Goal: Find specific page/section: Find specific page/section

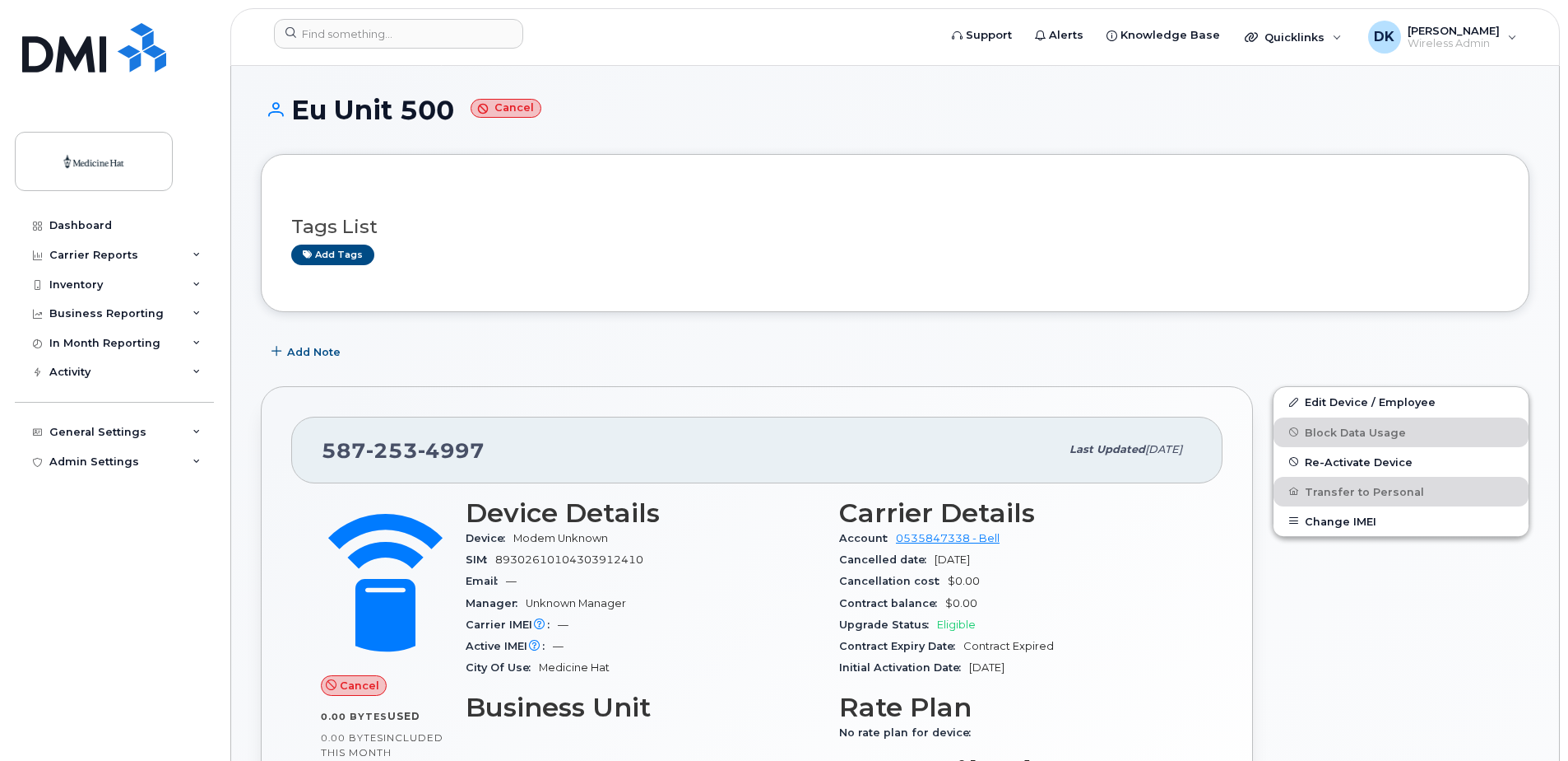
click at [828, 229] on h3 "Tags List" at bounding box center [895, 226] width 1208 height 20
click at [427, 42] on input at bounding box center [398, 33] width 249 height 30
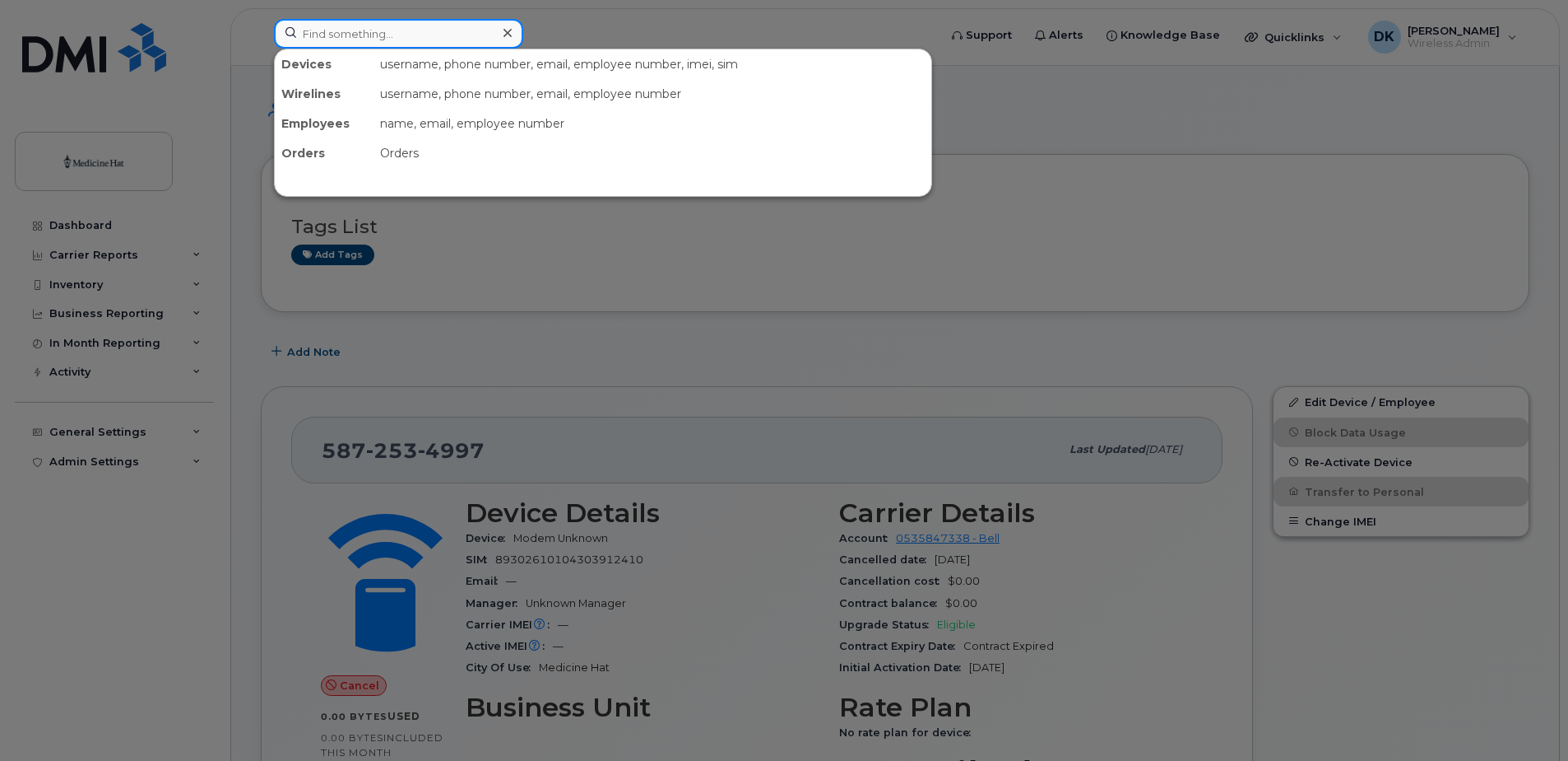
click at [419, 36] on input at bounding box center [398, 33] width 249 height 30
click at [367, 34] on input at bounding box center [398, 33] width 249 height 30
paste input "403-458-0923"
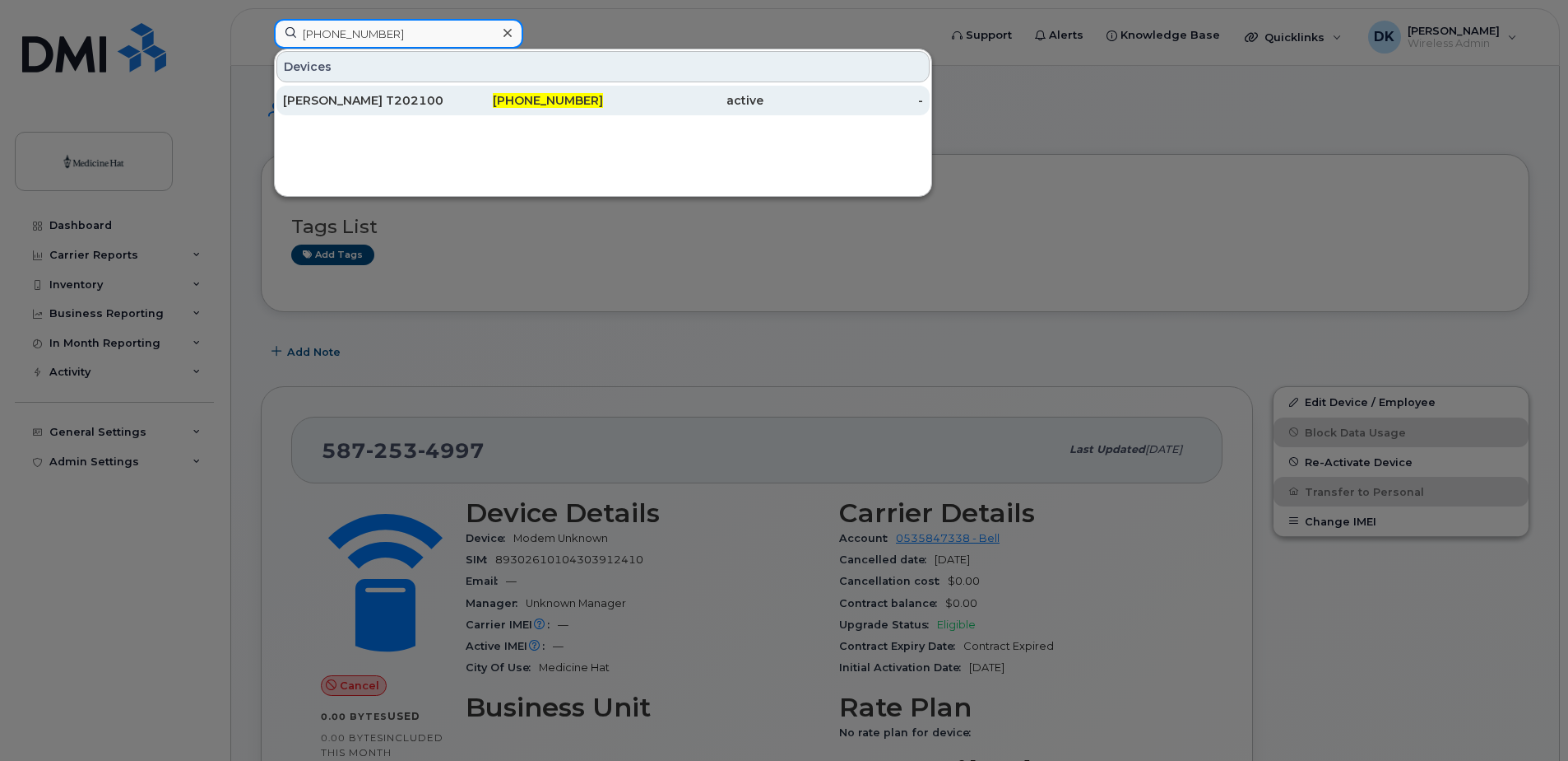
type input "403-458-0923"
click at [368, 97] on div "Shane Briggs T2021003" at bounding box center [363, 100] width 161 height 16
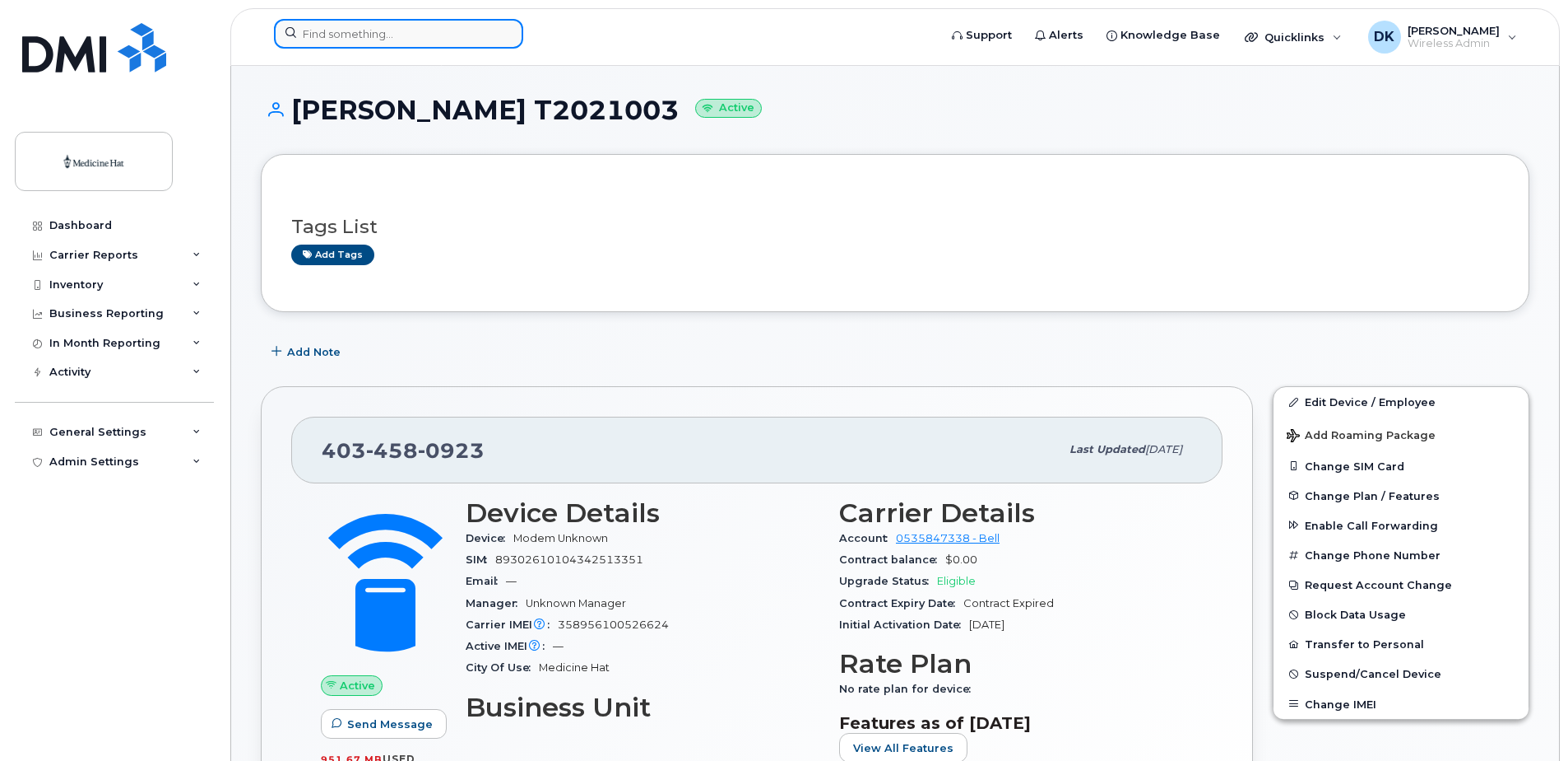
click at [428, 42] on input at bounding box center [398, 33] width 249 height 30
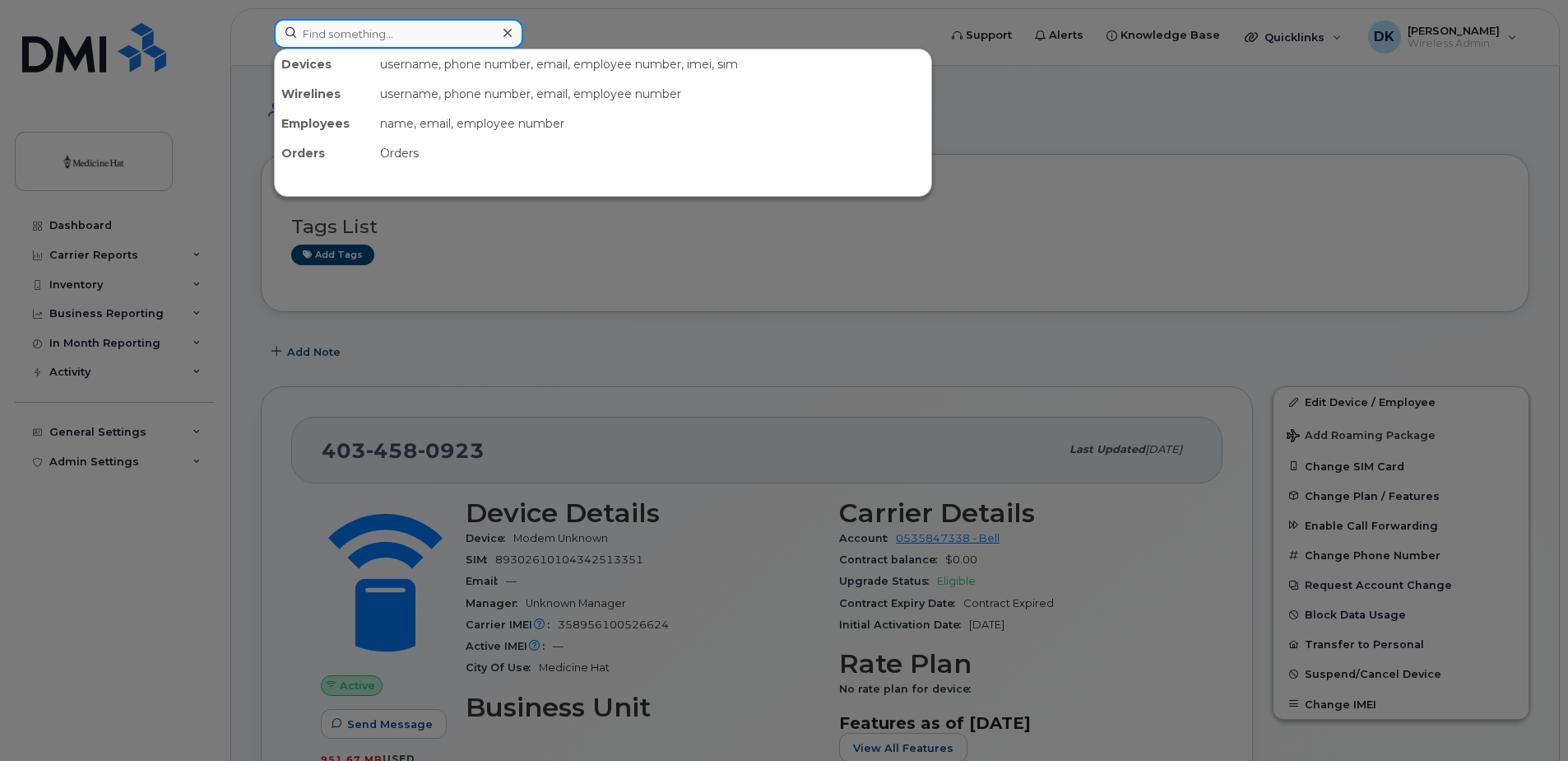
paste input "403-458-0981"
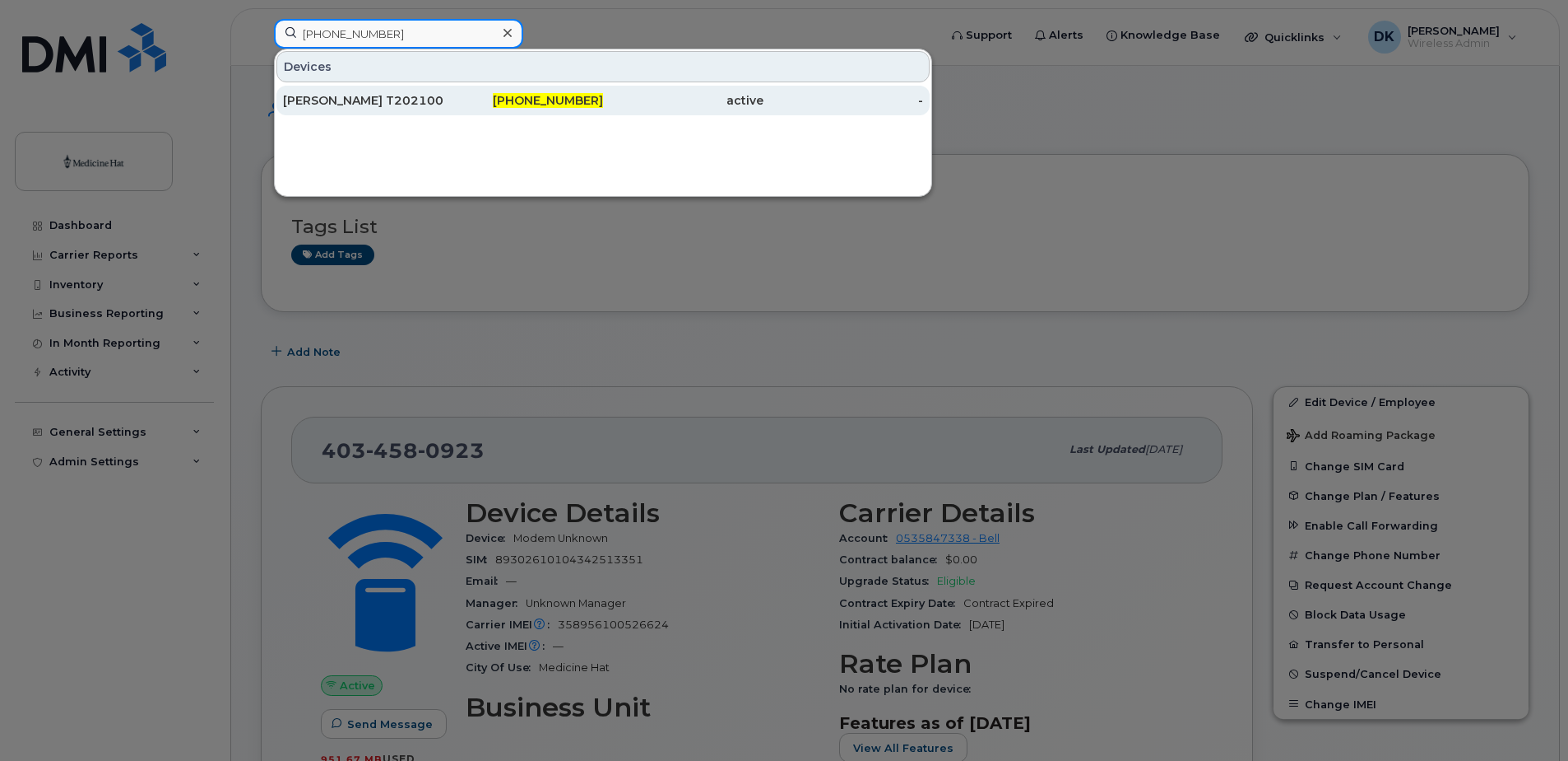
type input "403-458-0981"
click at [414, 99] on div "Shane Briggs T2021004" at bounding box center [363, 100] width 161 height 16
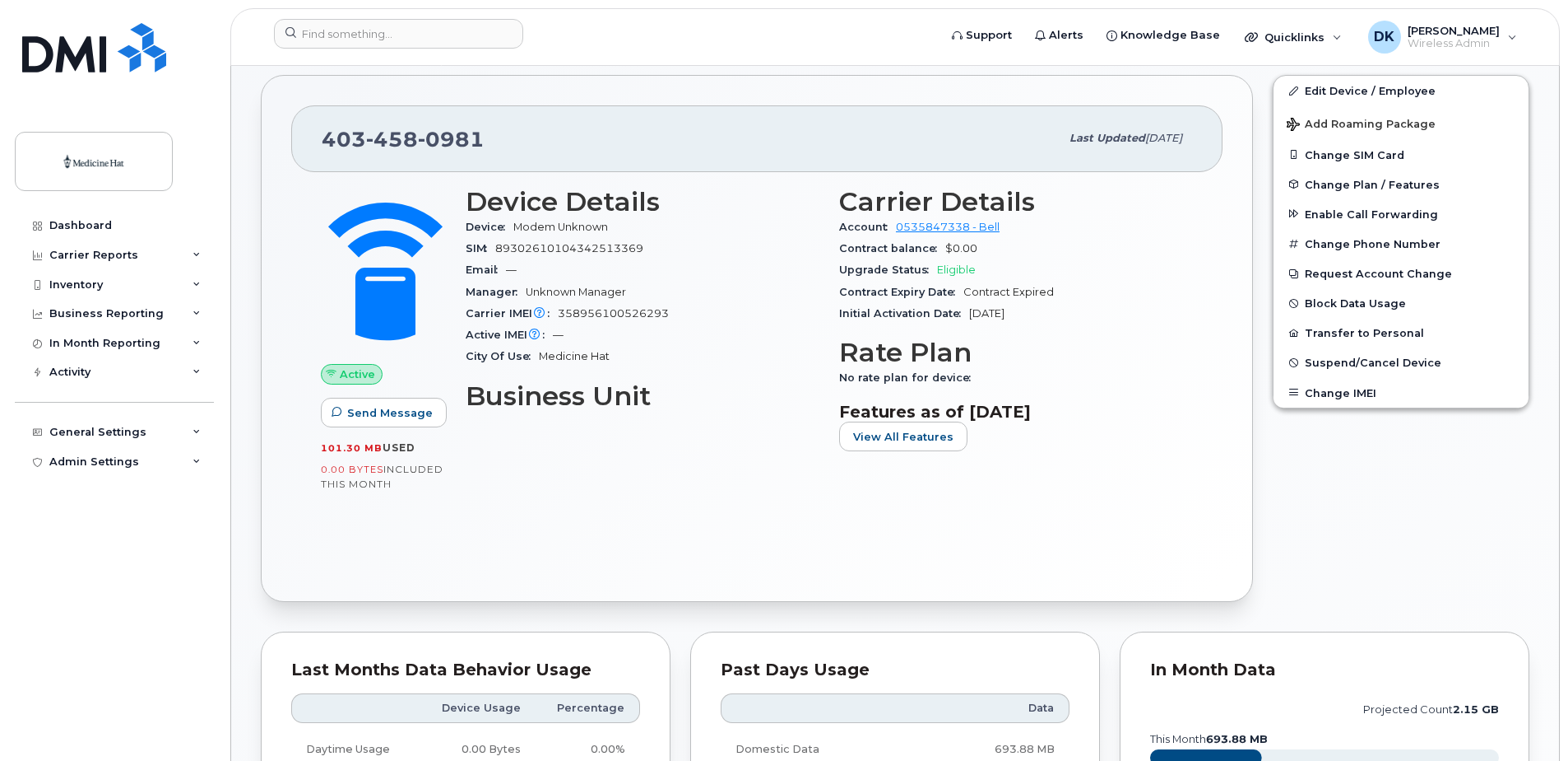
scroll to position [247, 0]
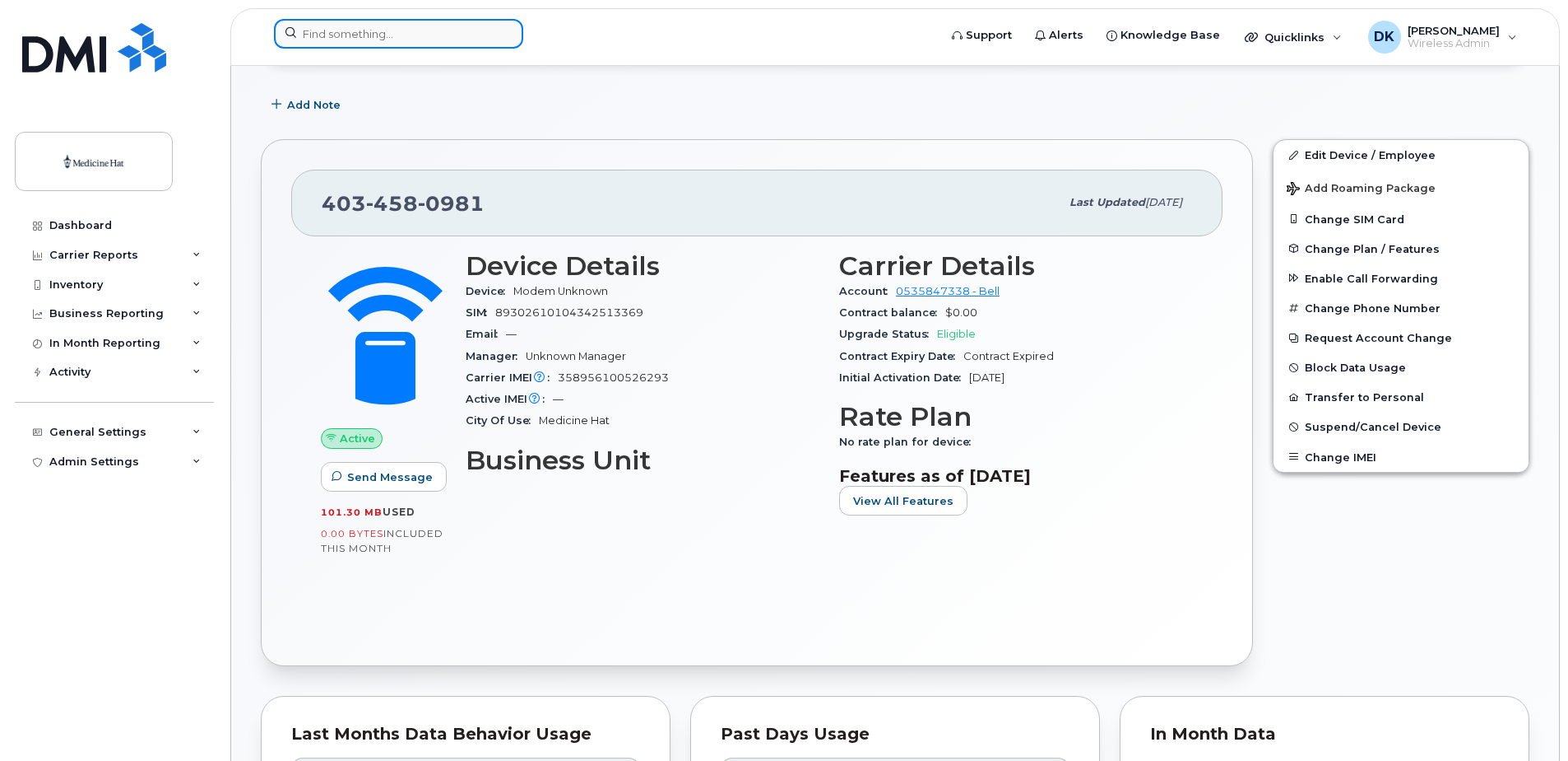
click at [399, 33] on input at bounding box center [398, 33] width 249 height 30
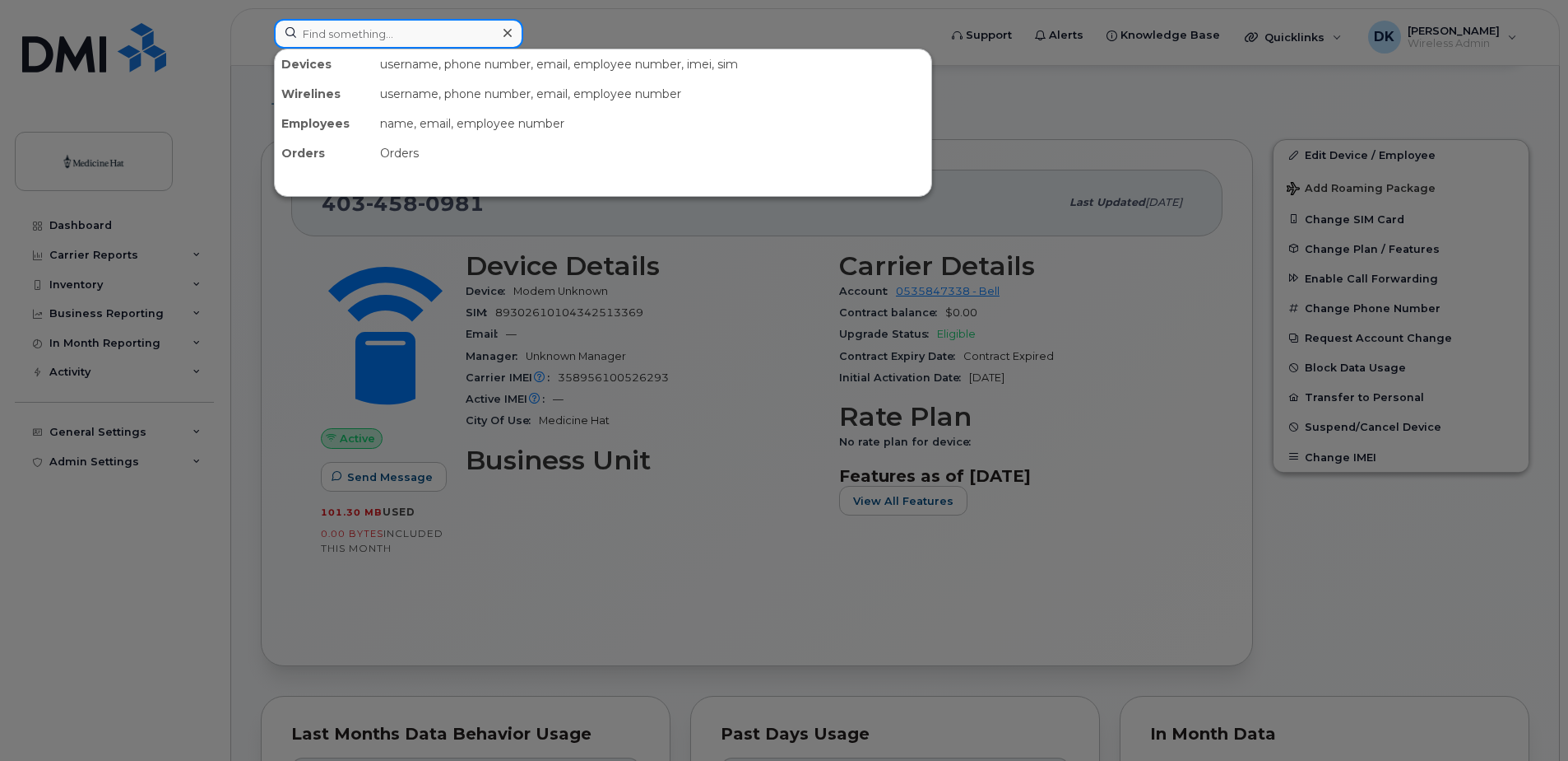
paste input "403-458-0993"
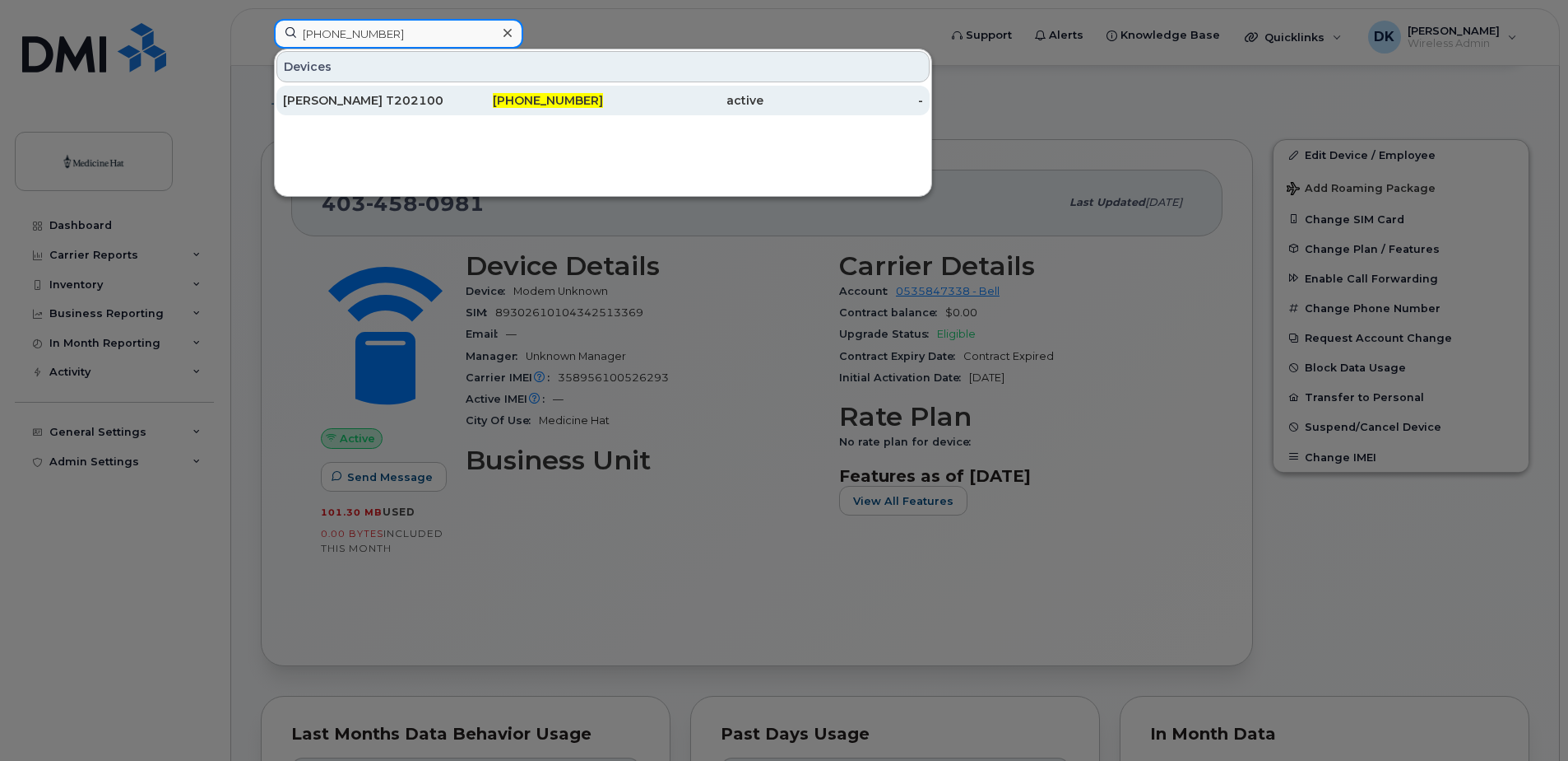
type input "403-458-0993"
click at [413, 97] on div "Shane Briggs T2021005" at bounding box center [363, 100] width 161 height 16
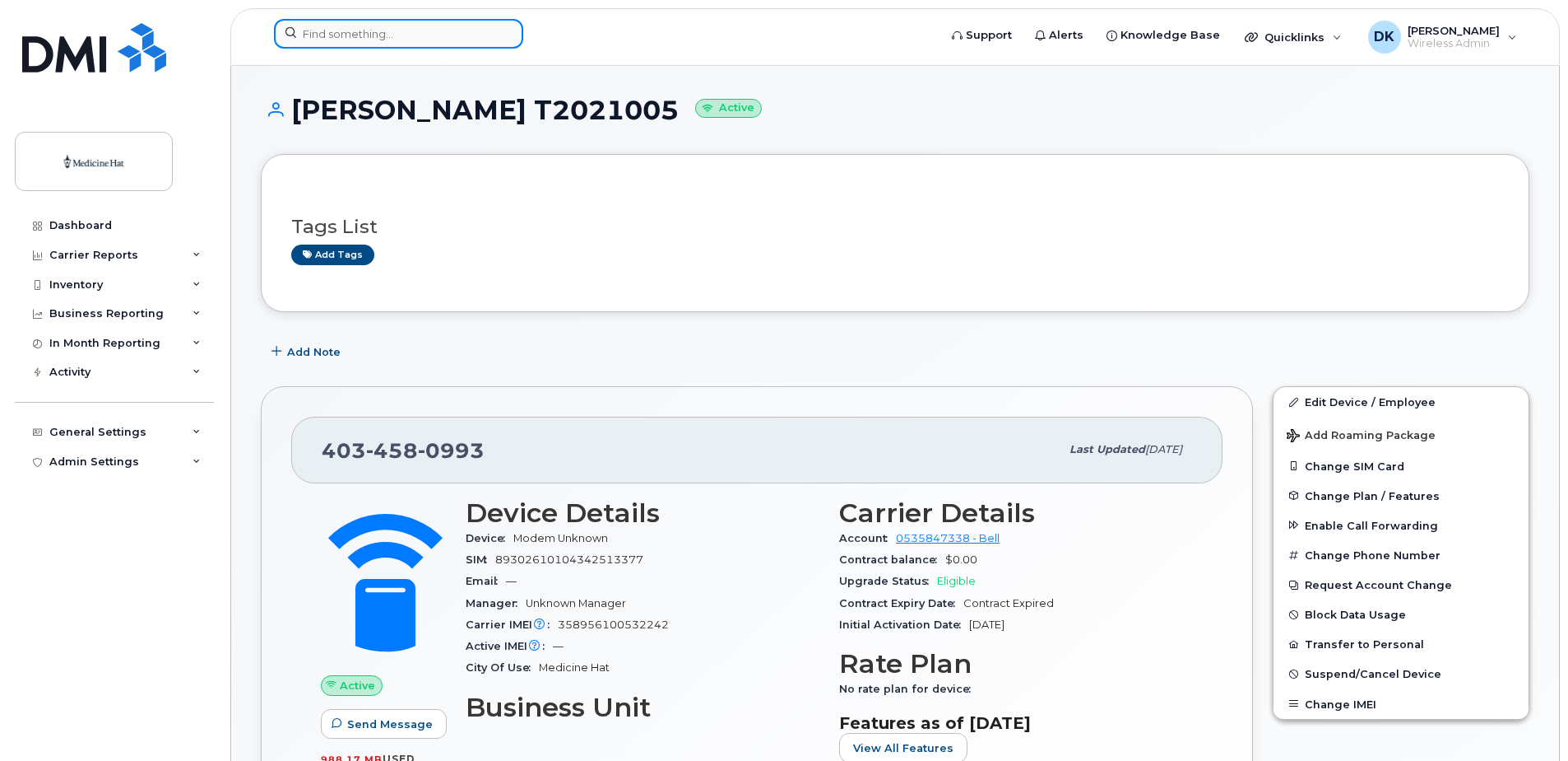
click at [370, 26] on input at bounding box center [398, 33] width 249 height 30
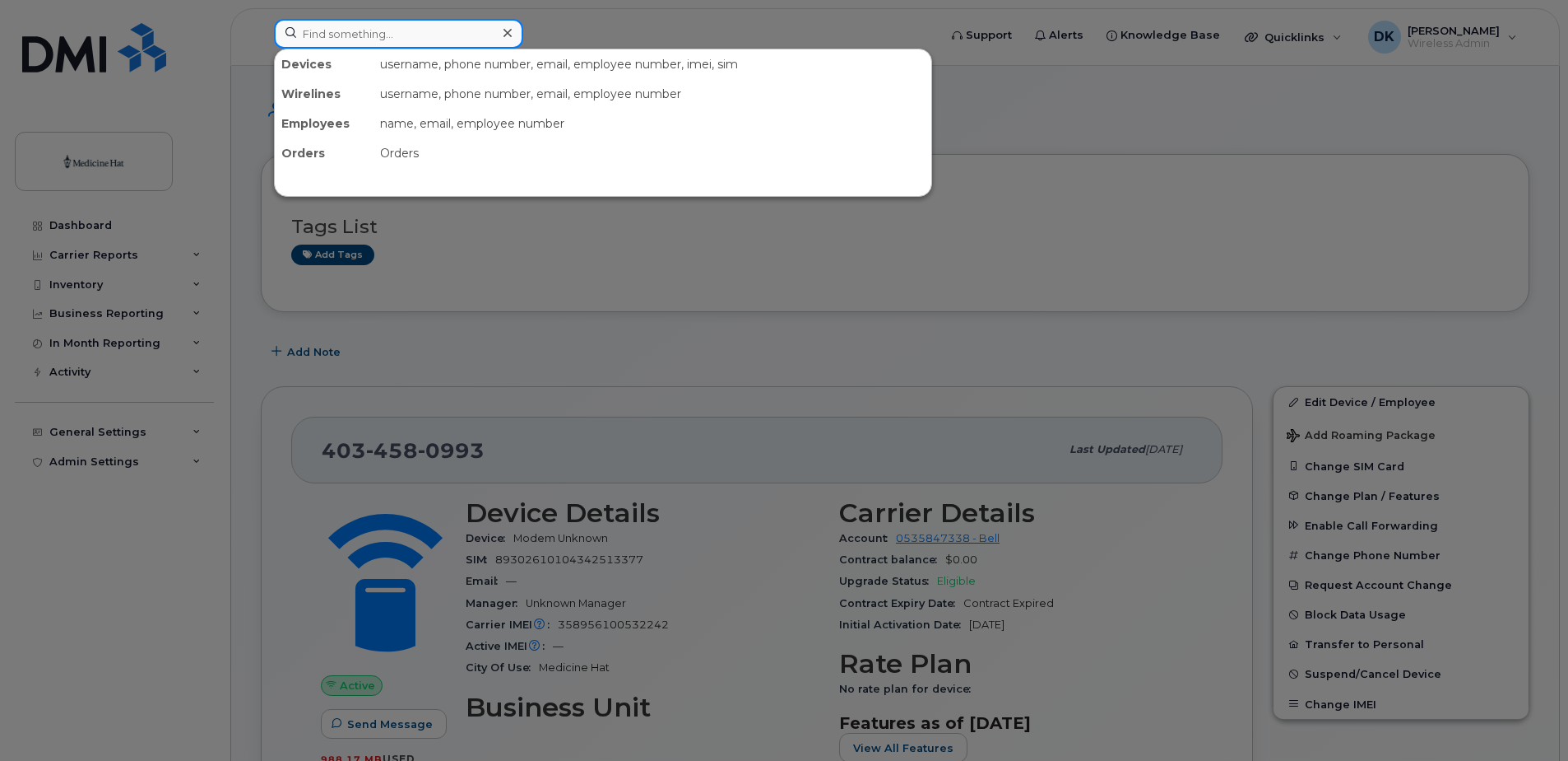
paste input "403-458-1068"
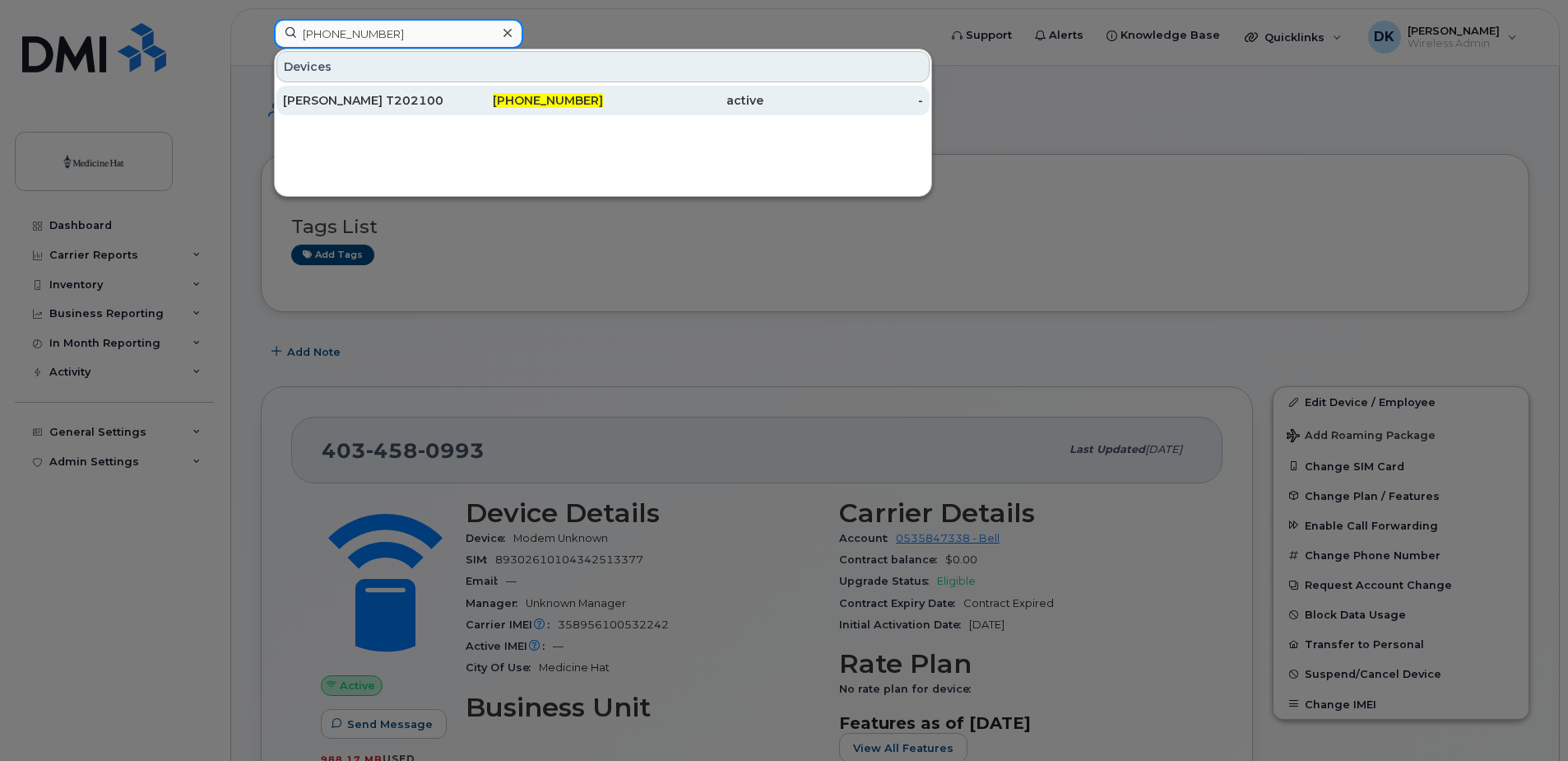
type input "403-458-1068"
click at [407, 104] on div "Shane Briggs T2021006" at bounding box center [363, 100] width 161 height 16
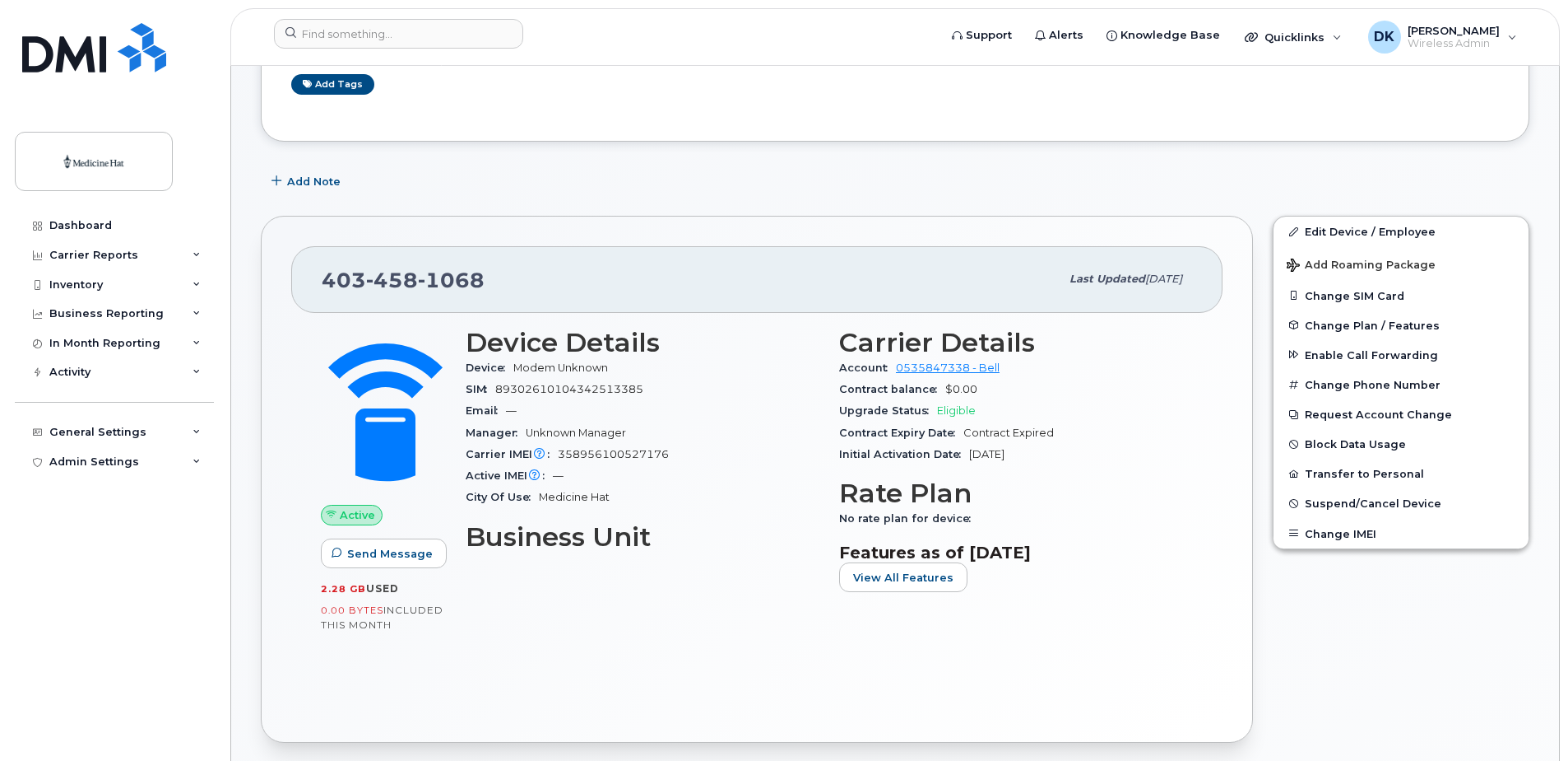
scroll to position [164, 0]
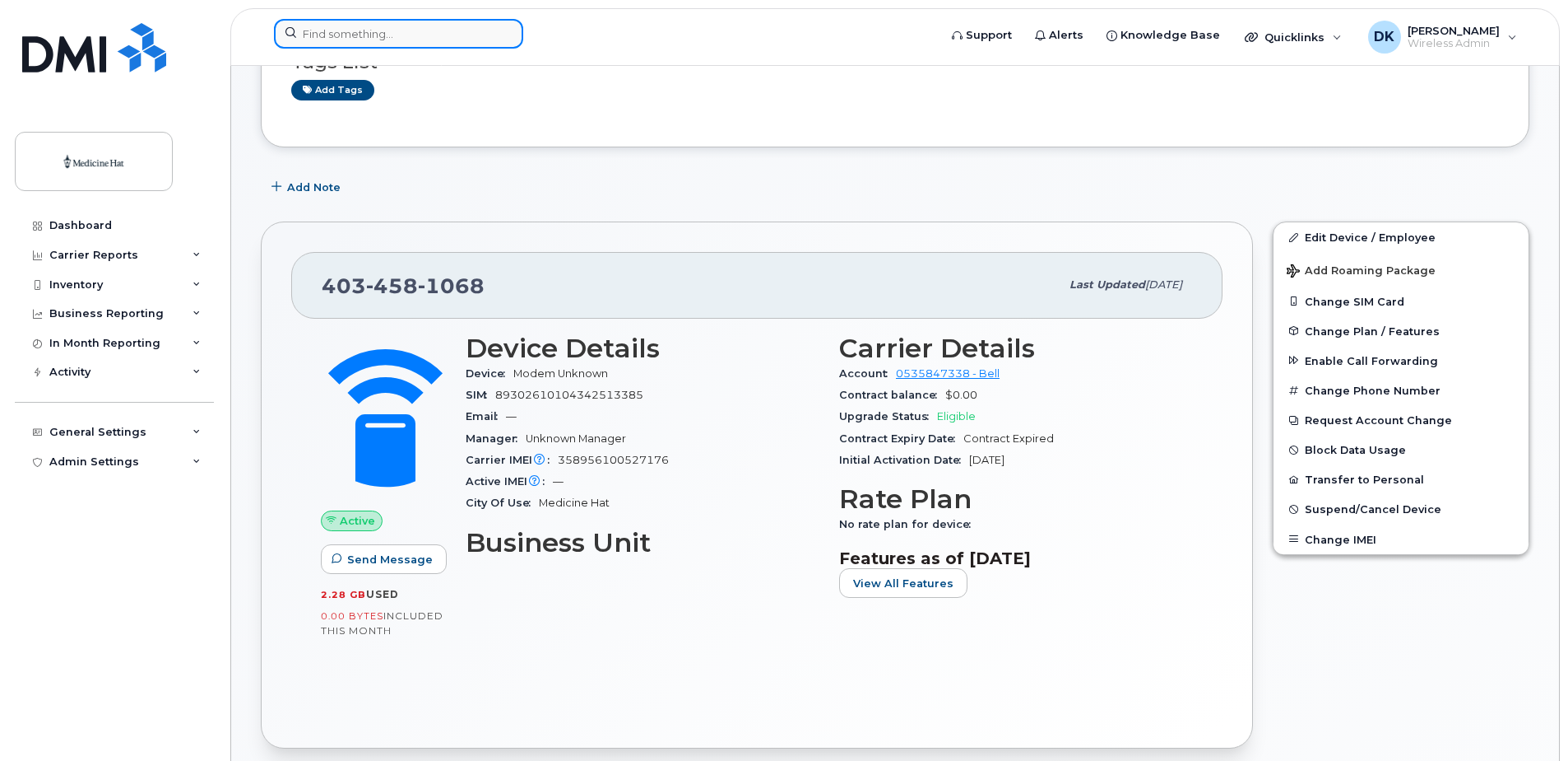
click at [360, 32] on input at bounding box center [398, 33] width 249 height 30
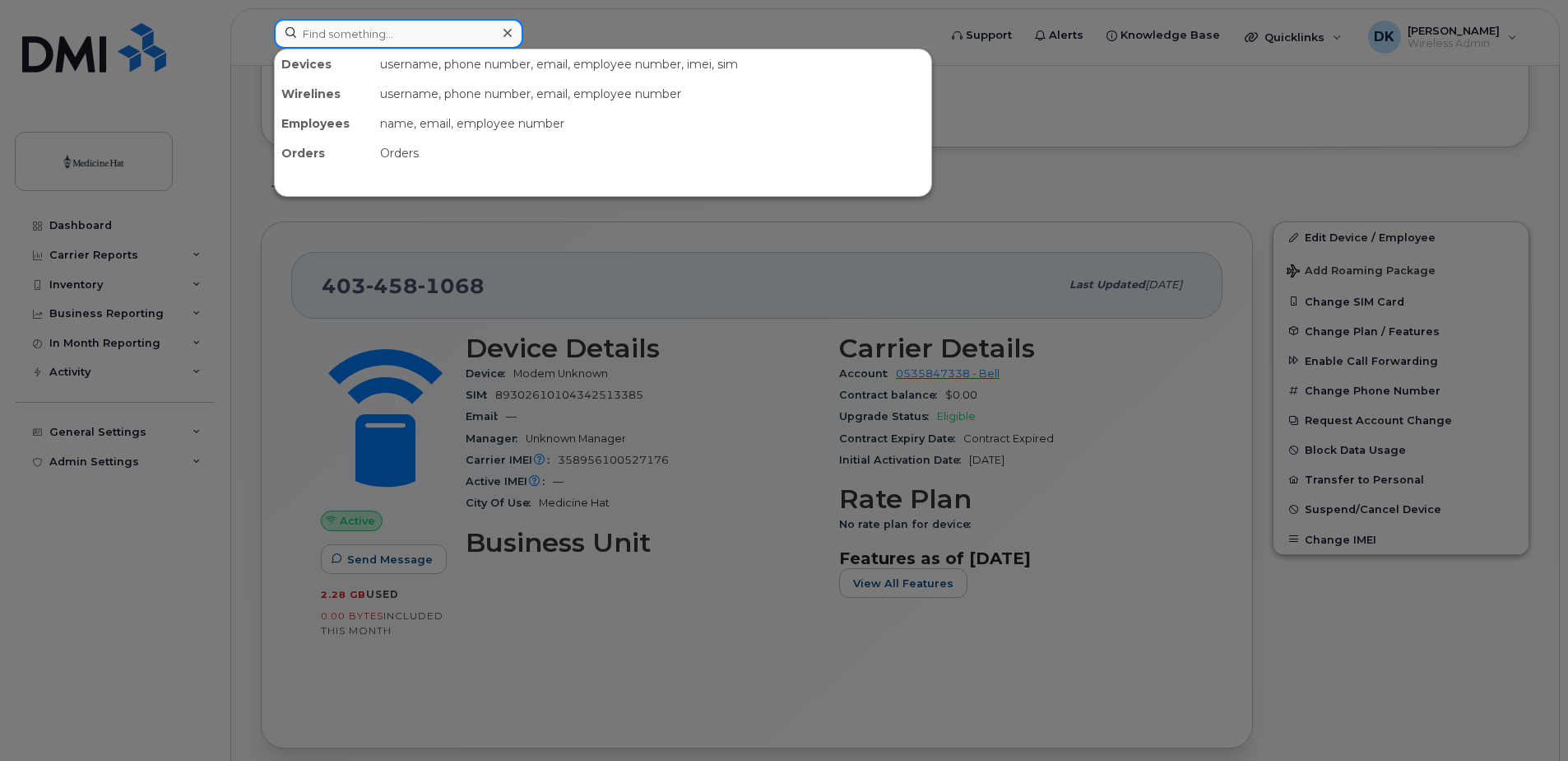
paste input "403-458-1220"
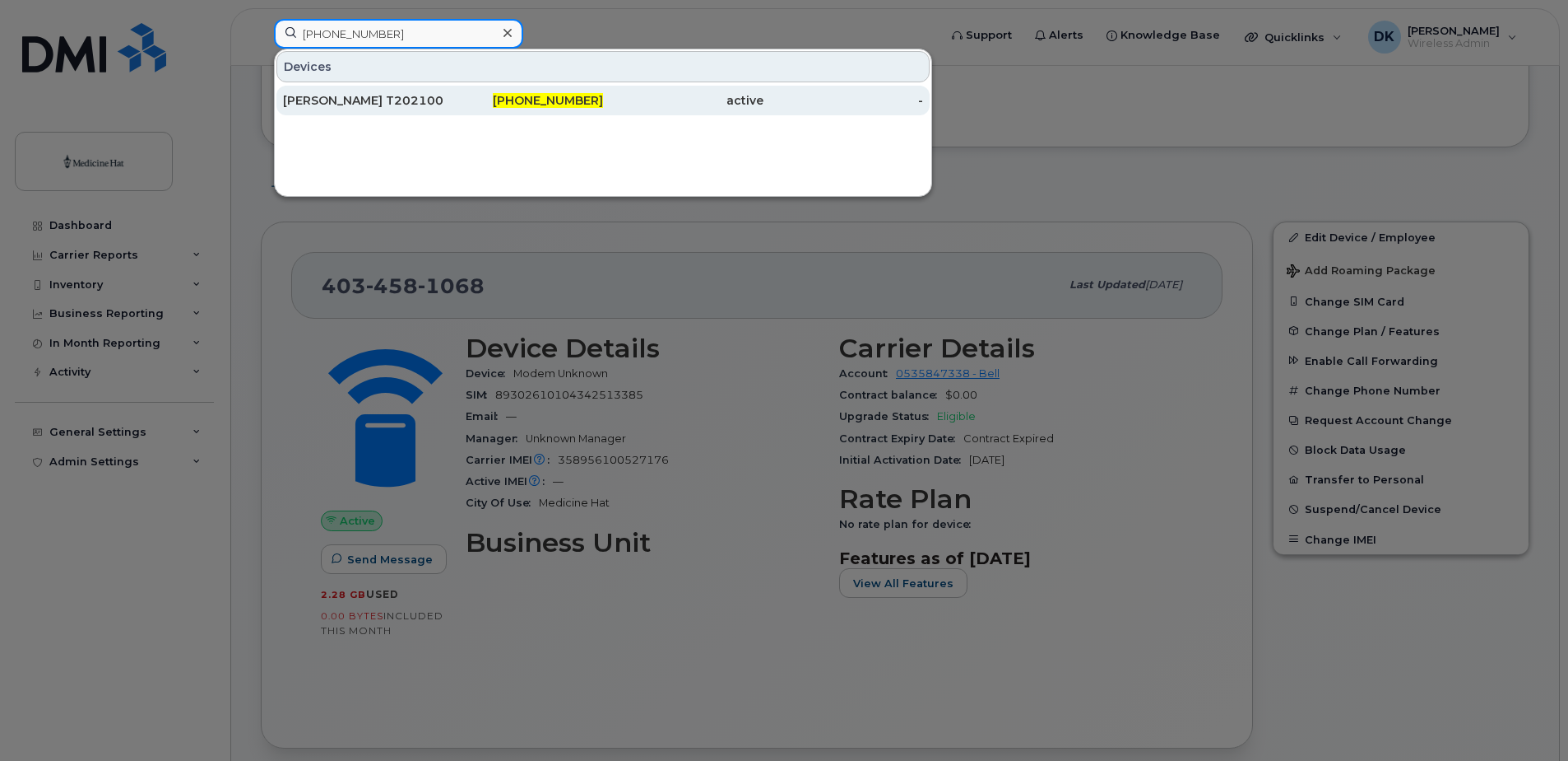
type input "403-458-1220"
click at [372, 95] on div "Shane Briggs T2021007" at bounding box center [363, 100] width 161 height 16
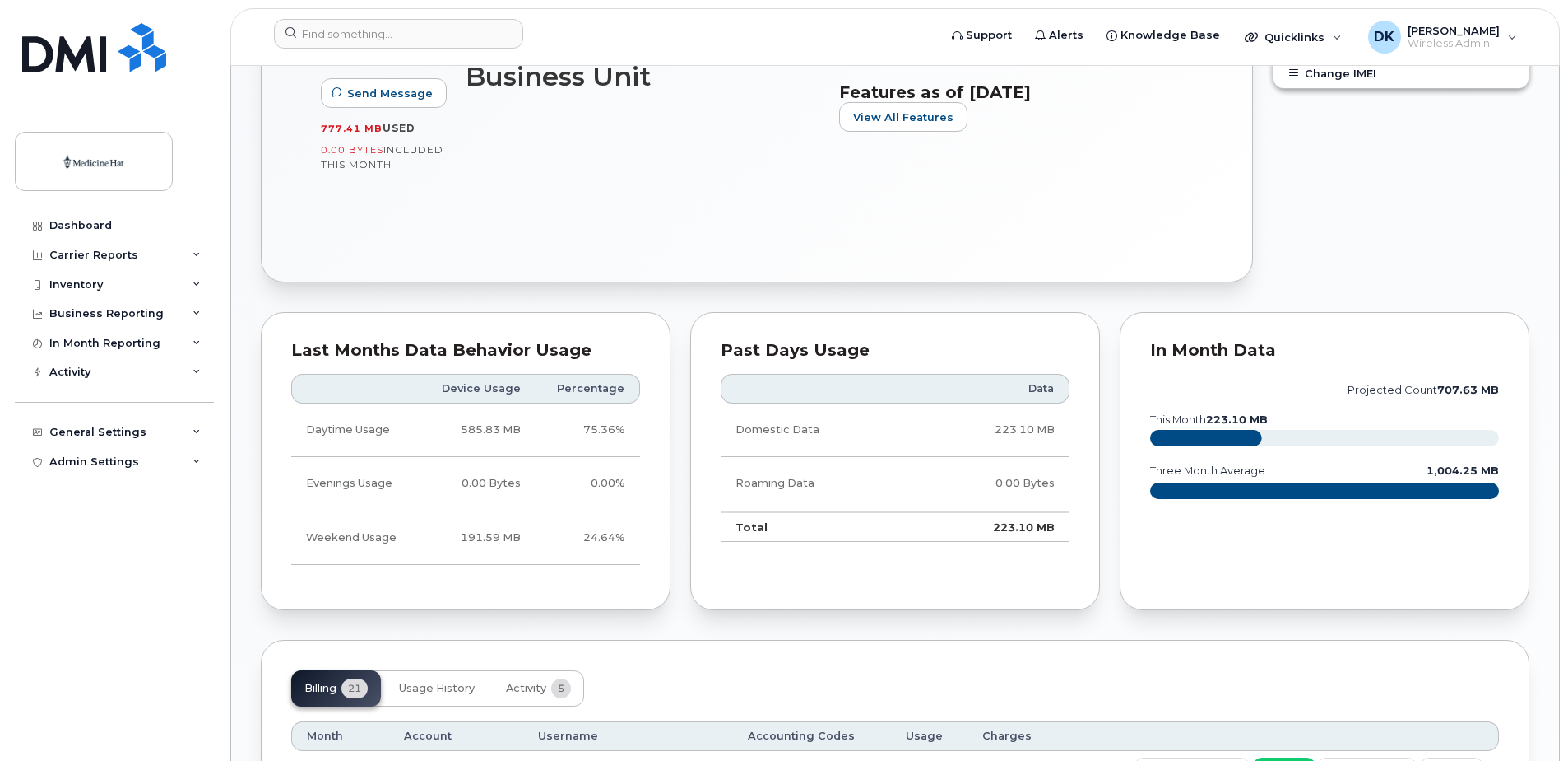
scroll to position [329, 0]
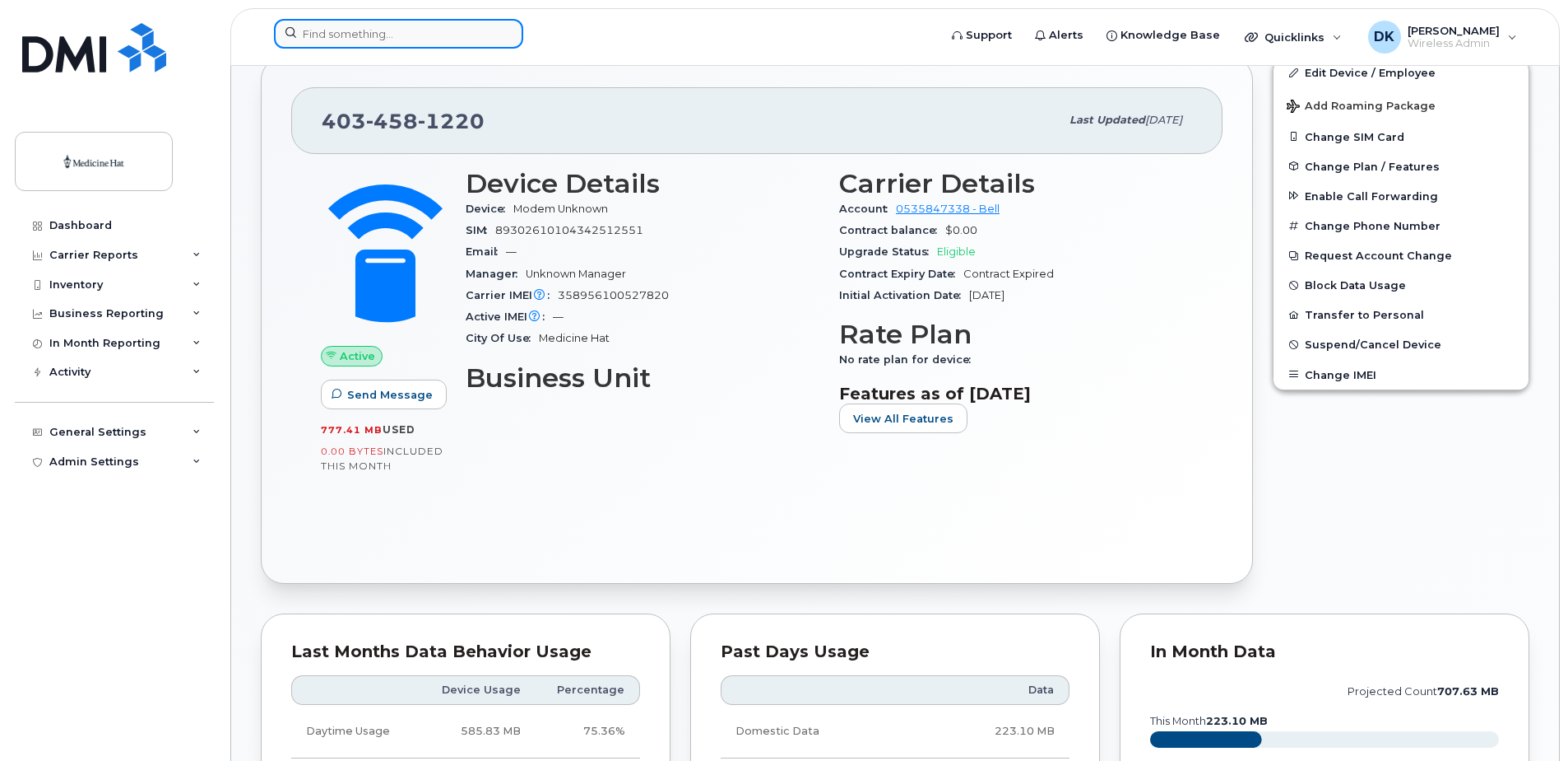
click at [339, 37] on input at bounding box center [398, 33] width 249 height 30
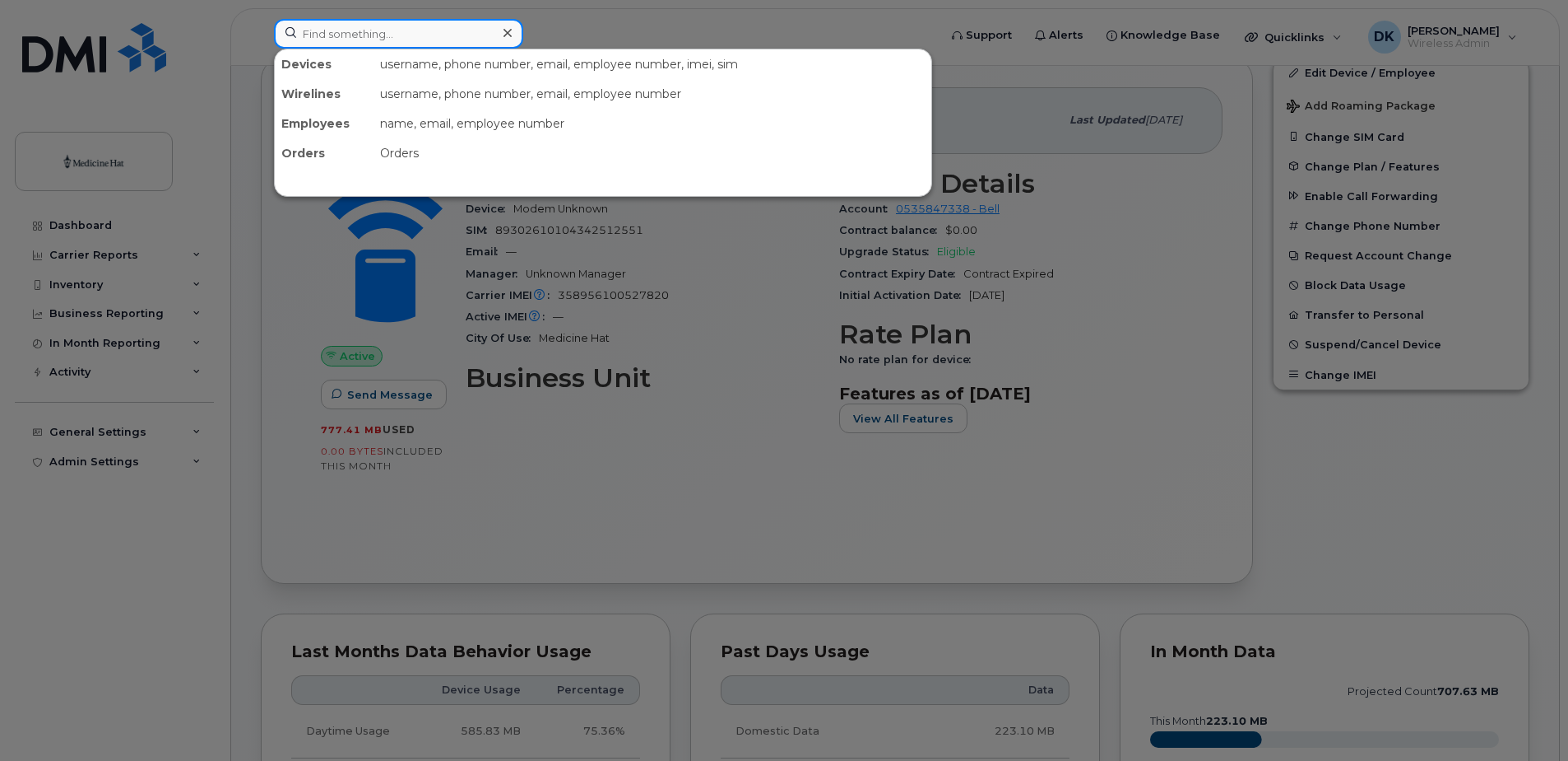
paste input "[PHONE_NUMBER]"
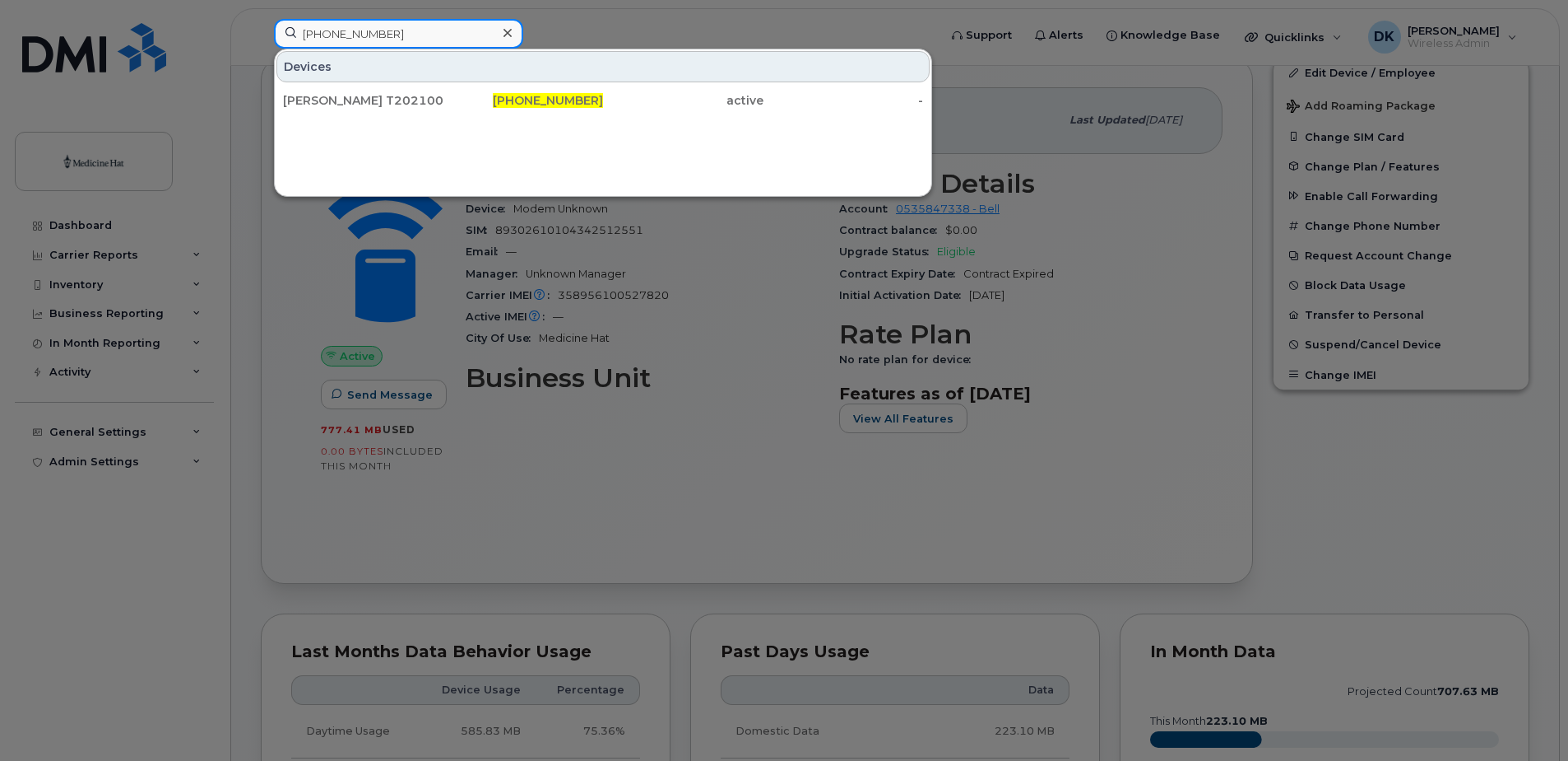
type input "[PHONE_NUMBER]"
click at [378, 103] on div "[PERSON_NAME] T2021008" at bounding box center [363, 100] width 161 height 16
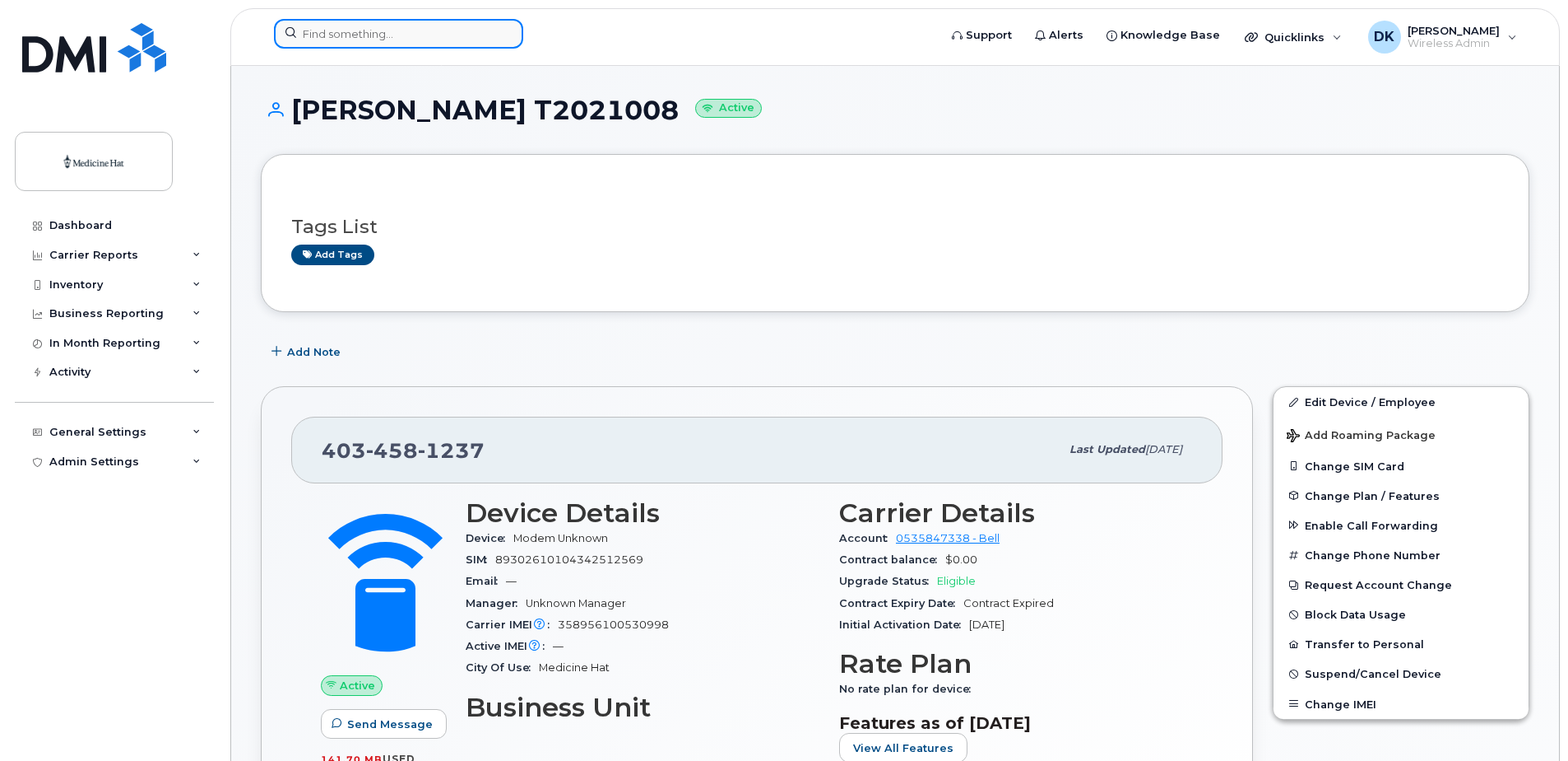
click at [307, 32] on input at bounding box center [398, 33] width 249 height 30
paste input "403-458-1274"
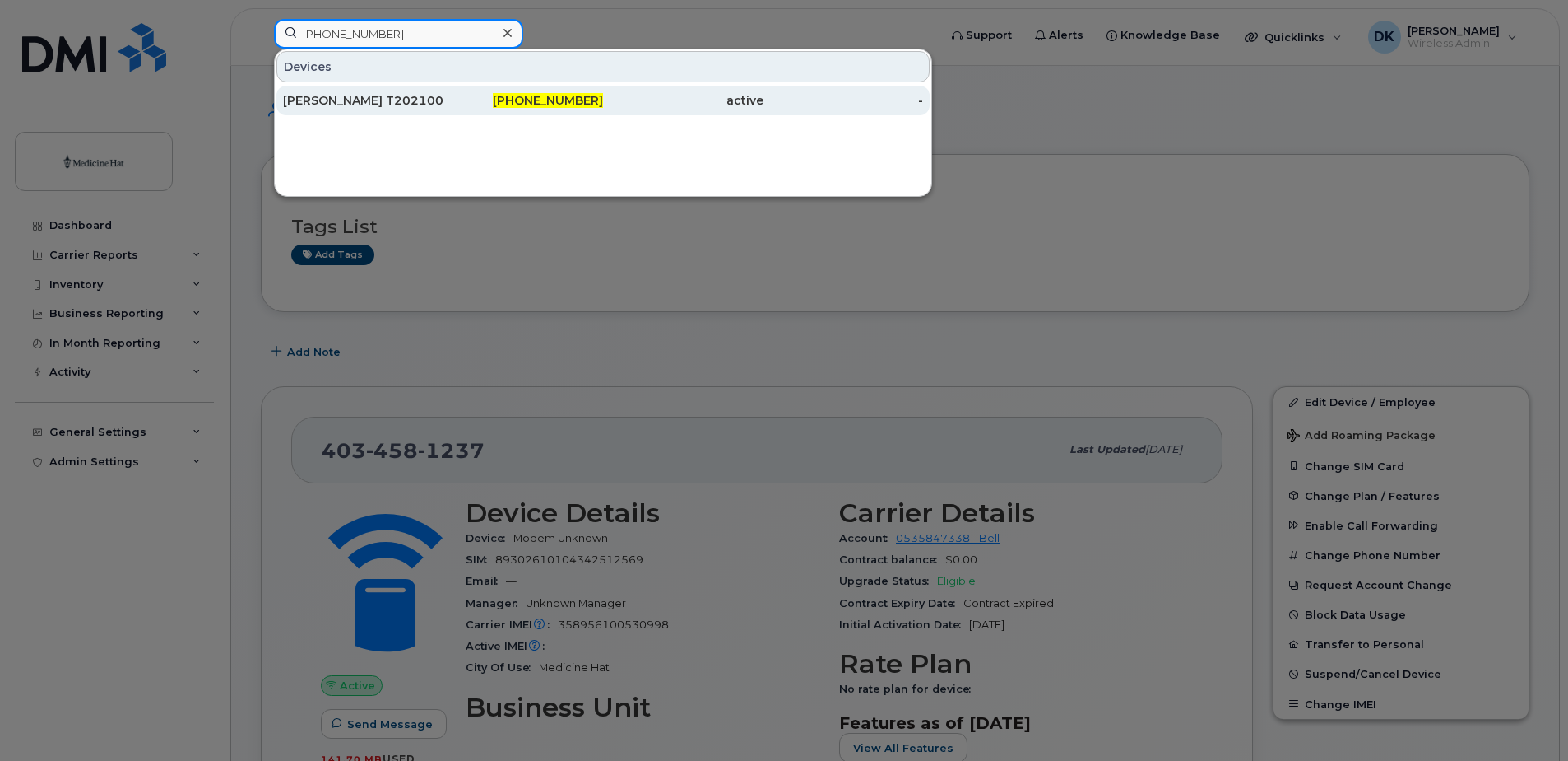
type input "403-458-1274"
click at [402, 106] on div "Shane Briggs T2021009" at bounding box center [363, 100] width 161 height 16
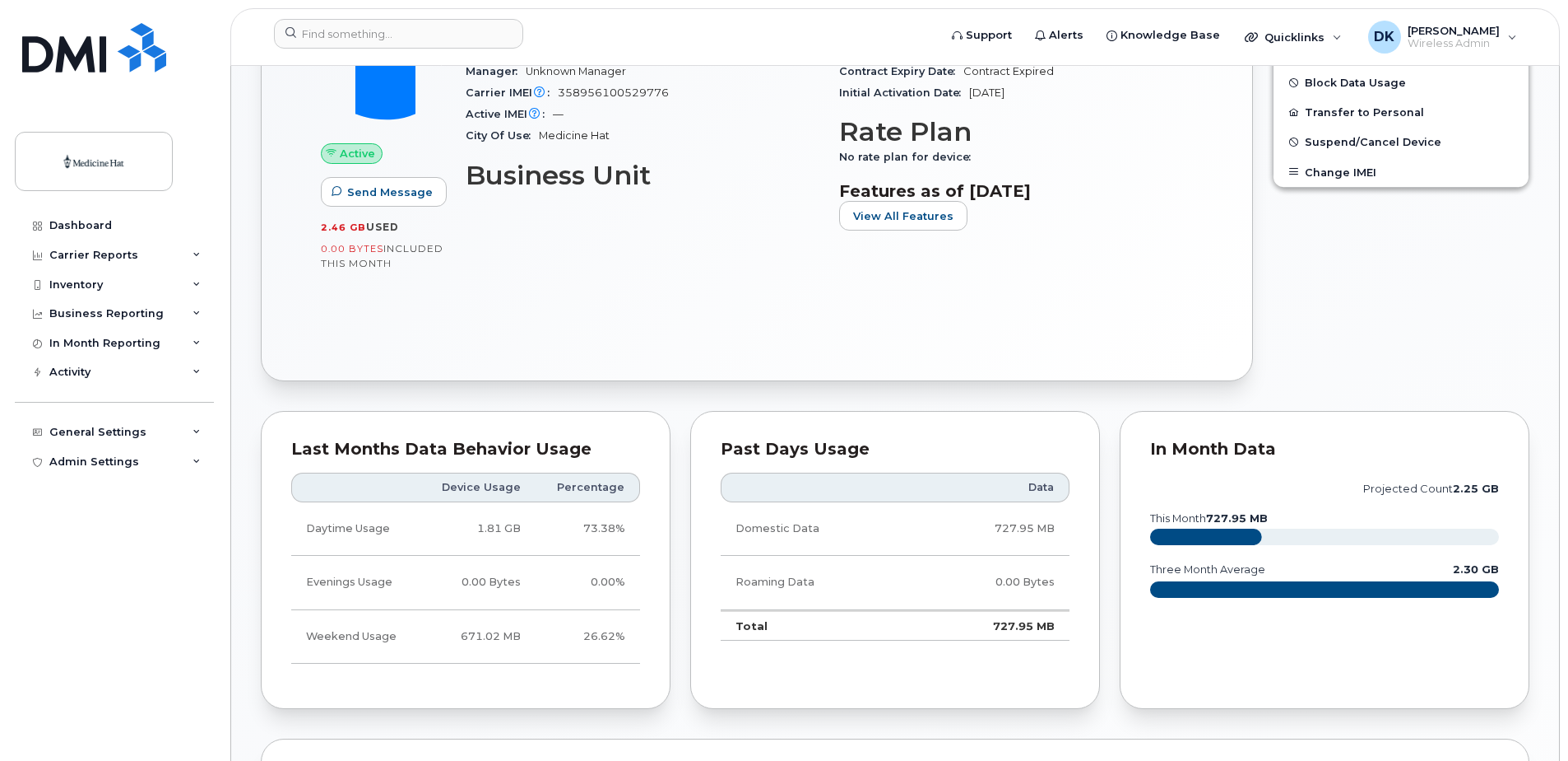
scroll to position [494, 0]
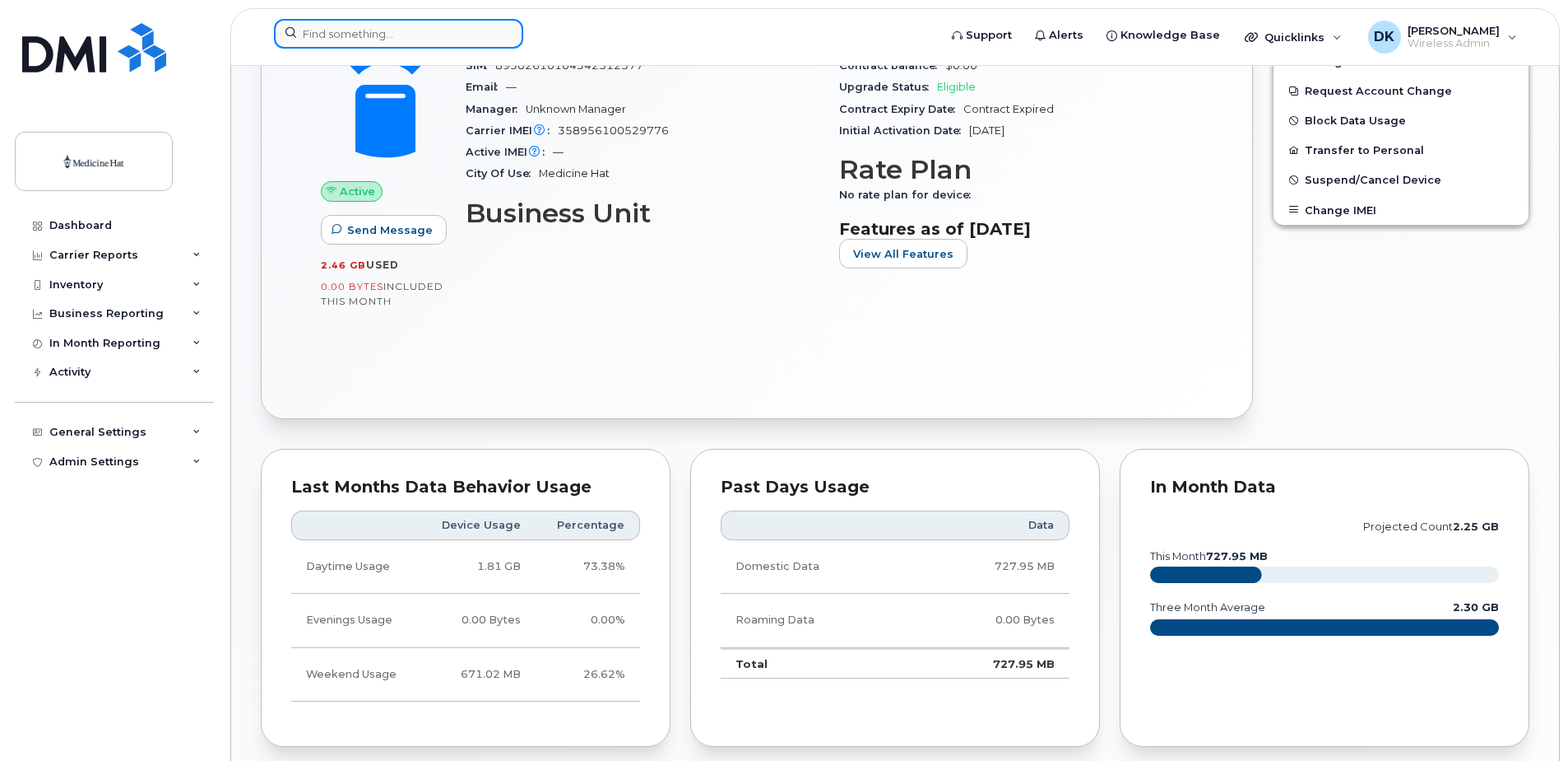
click at [460, 43] on input at bounding box center [398, 33] width 249 height 30
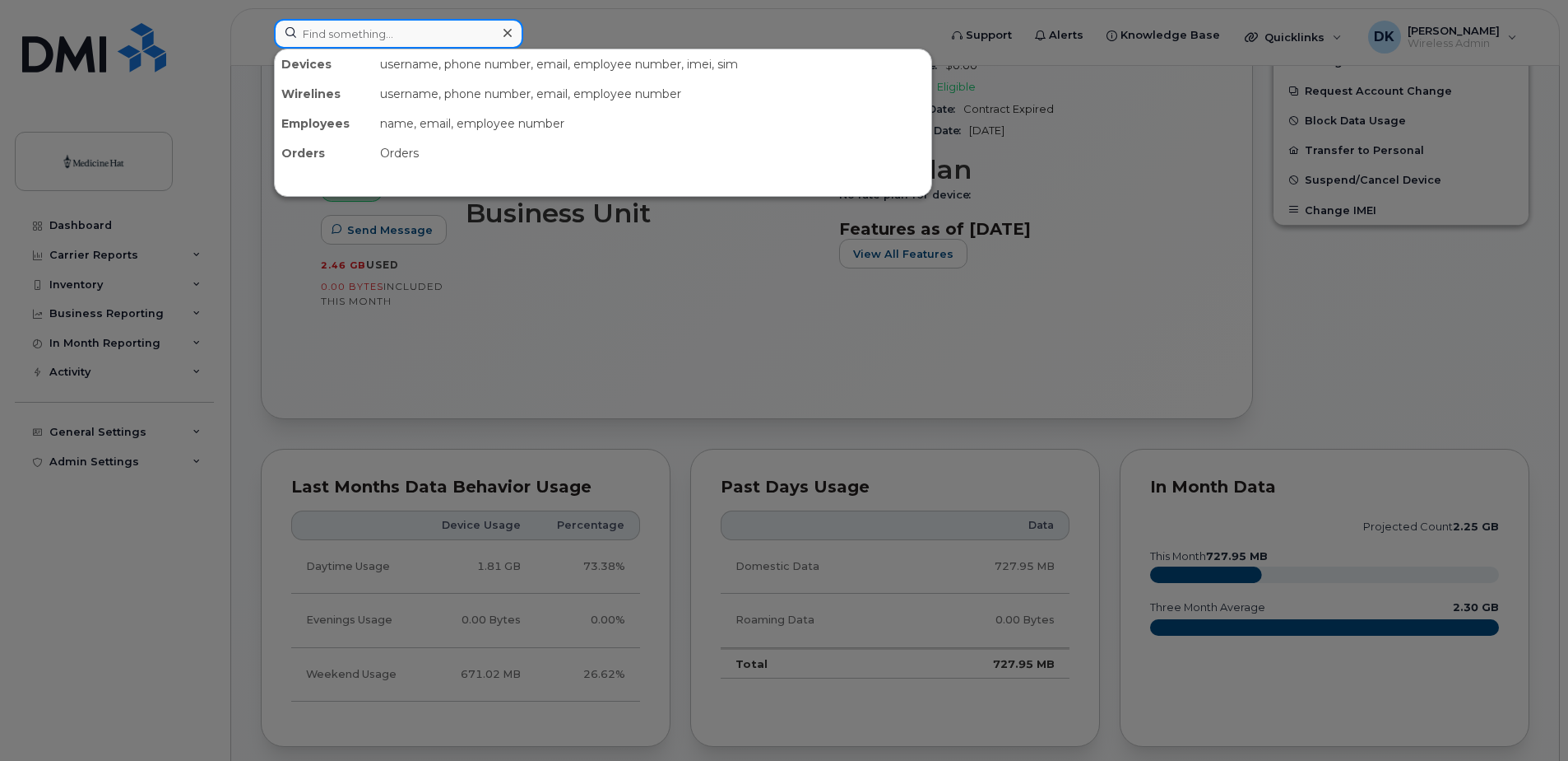
paste input "403-458-1334"
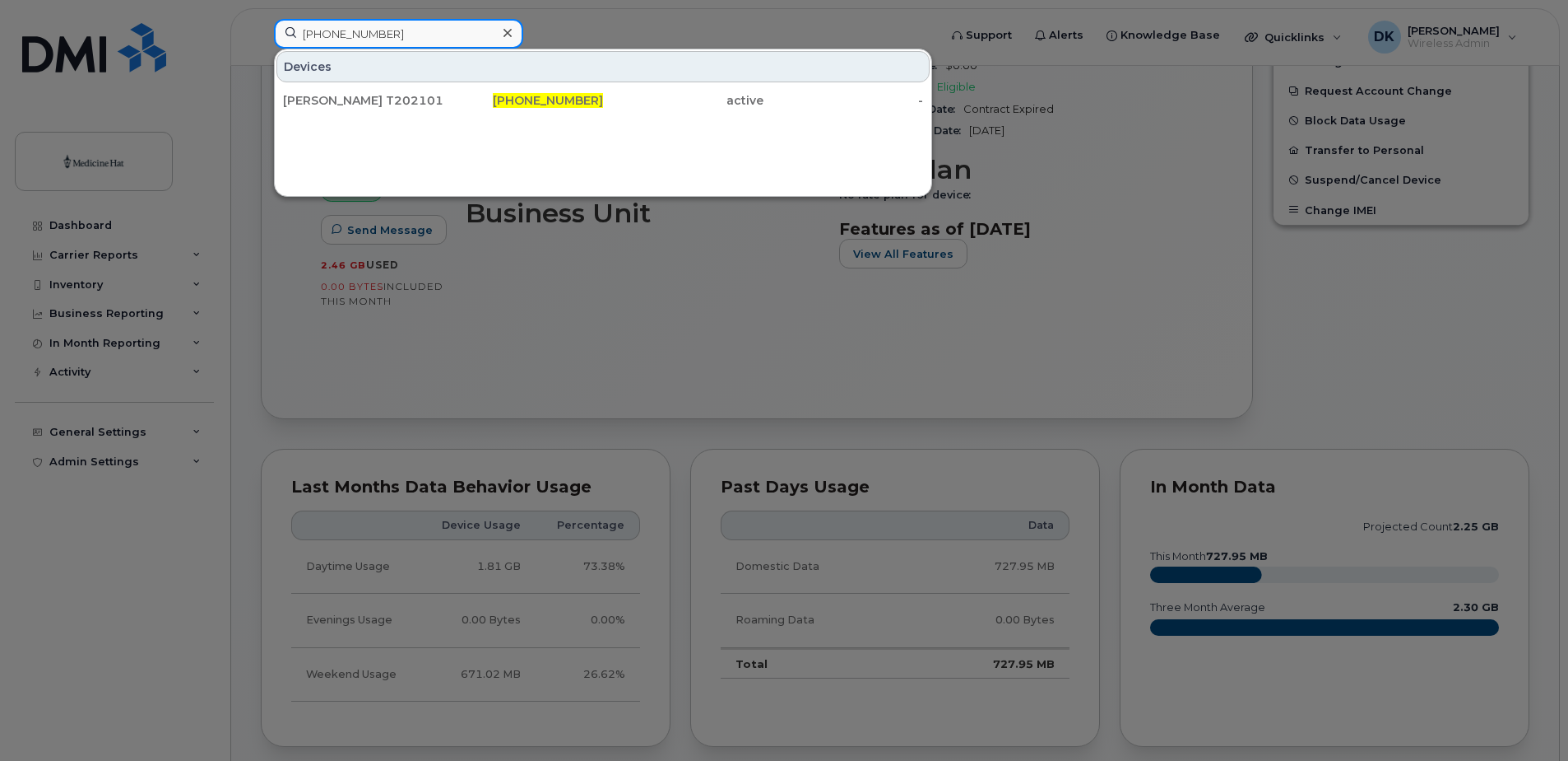
type input "403-458-1334"
click at [425, 106] on div "[PERSON_NAME] T2021010" at bounding box center [363, 100] width 161 height 16
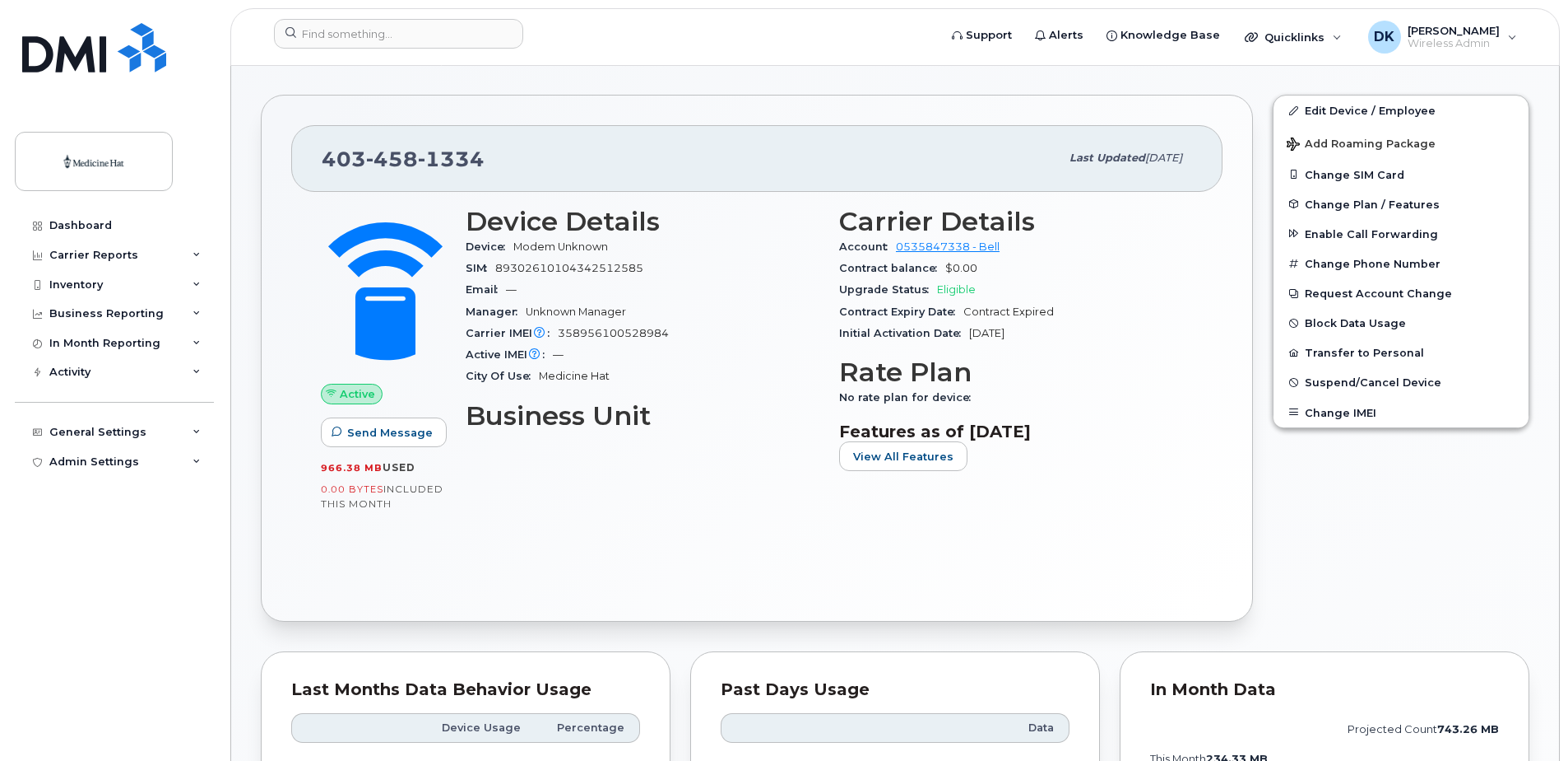
scroll to position [150, 0]
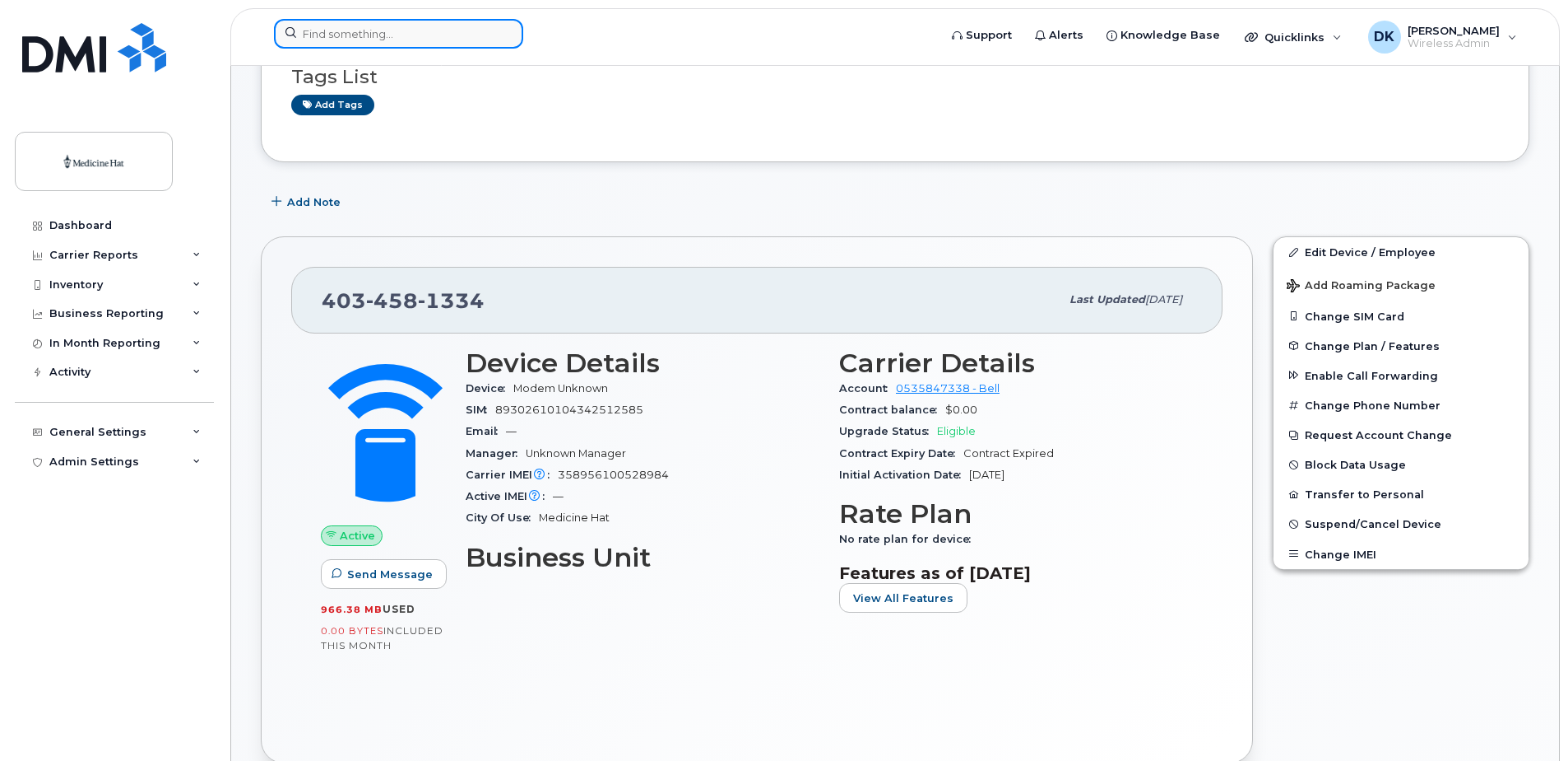
click at [347, 27] on input at bounding box center [398, 33] width 249 height 30
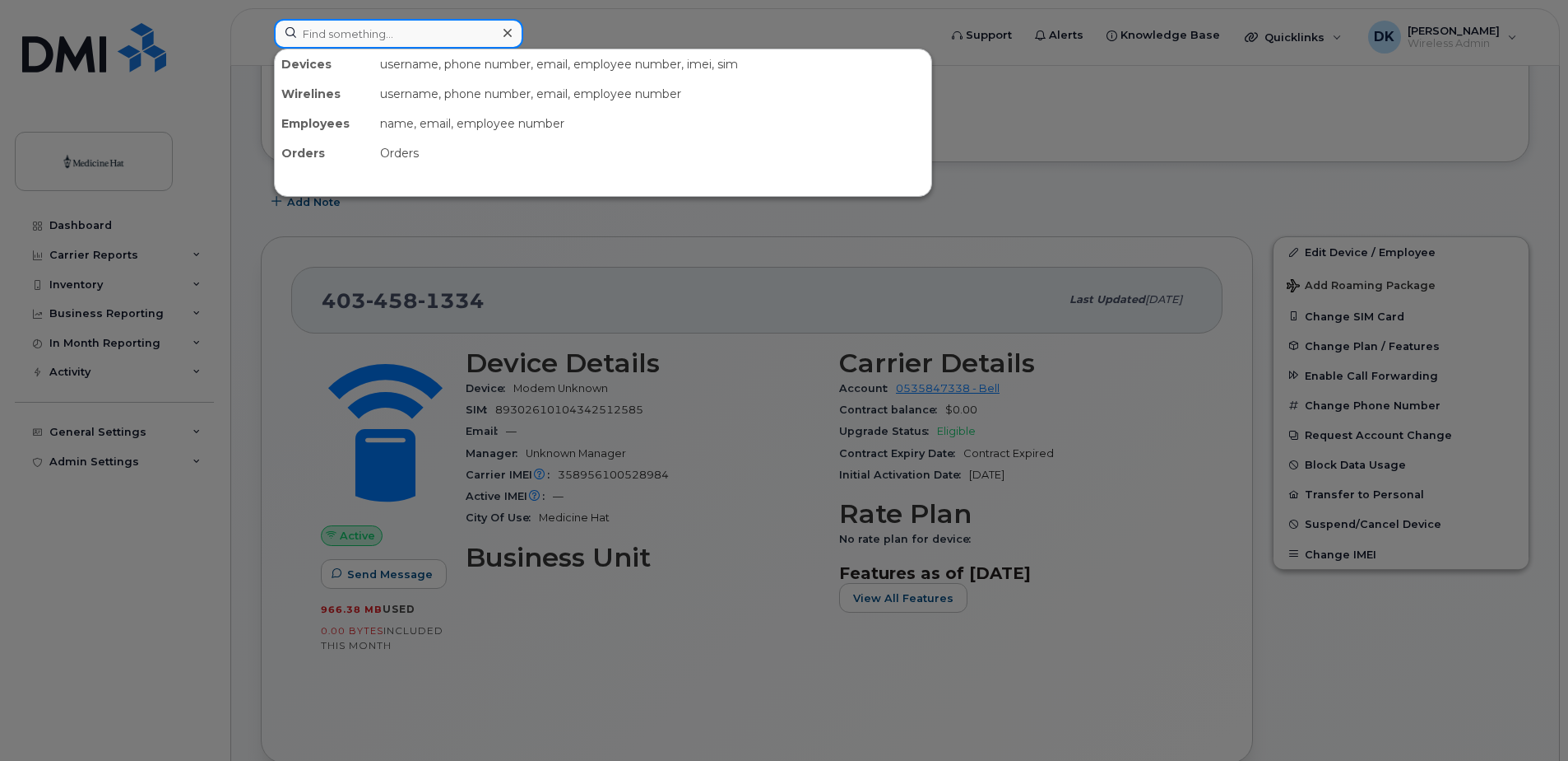
paste input "[PHONE_NUMBER]"
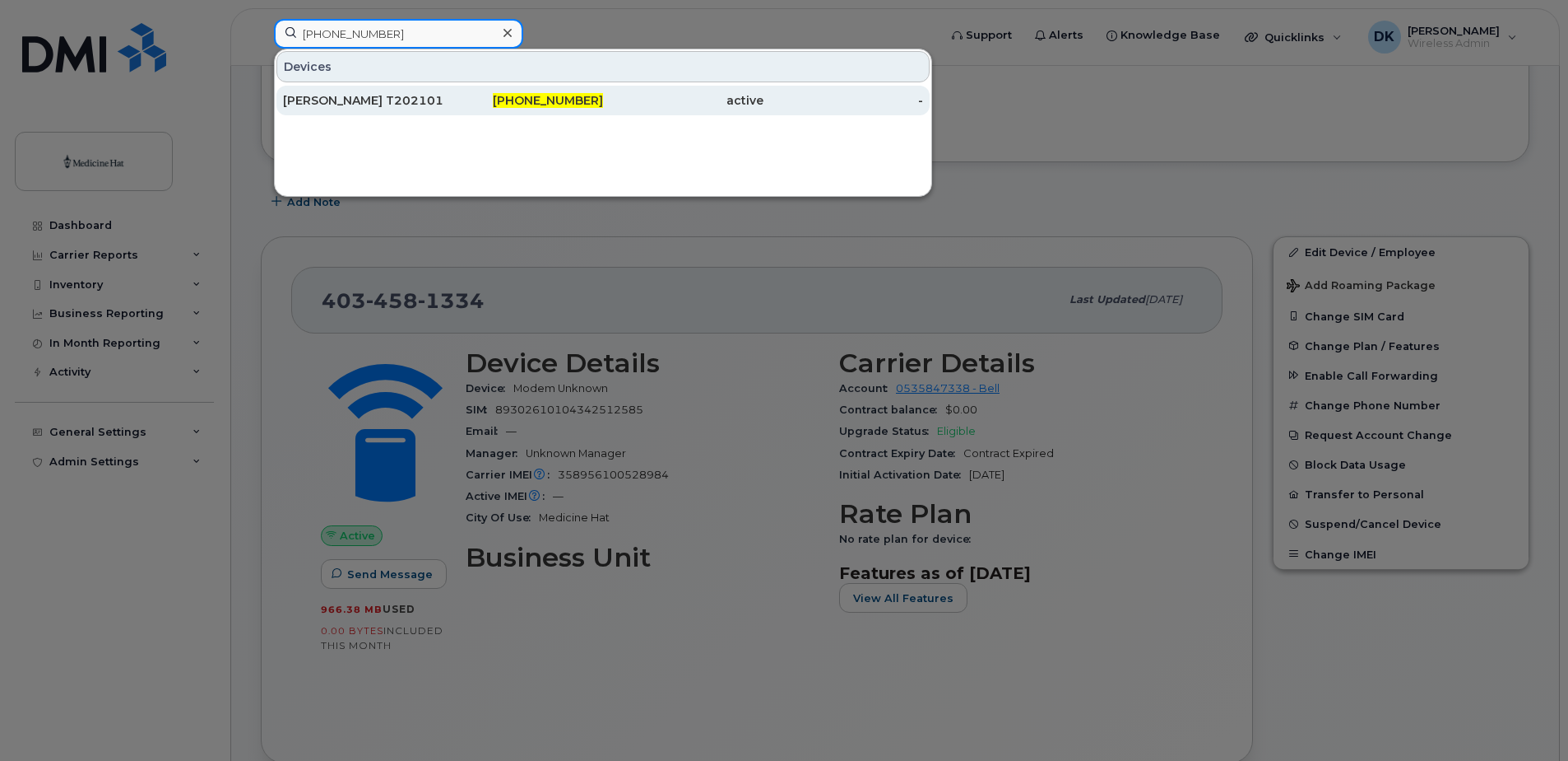
type input "[PHONE_NUMBER]"
click at [402, 99] on div "[PERSON_NAME] T2021011" at bounding box center [363, 100] width 161 height 16
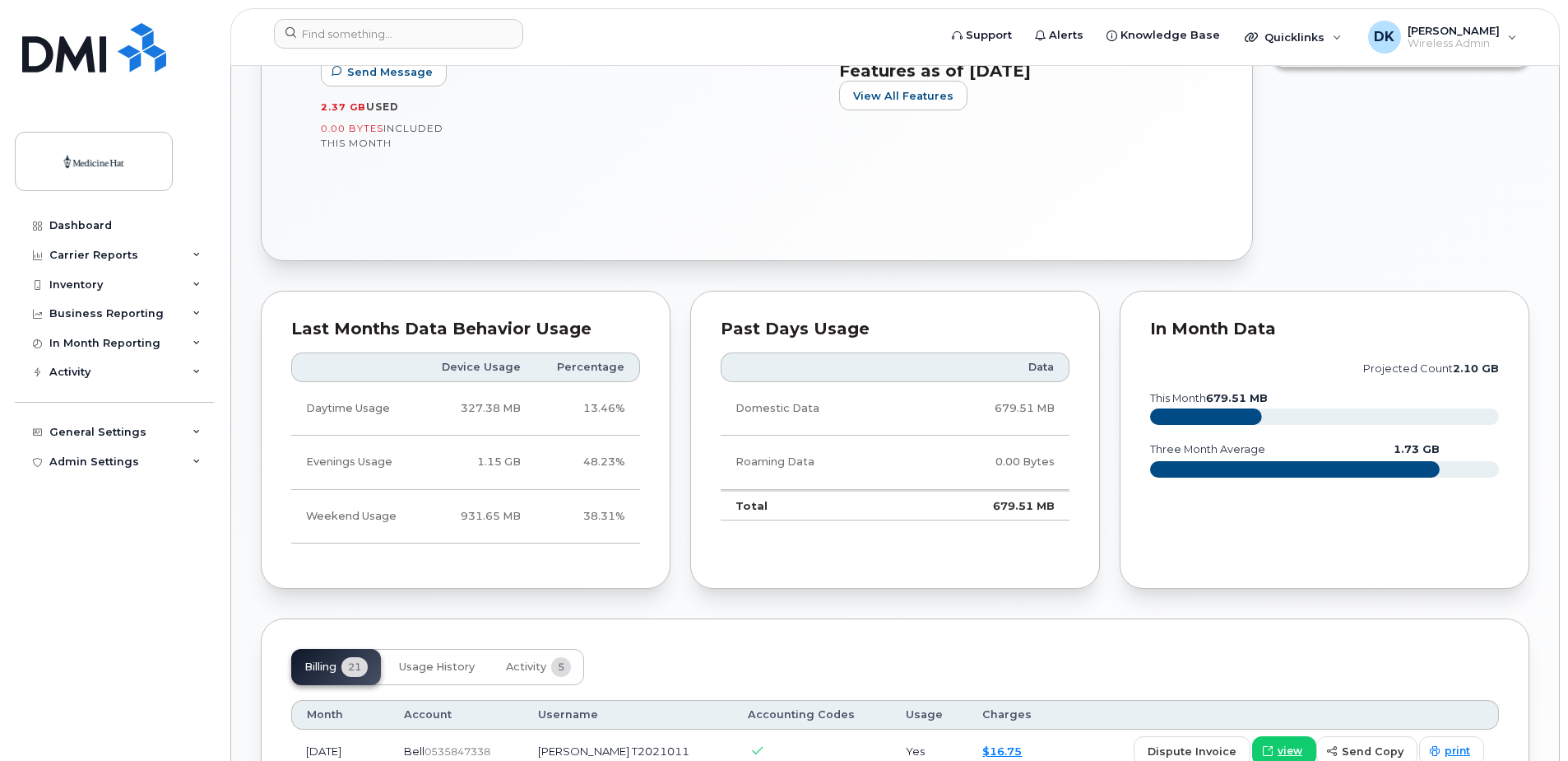
scroll to position [659, 0]
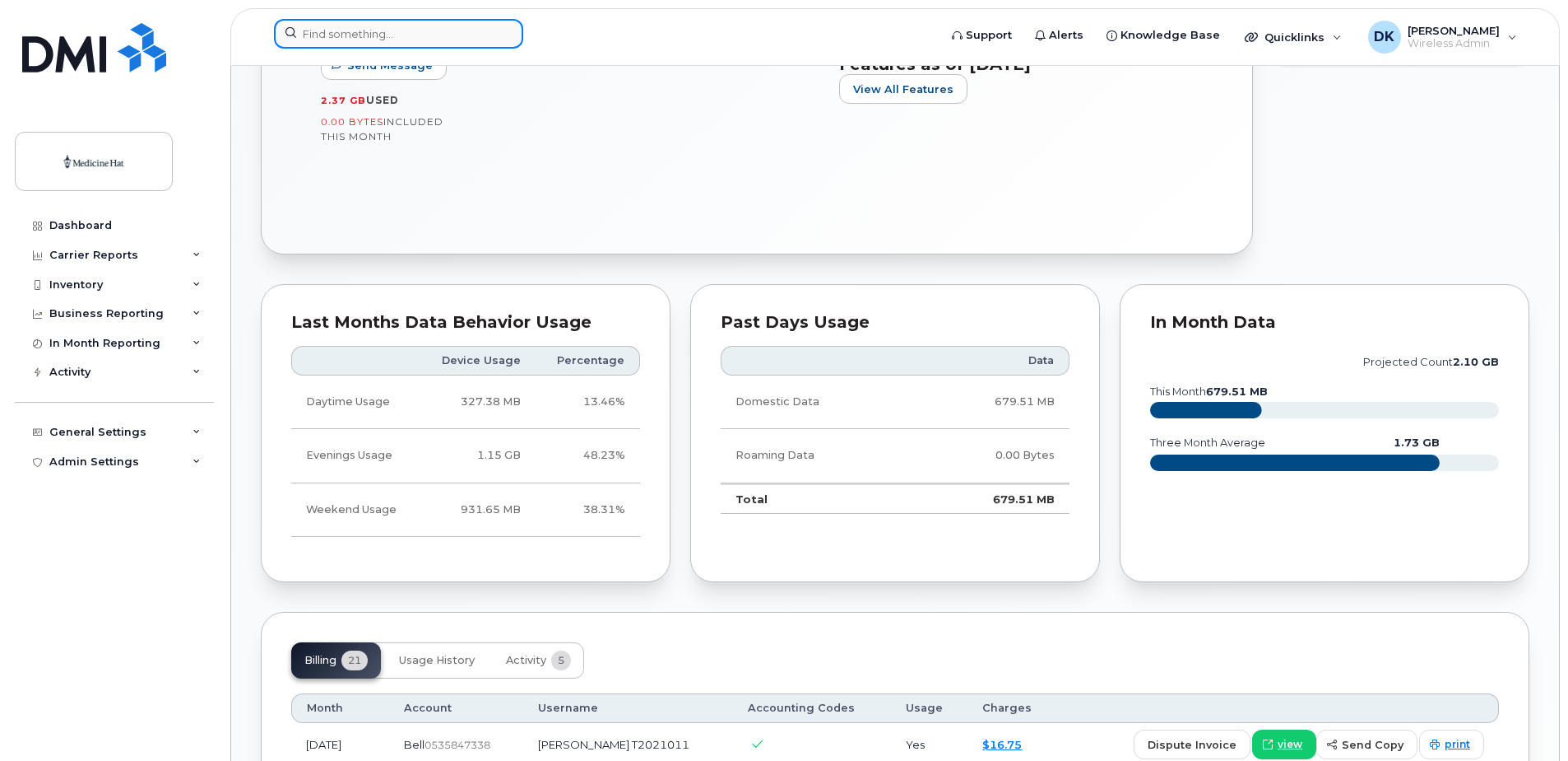
click at [469, 27] on input at bounding box center [398, 33] width 249 height 30
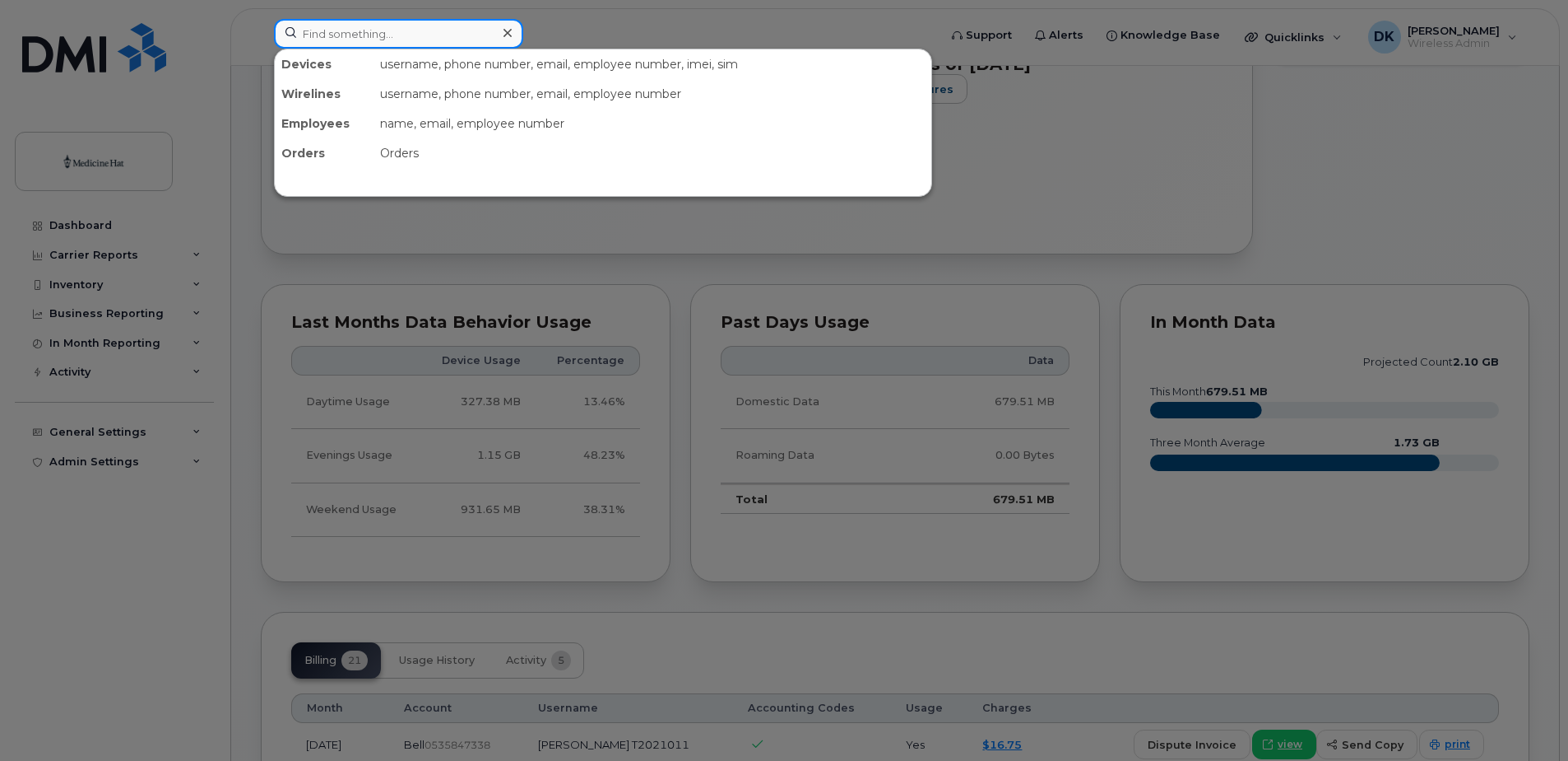
paste input "403-458-1518"
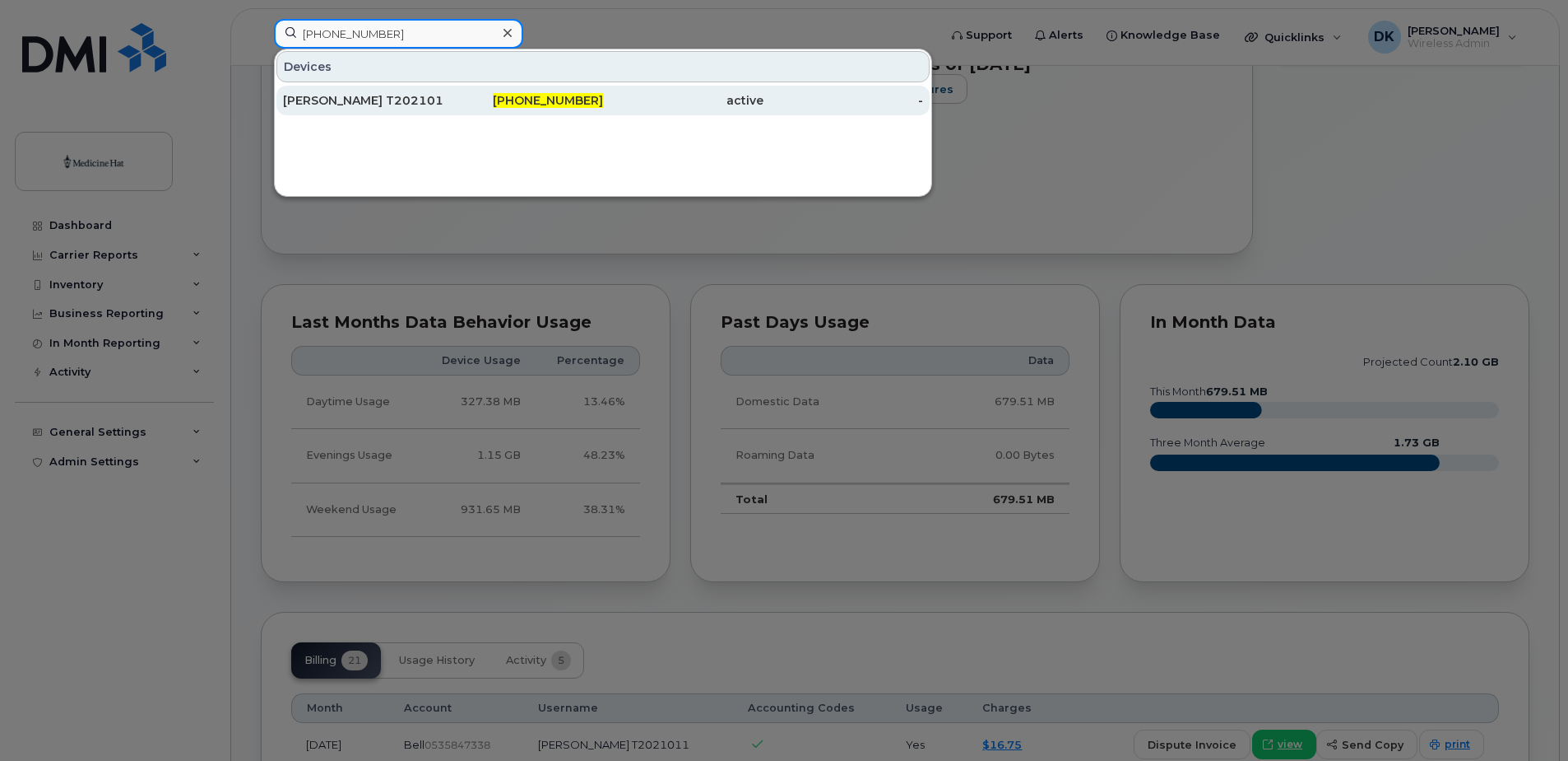
type input "403-458-1518"
click at [427, 97] on div "Shane Briggs T2021012" at bounding box center [363, 100] width 161 height 16
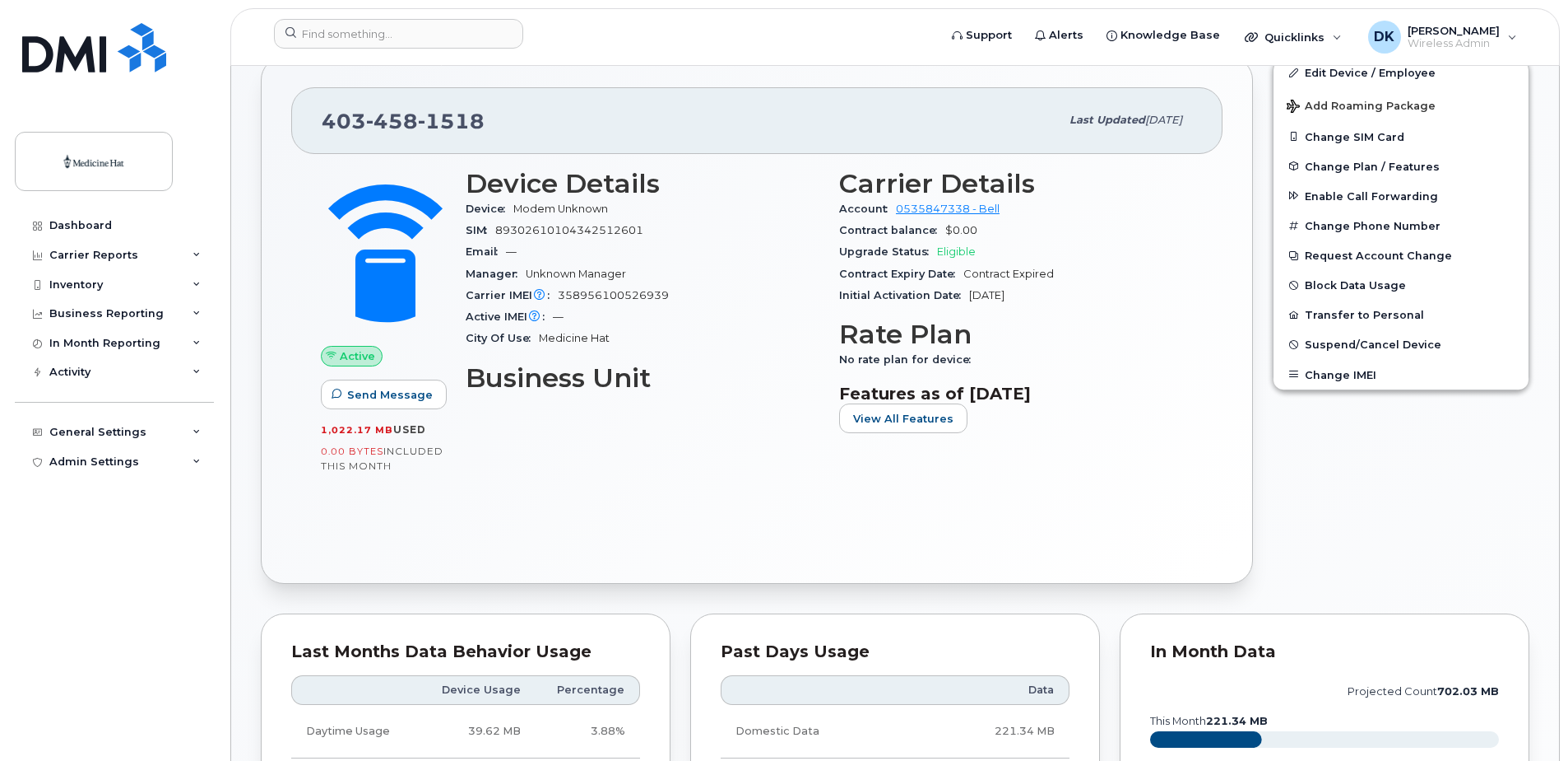
scroll to position [494, 0]
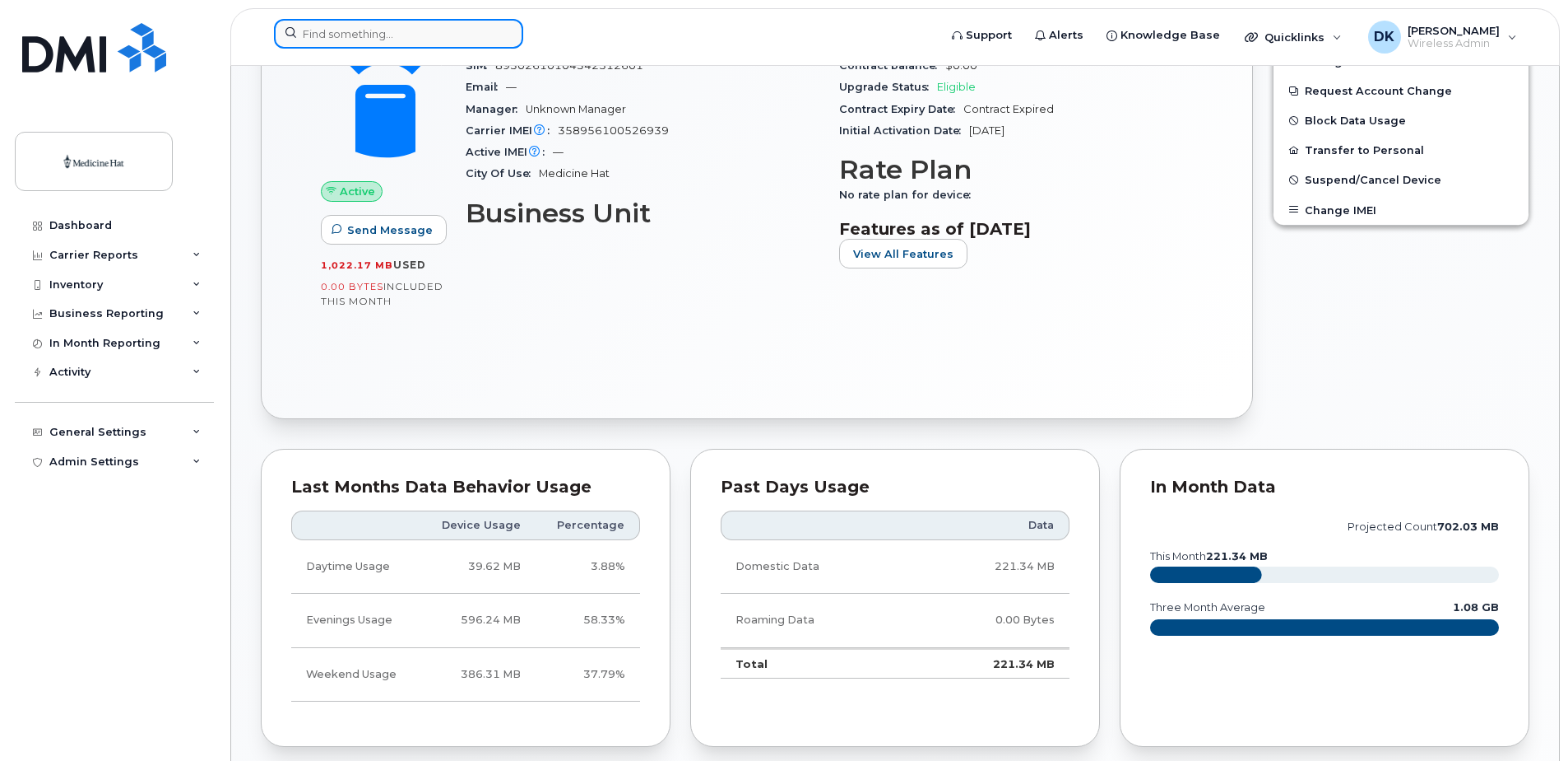
click at [431, 42] on input at bounding box center [398, 33] width 249 height 30
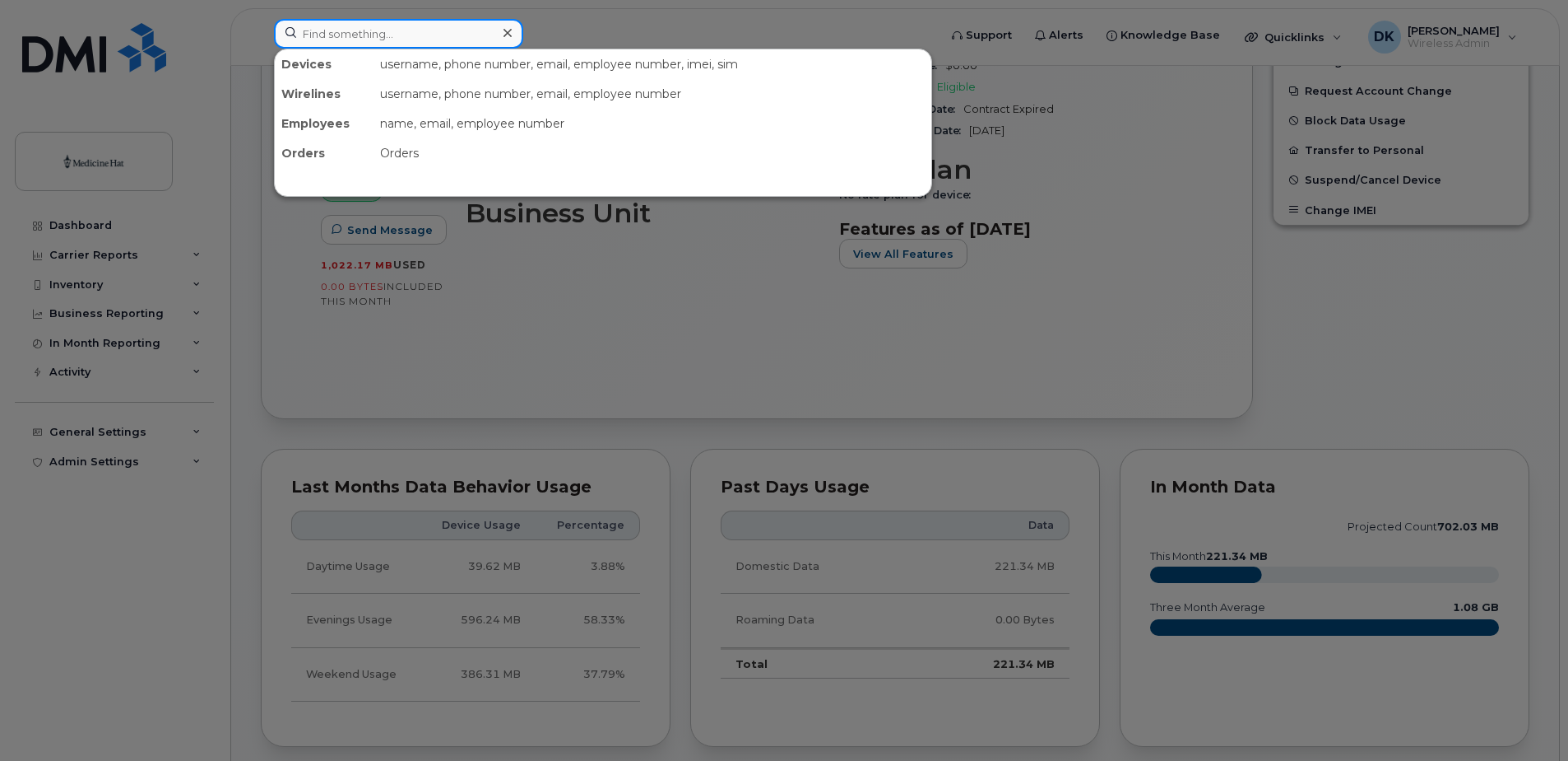
paste input "403-458-1653"
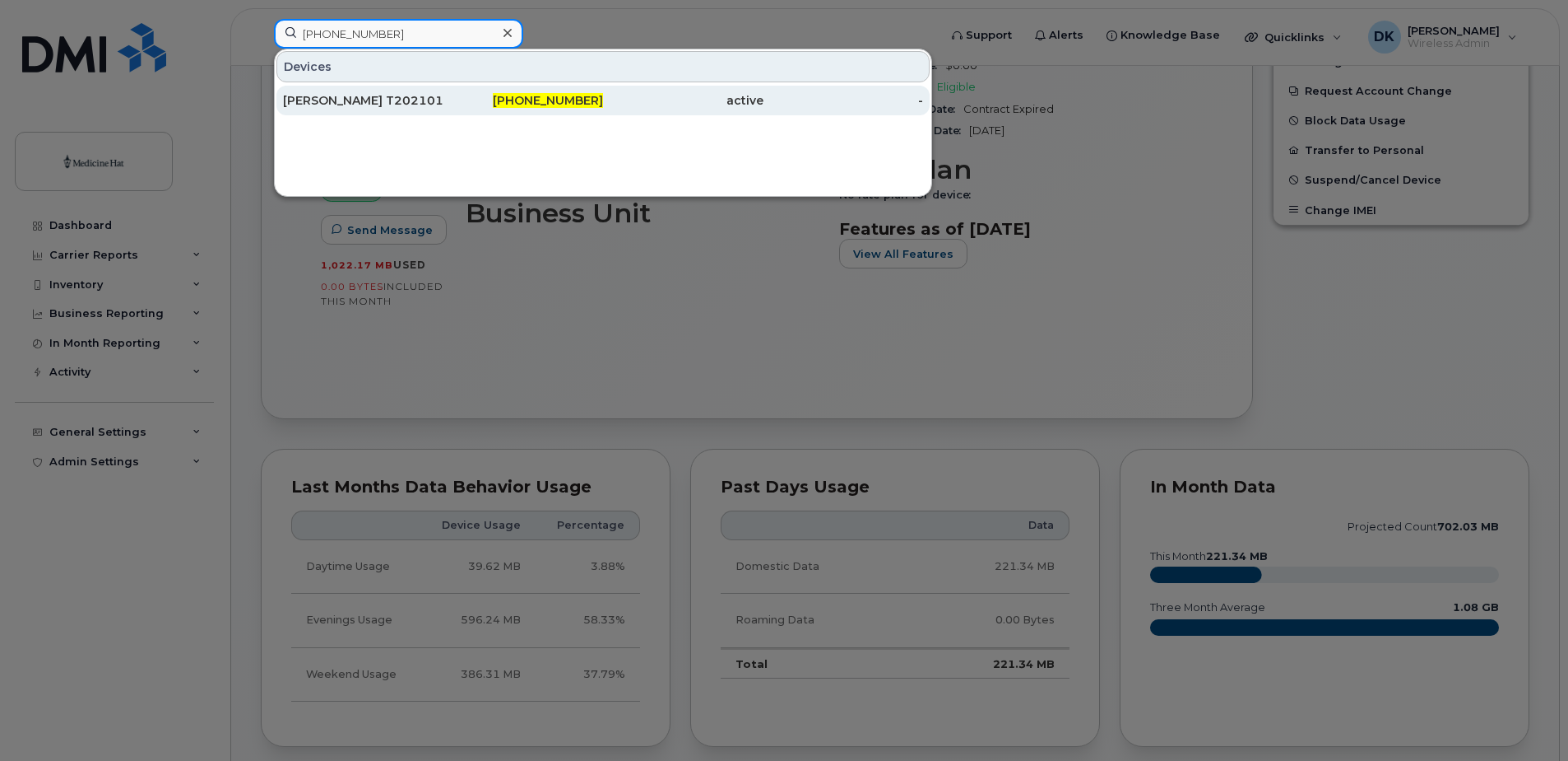
type input "403-458-1653"
click at [370, 104] on div "Shane Briggs T2021013" at bounding box center [363, 100] width 161 height 16
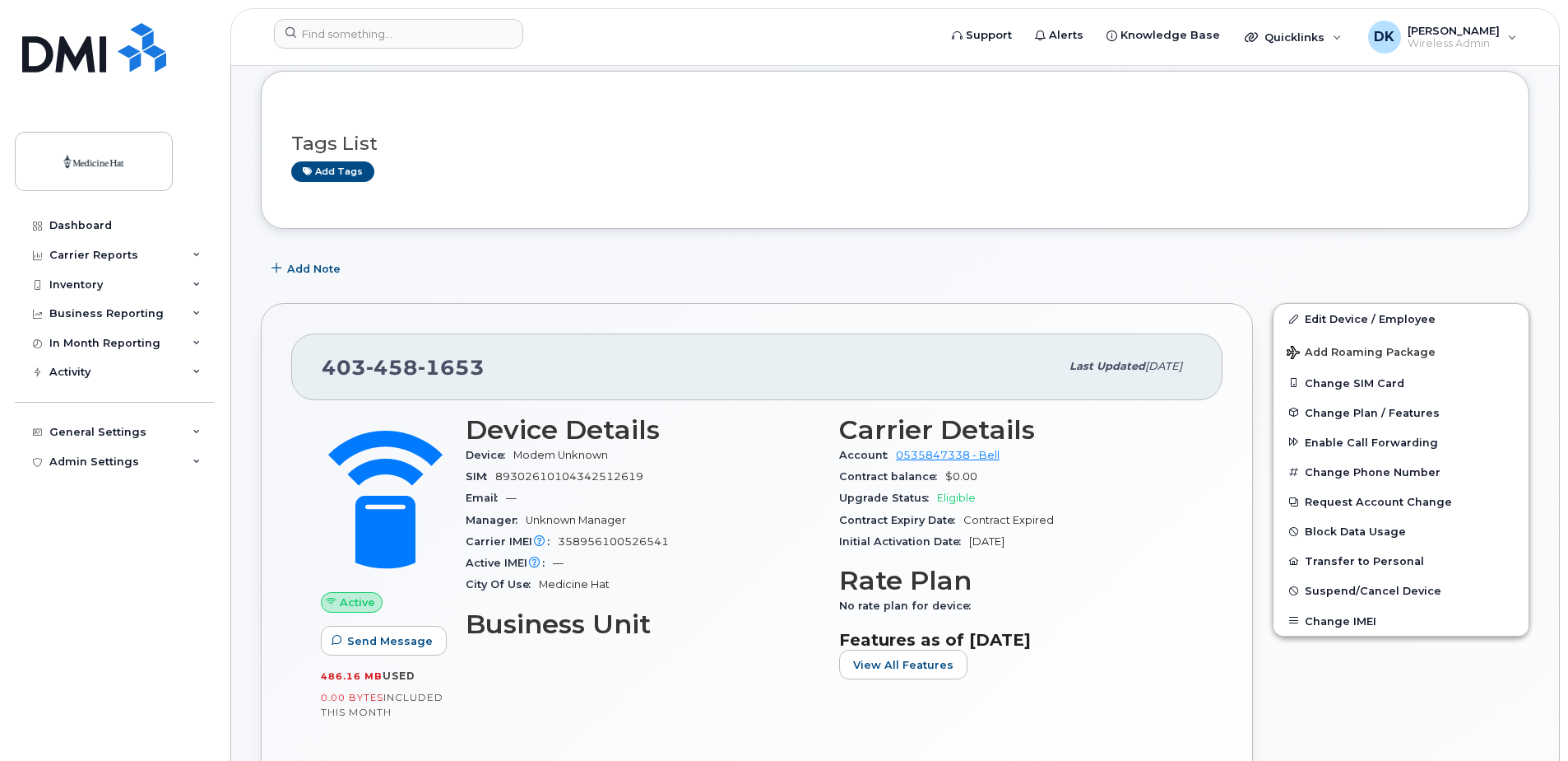
scroll to position [83, 0]
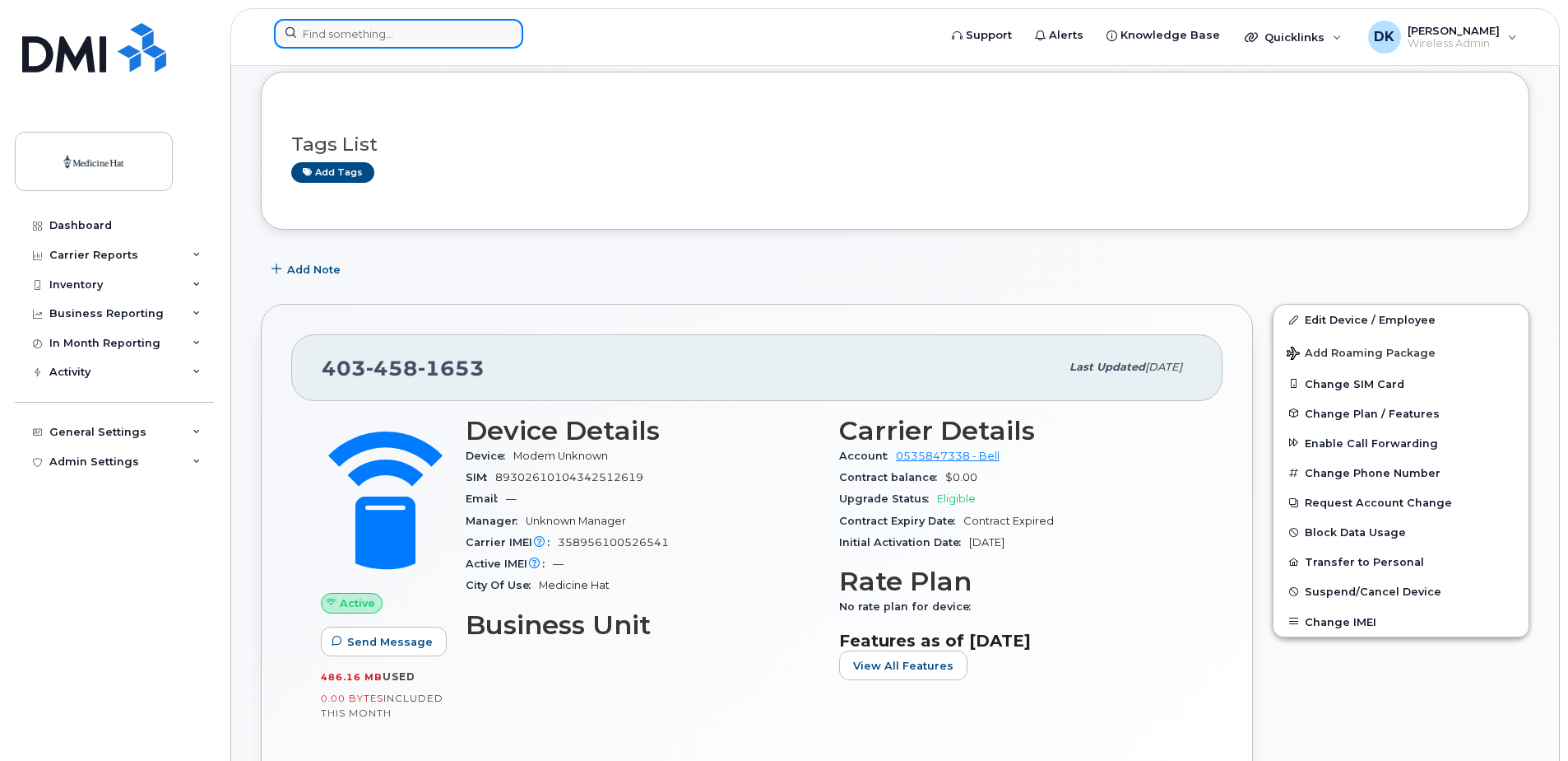
click at [331, 40] on input at bounding box center [398, 33] width 249 height 30
paste input "403-458-1283"
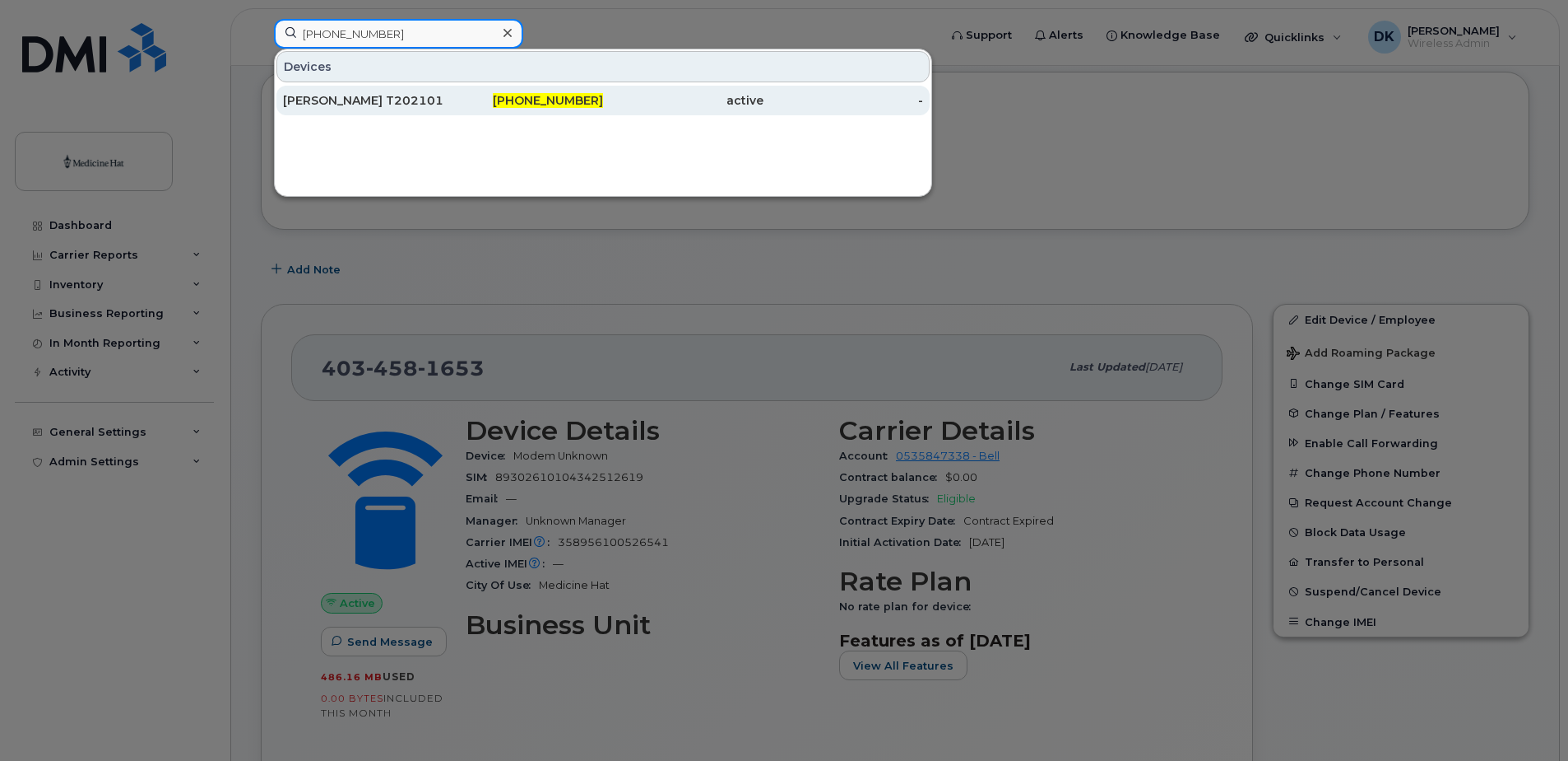
type input "403-458-1283"
click at [426, 105] on div "[PERSON_NAME] T2021014" at bounding box center [363, 100] width 161 height 16
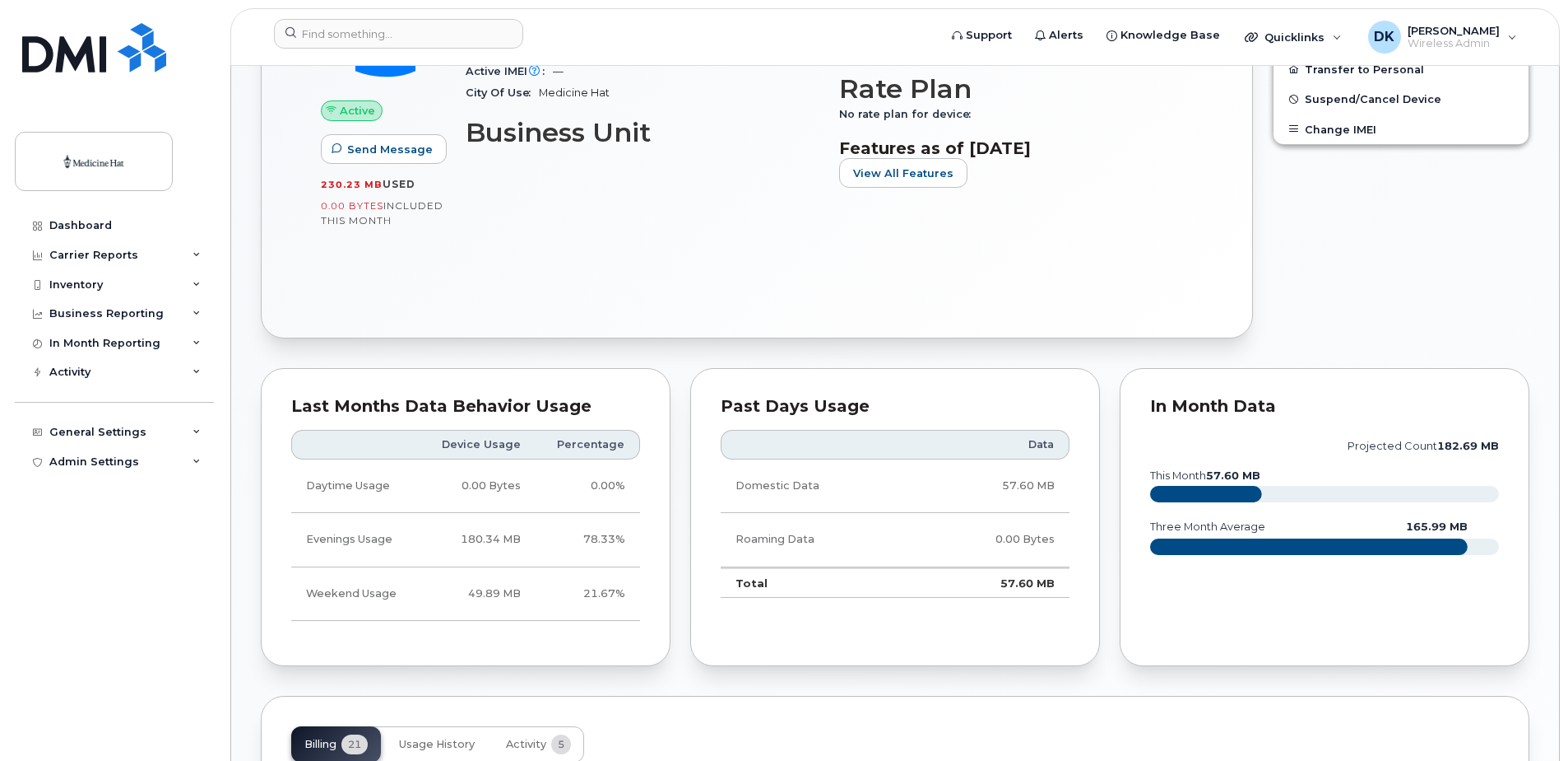
scroll to position [576, 0]
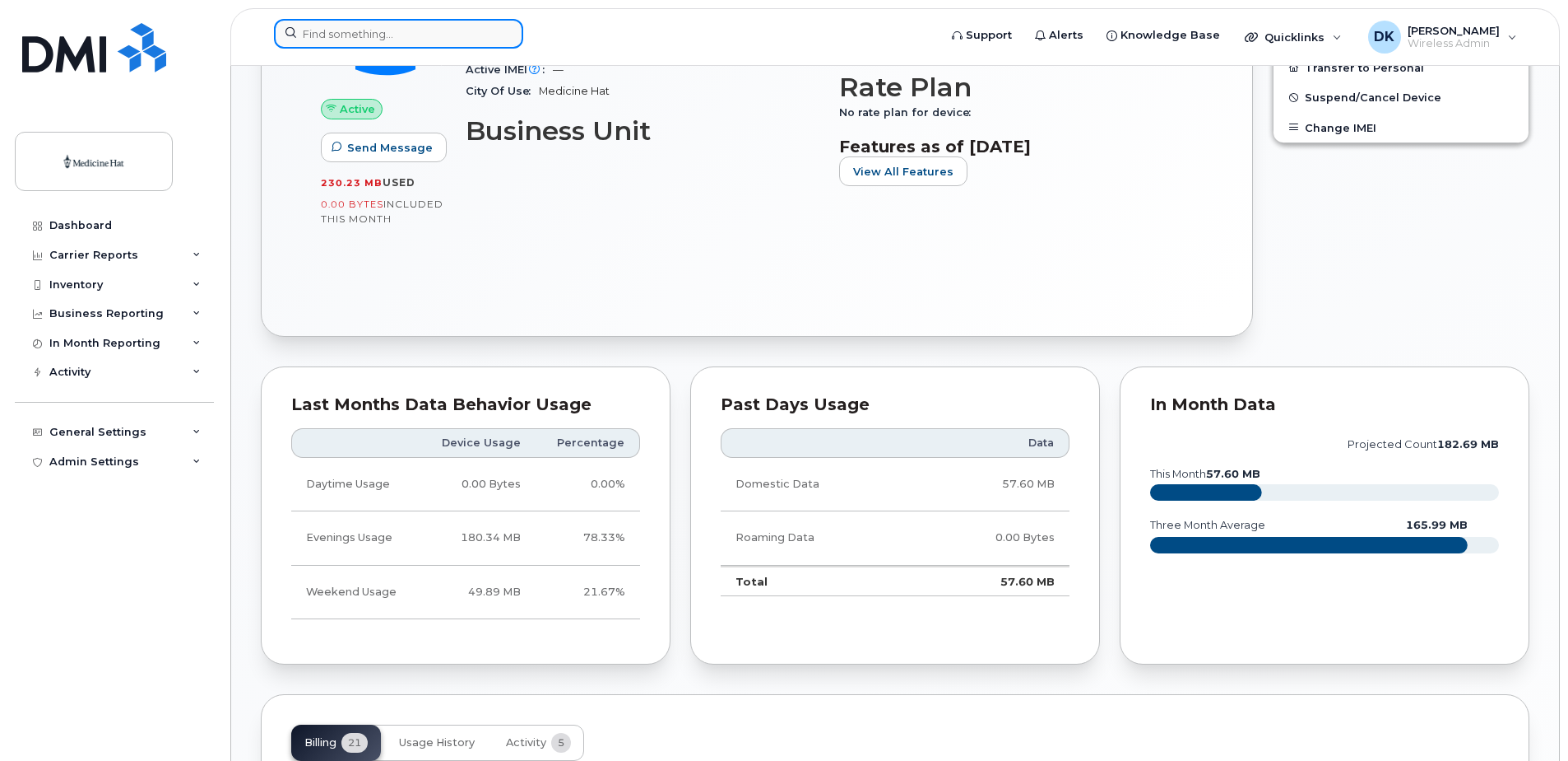
click at [456, 28] on input at bounding box center [398, 33] width 249 height 30
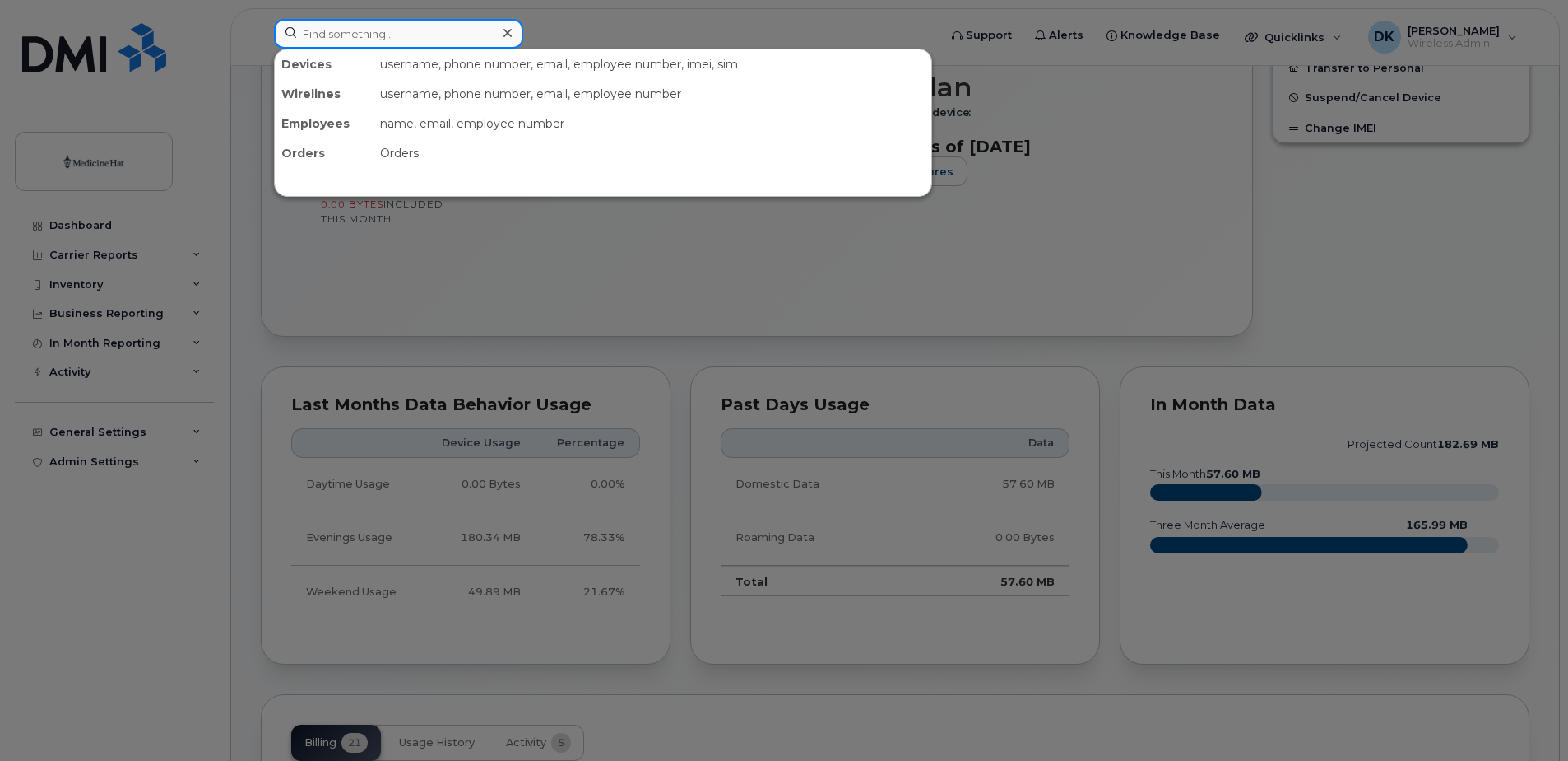
paste input "[PHONE_NUMBER]"
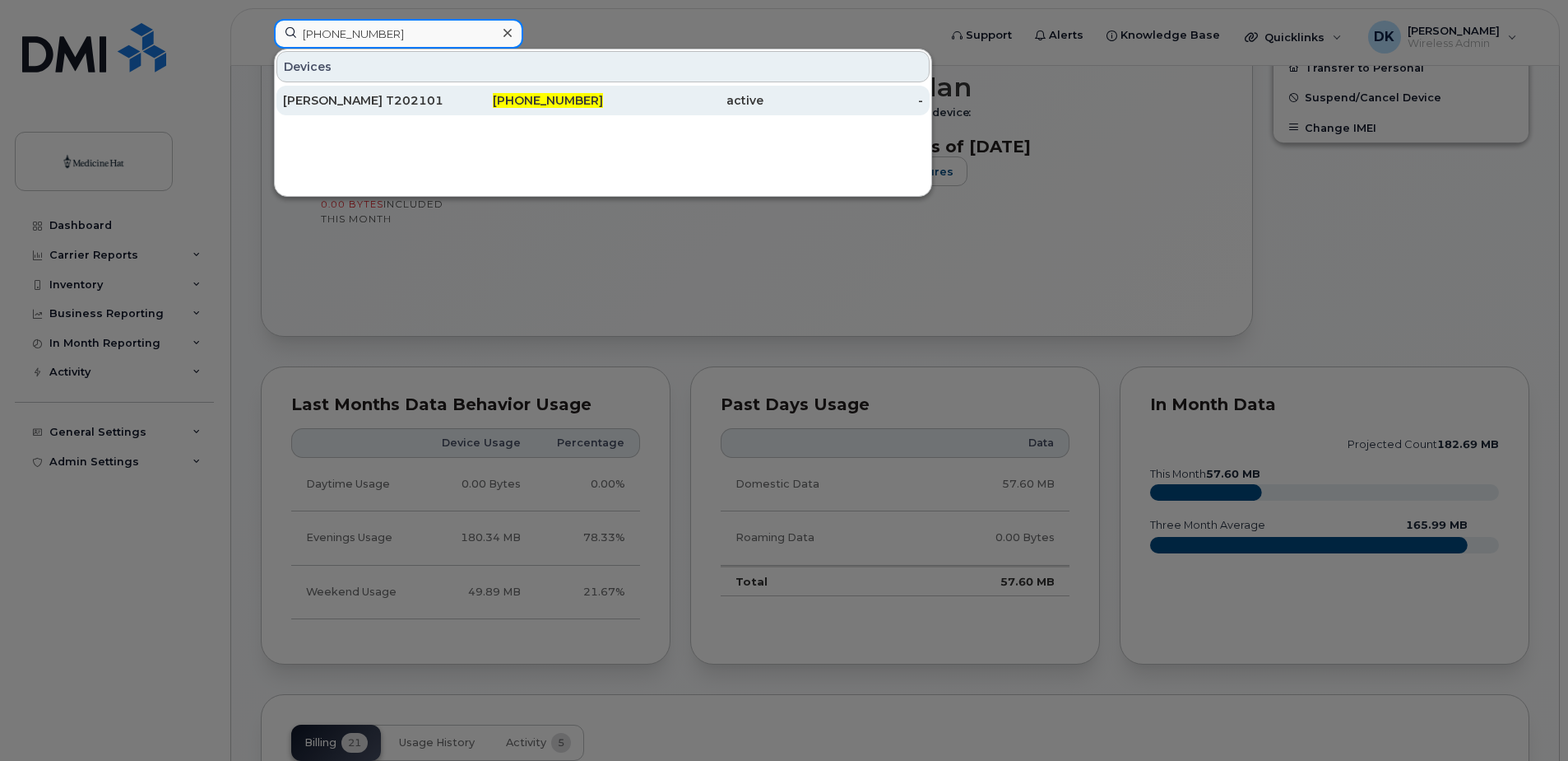
type input "[PHONE_NUMBER]"
click at [423, 93] on div "[PERSON_NAME] T2021015" at bounding box center [363, 100] width 161 height 16
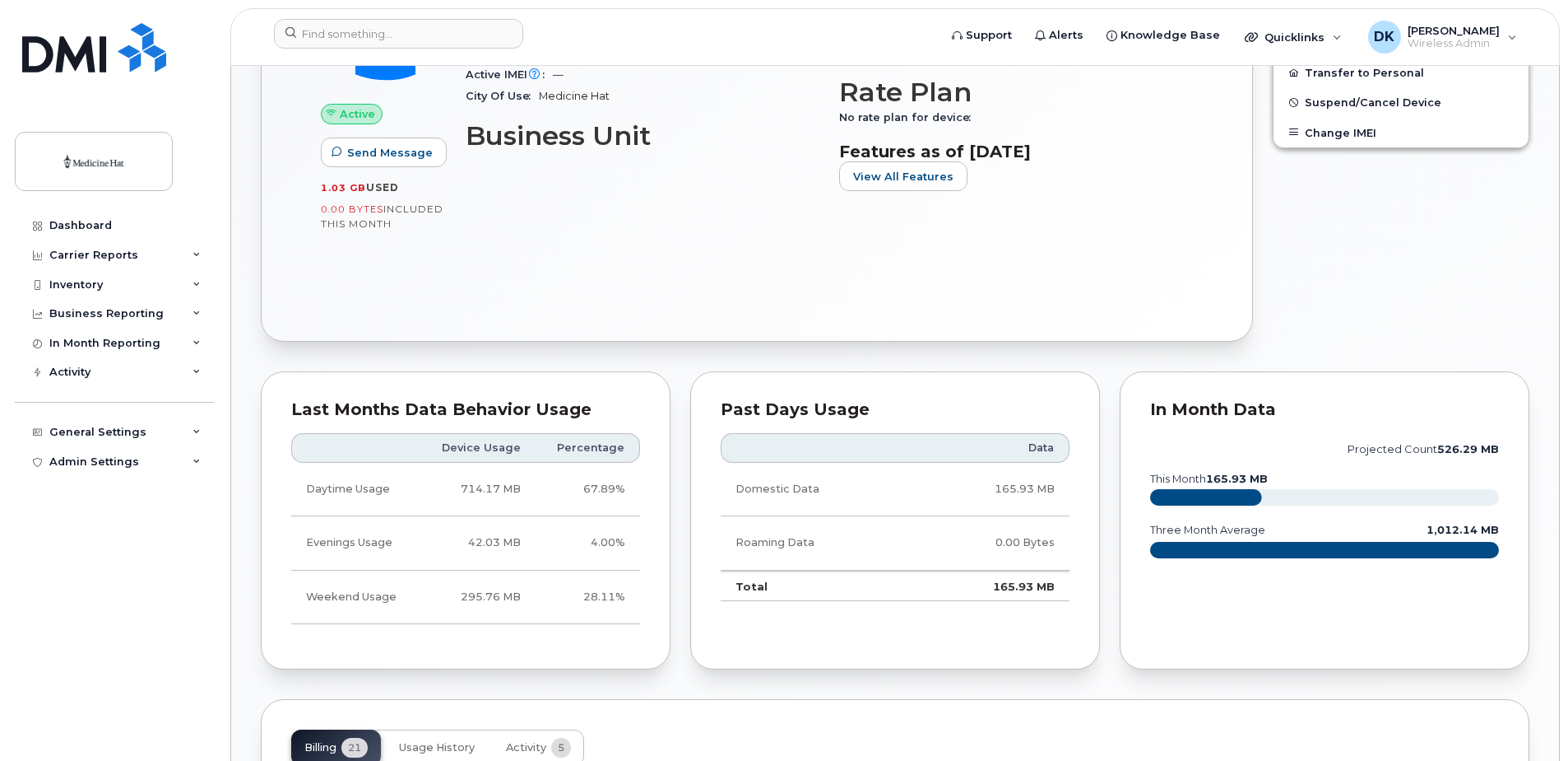
scroll to position [576, 0]
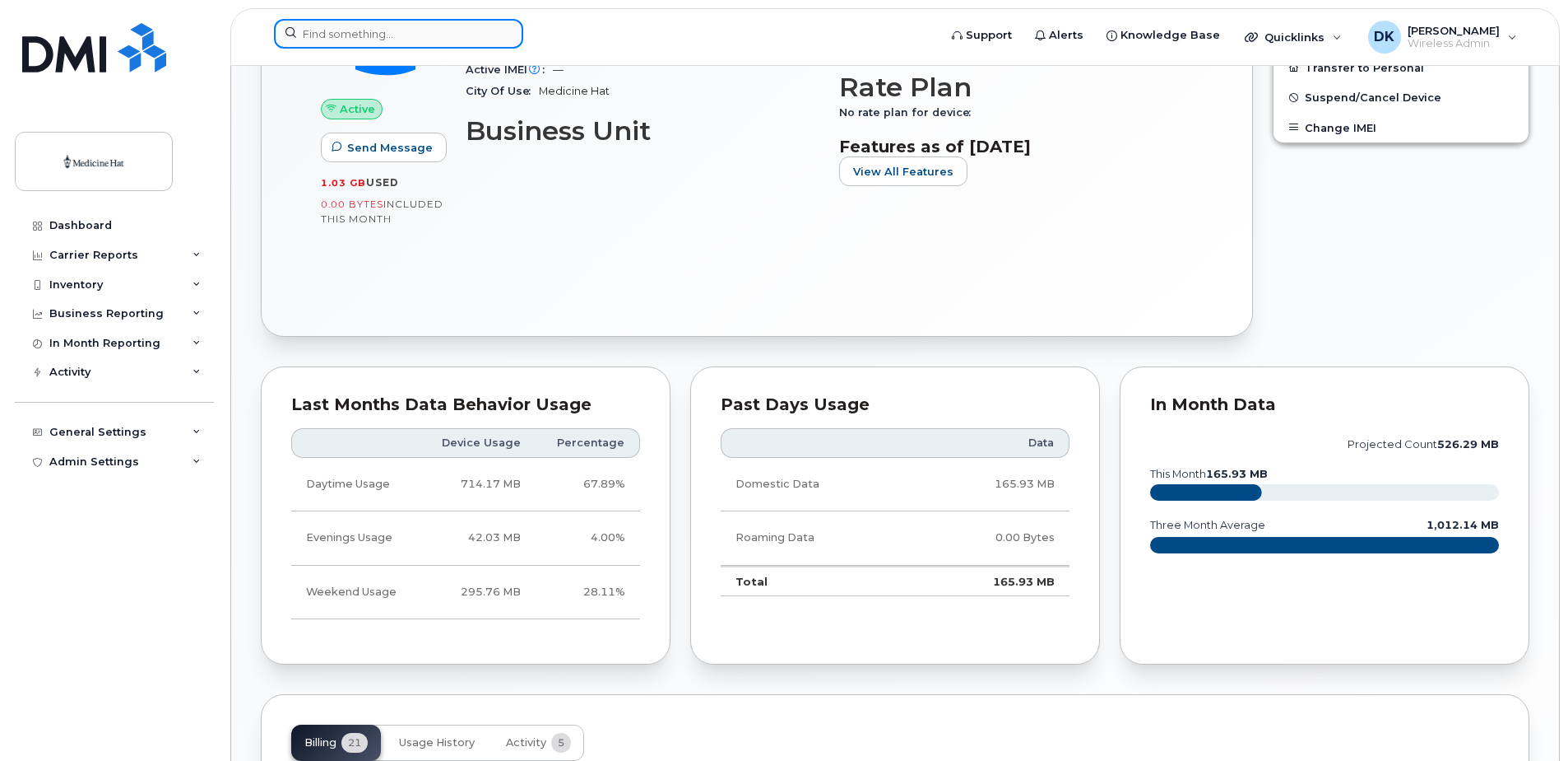
click at [309, 24] on input at bounding box center [398, 33] width 249 height 30
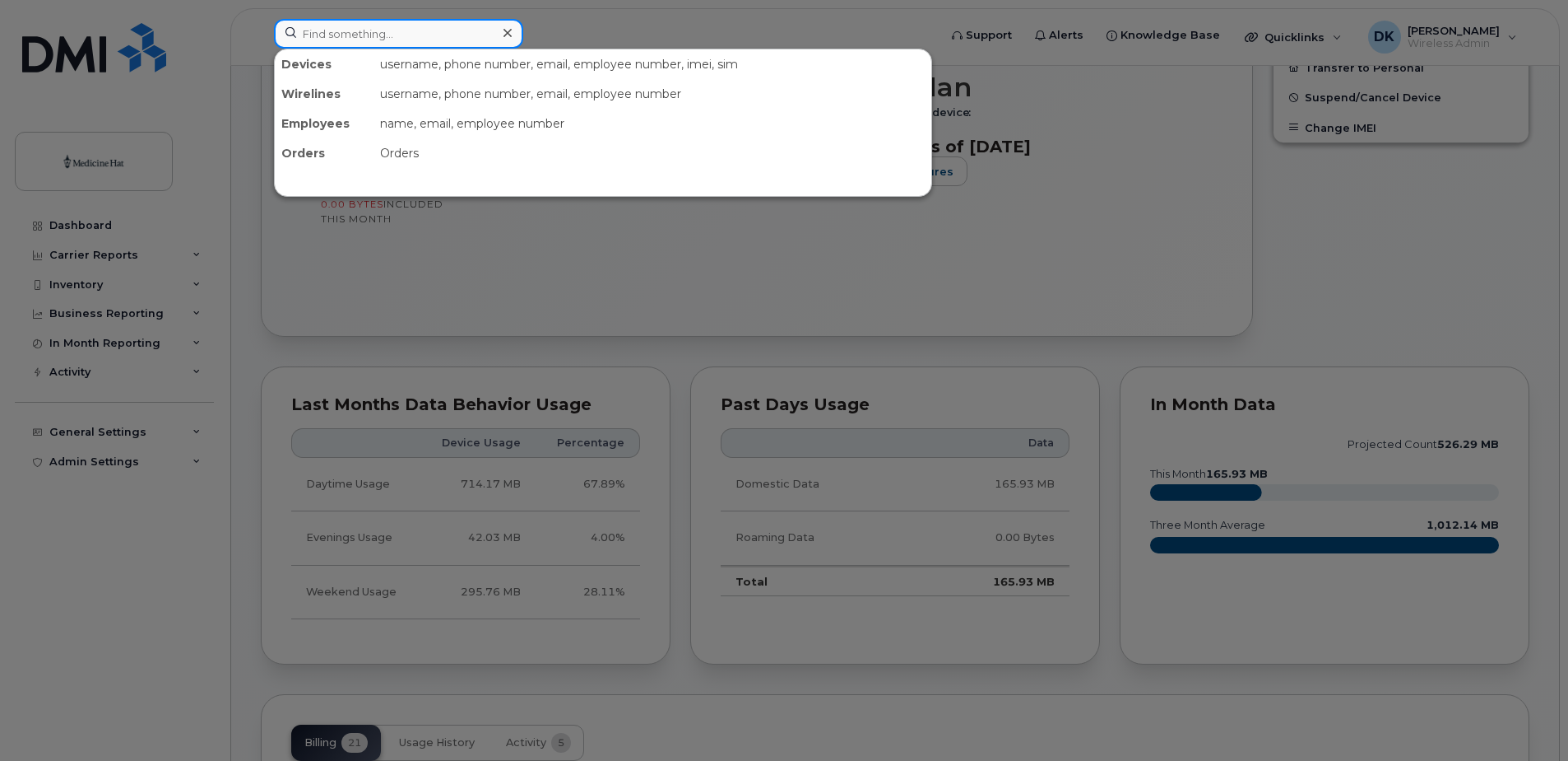
paste input "403-458-1570"
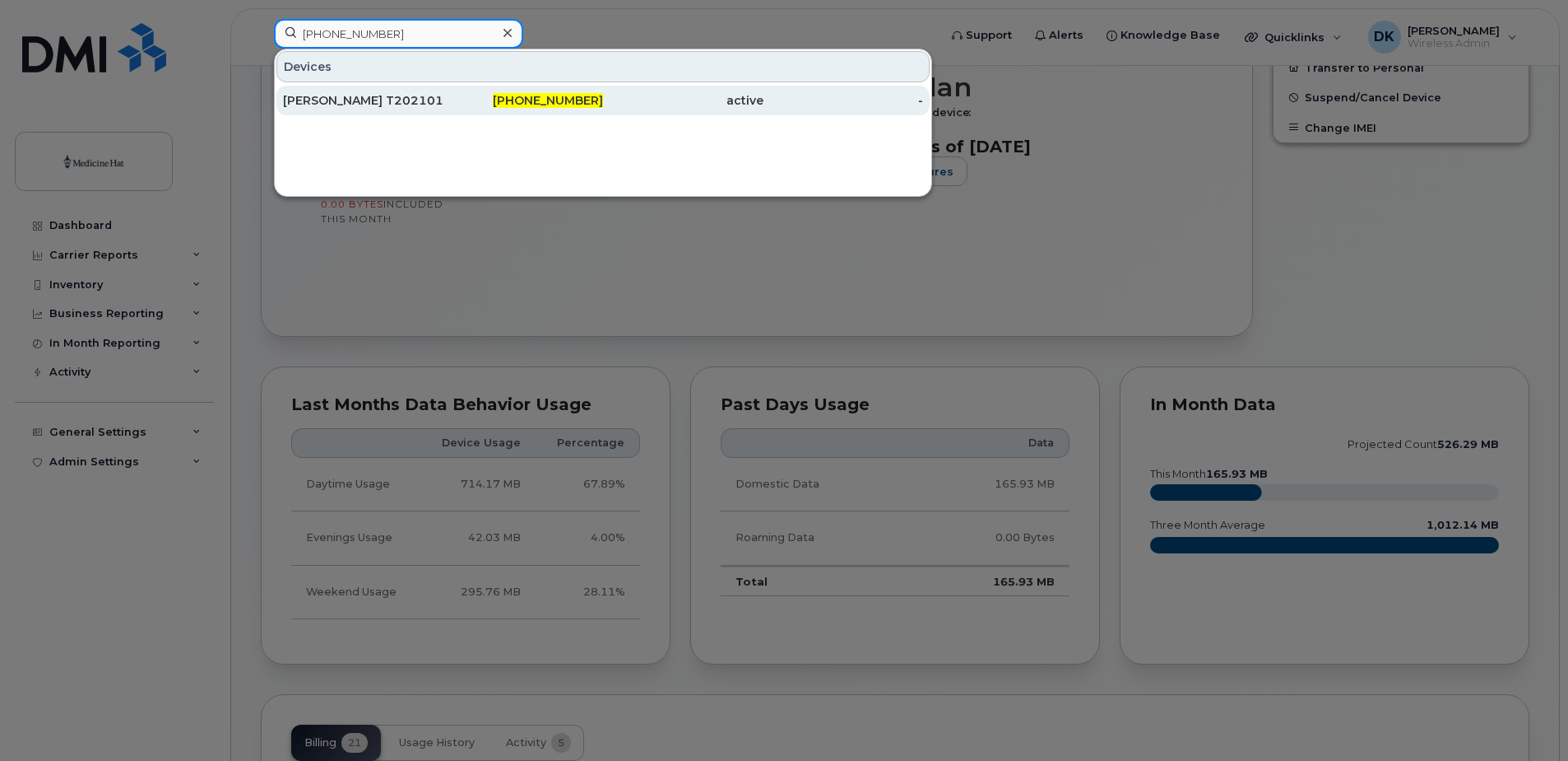
type input "403-458-1570"
click at [402, 94] on div "Shane Briggs T2021016" at bounding box center [363, 100] width 161 height 16
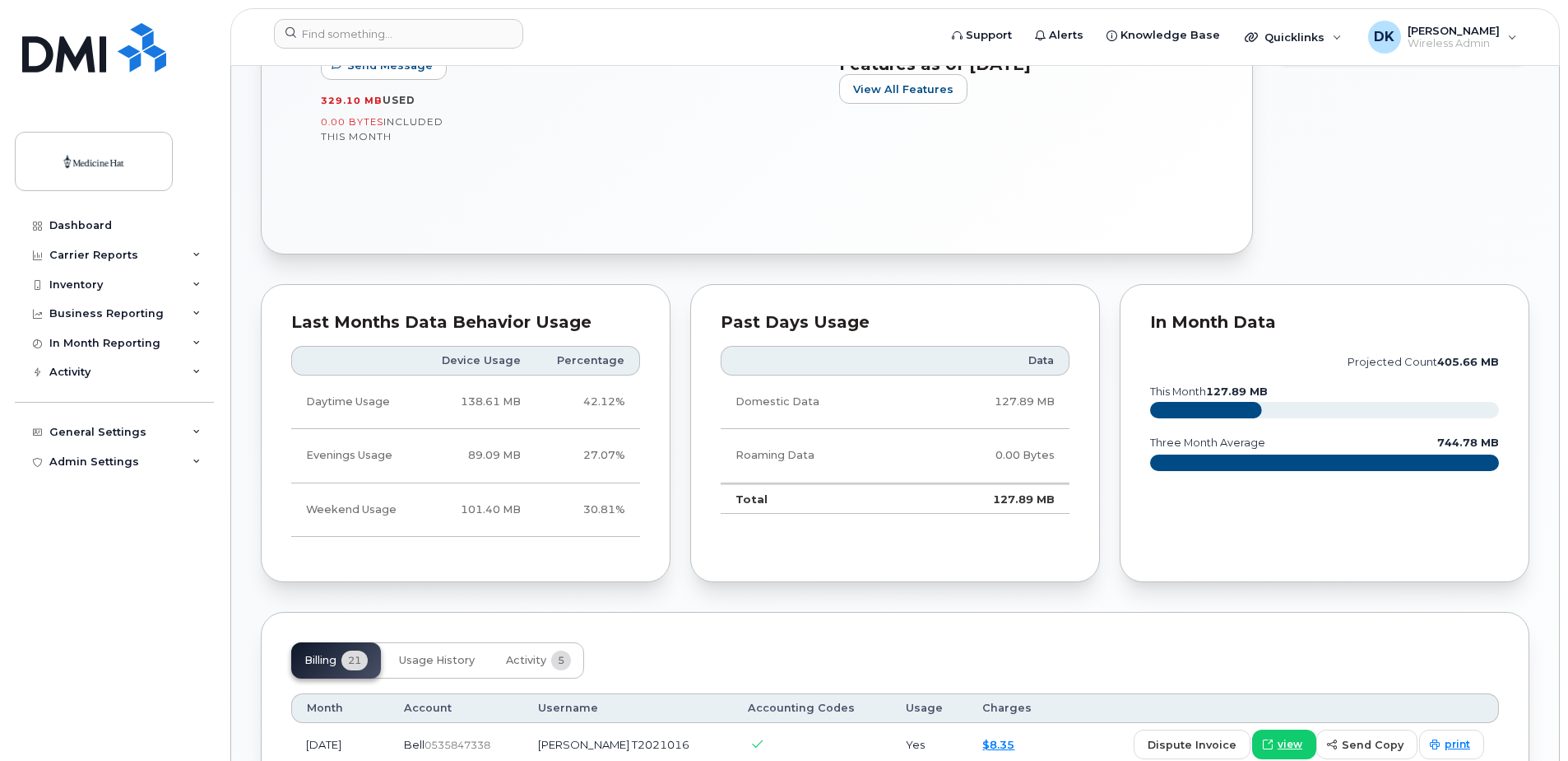
scroll to position [412, 0]
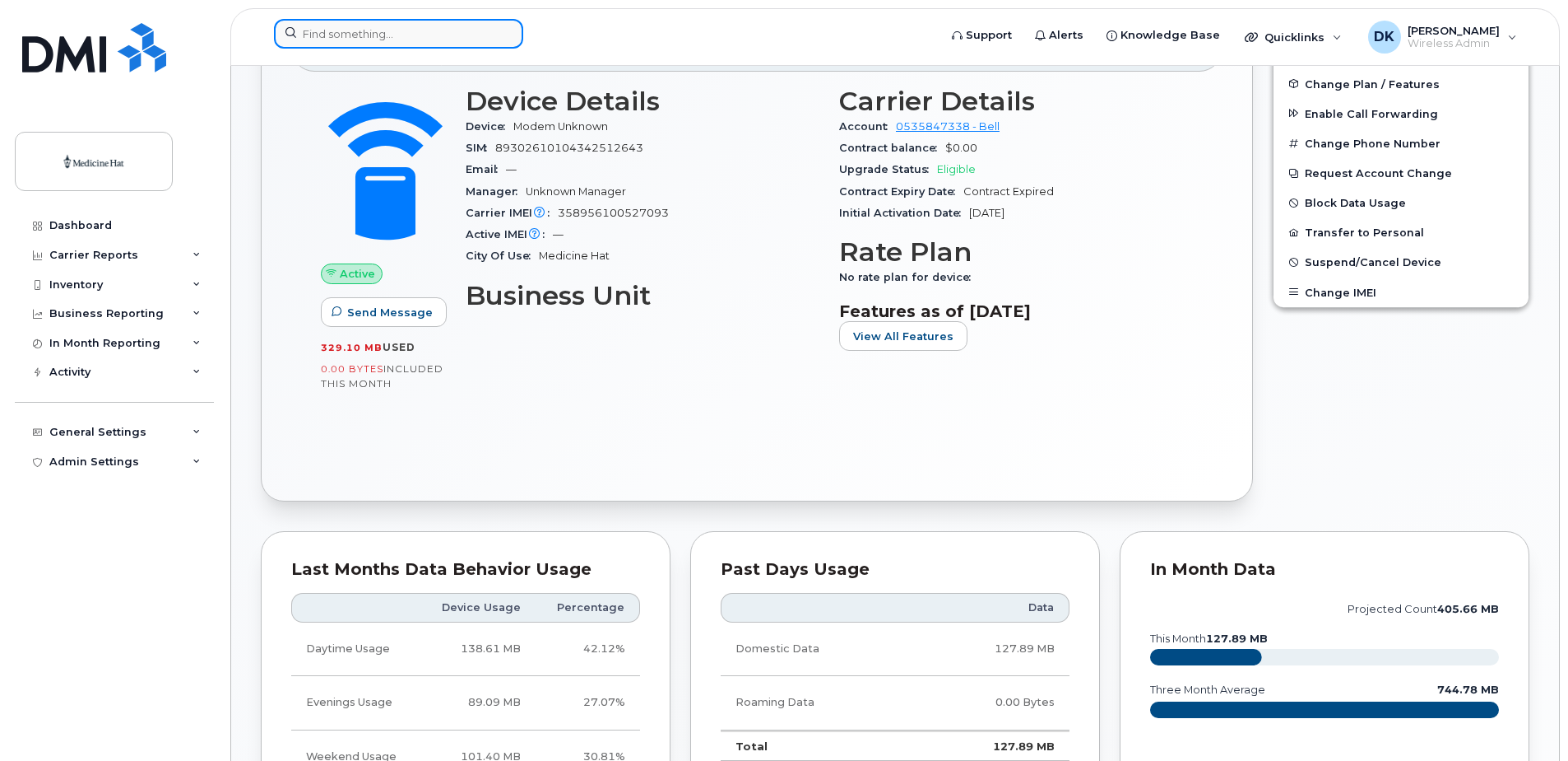
click at [304, 29] on input at bounding box center [398, 33] width 249 height 30
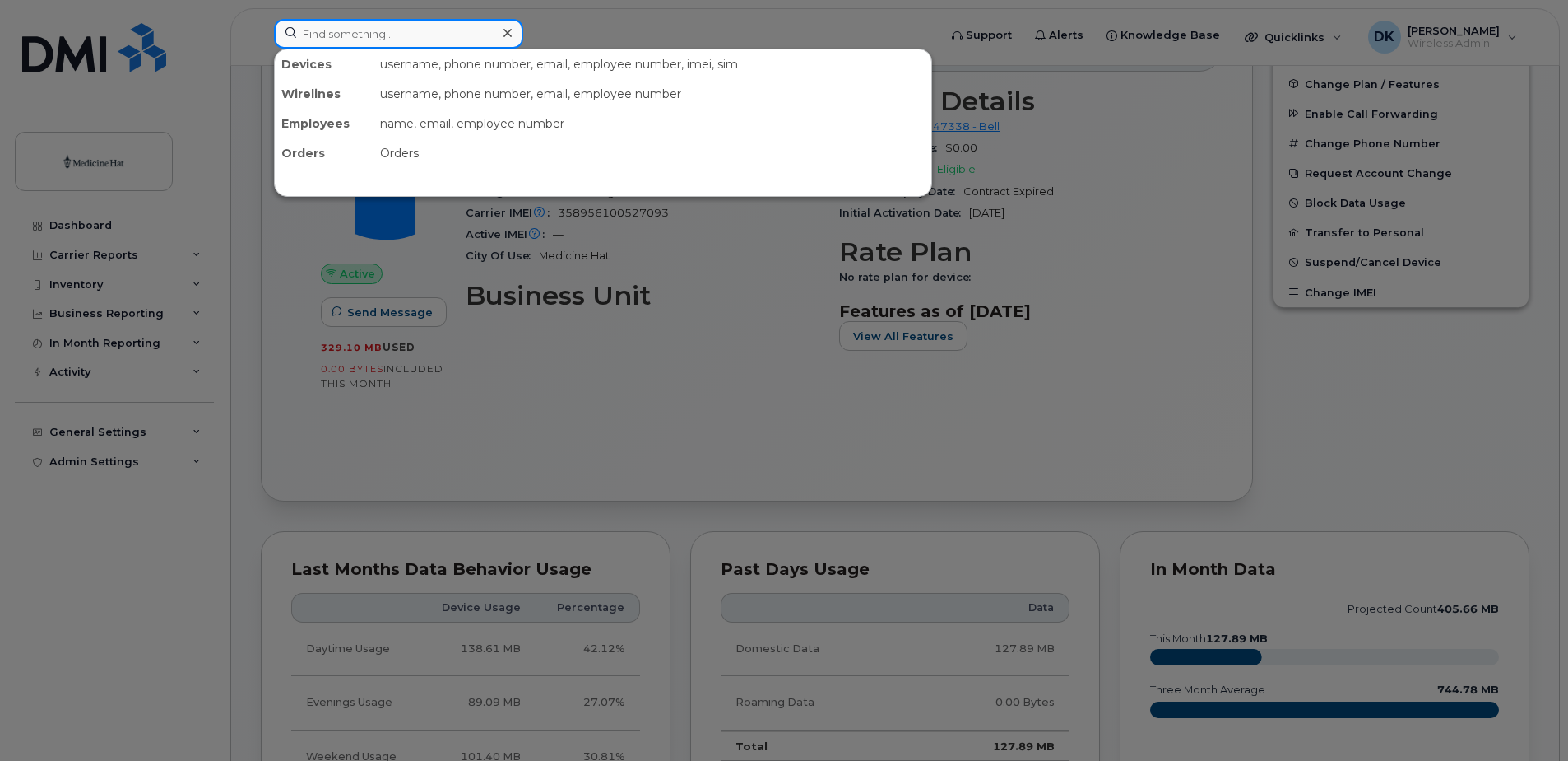
paste input "403-458-1671"
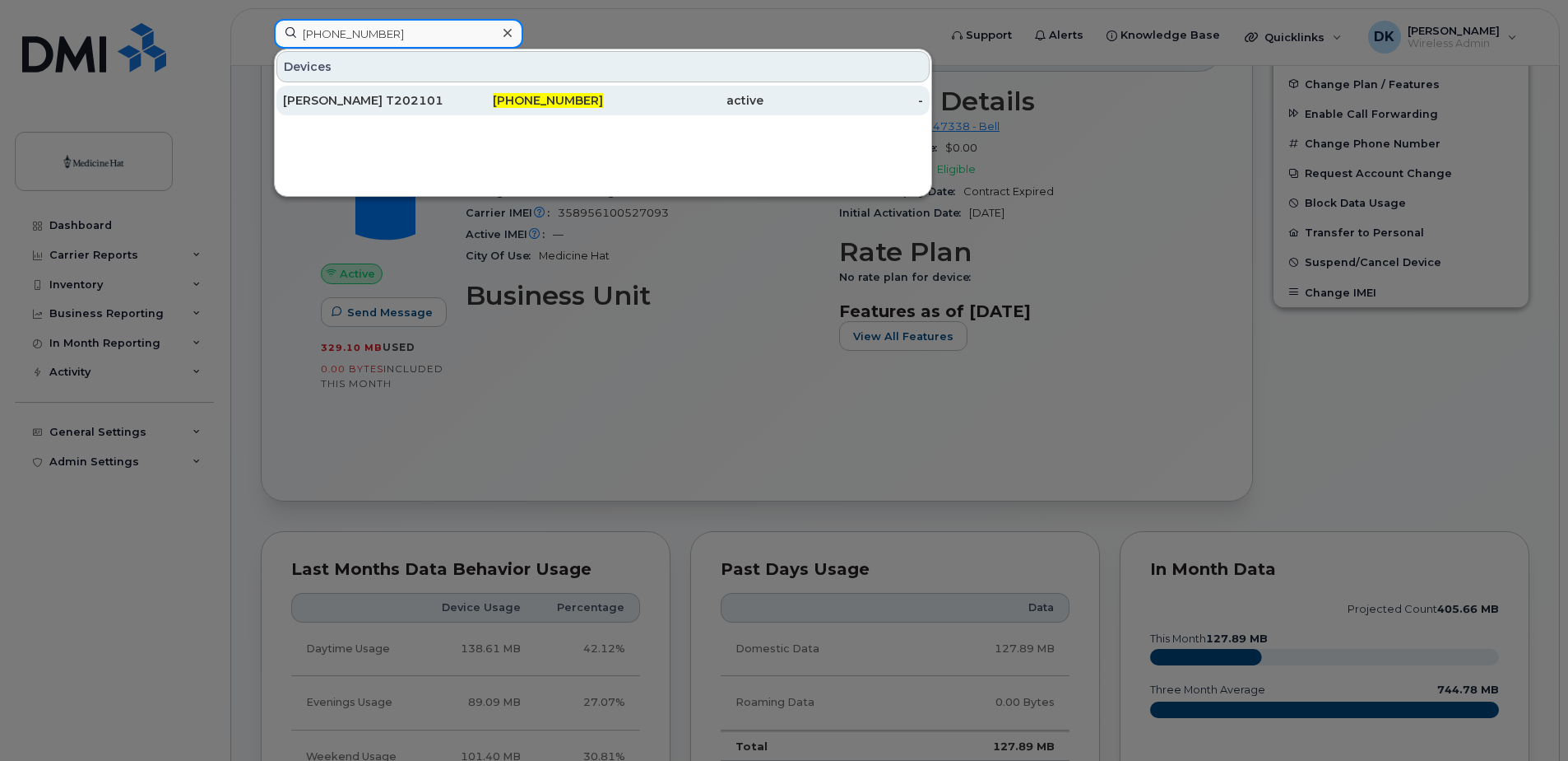
type input "403-458-1671"
click at [450, 96] on div "403-458-1671" at bounding box center [523, 100] width 161 height 16
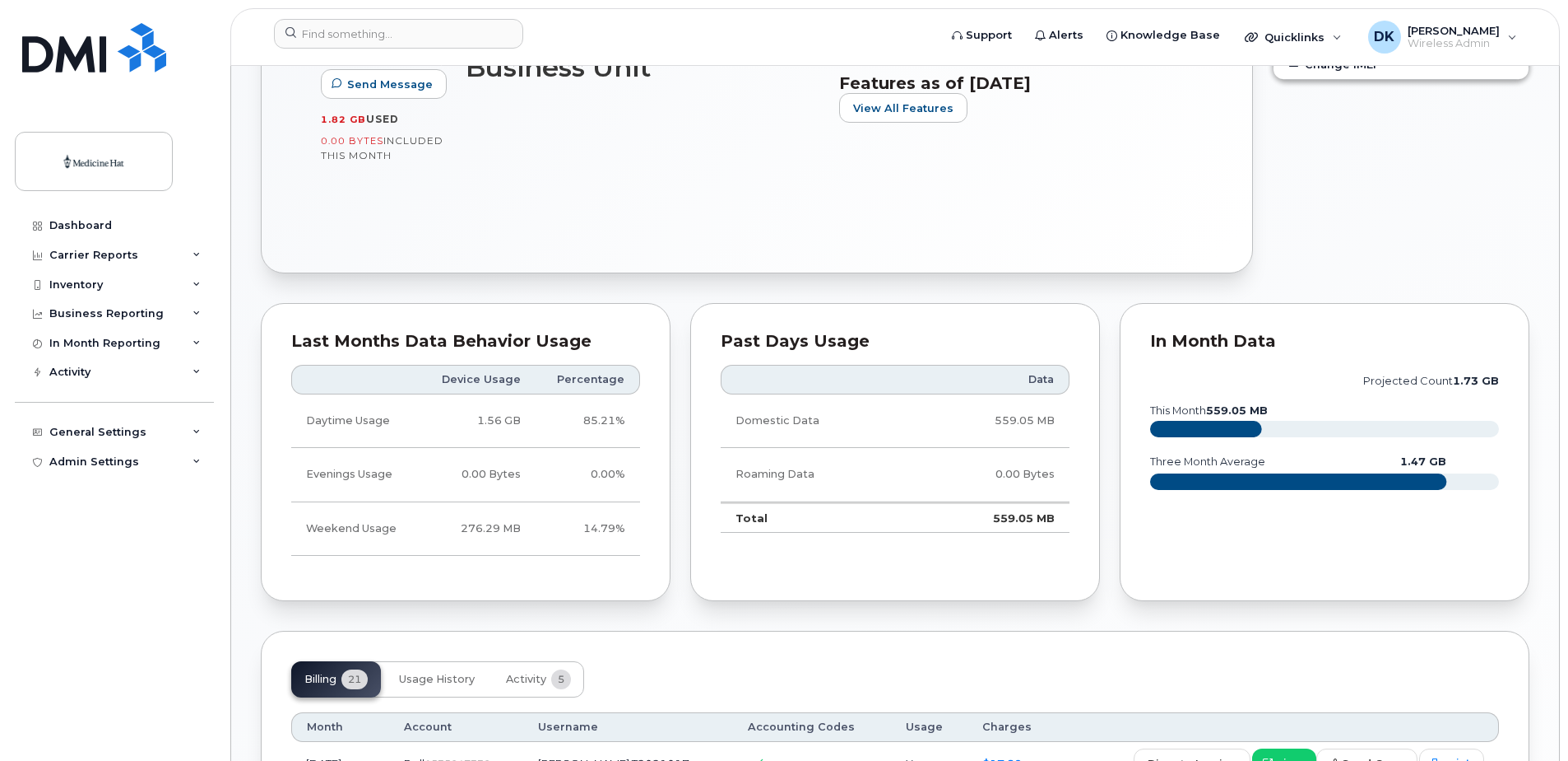
scroll to position [659, 0]
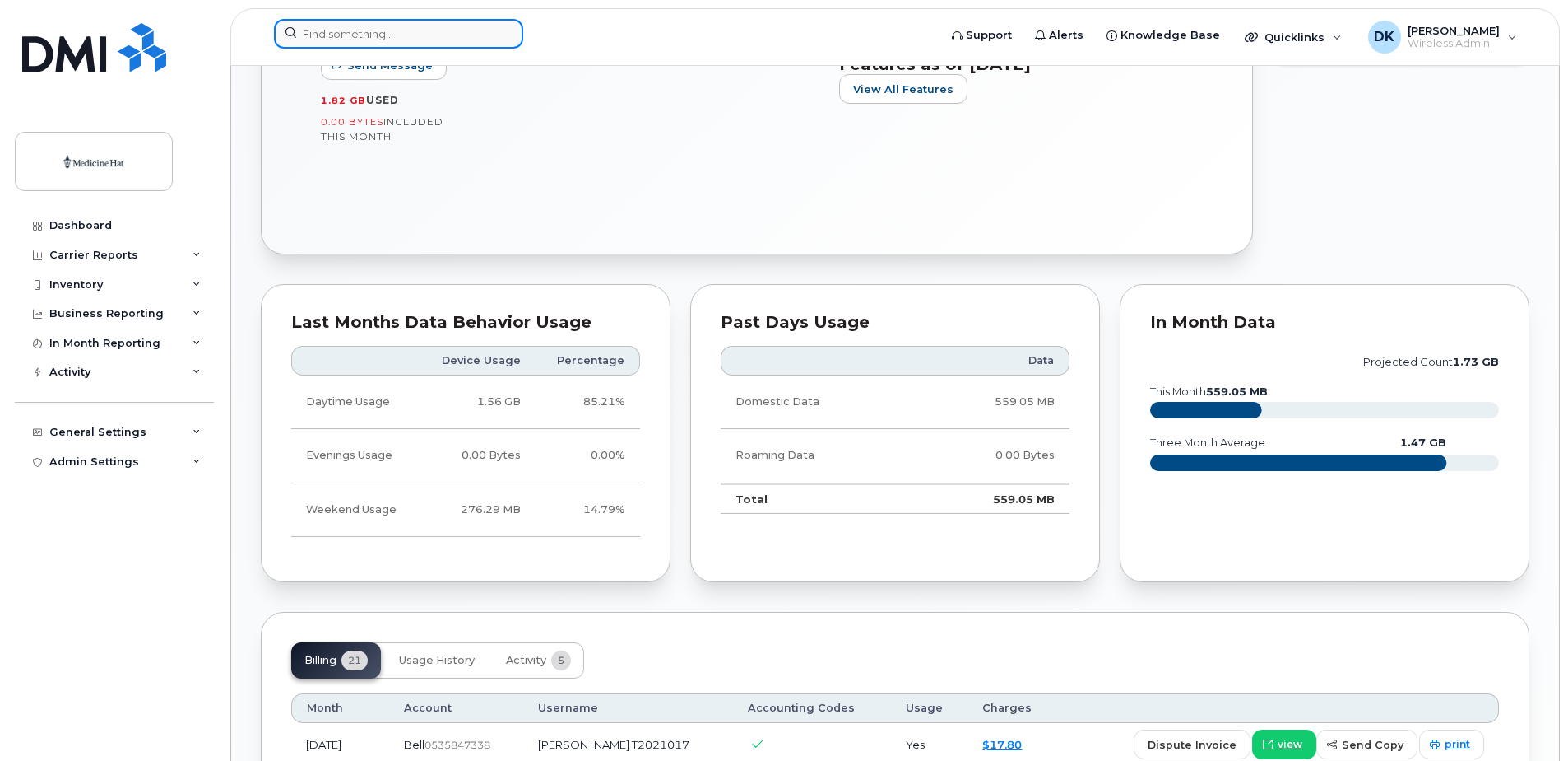
click at [435, 37] on input at bounding box center [398, 33] width 249 height 30
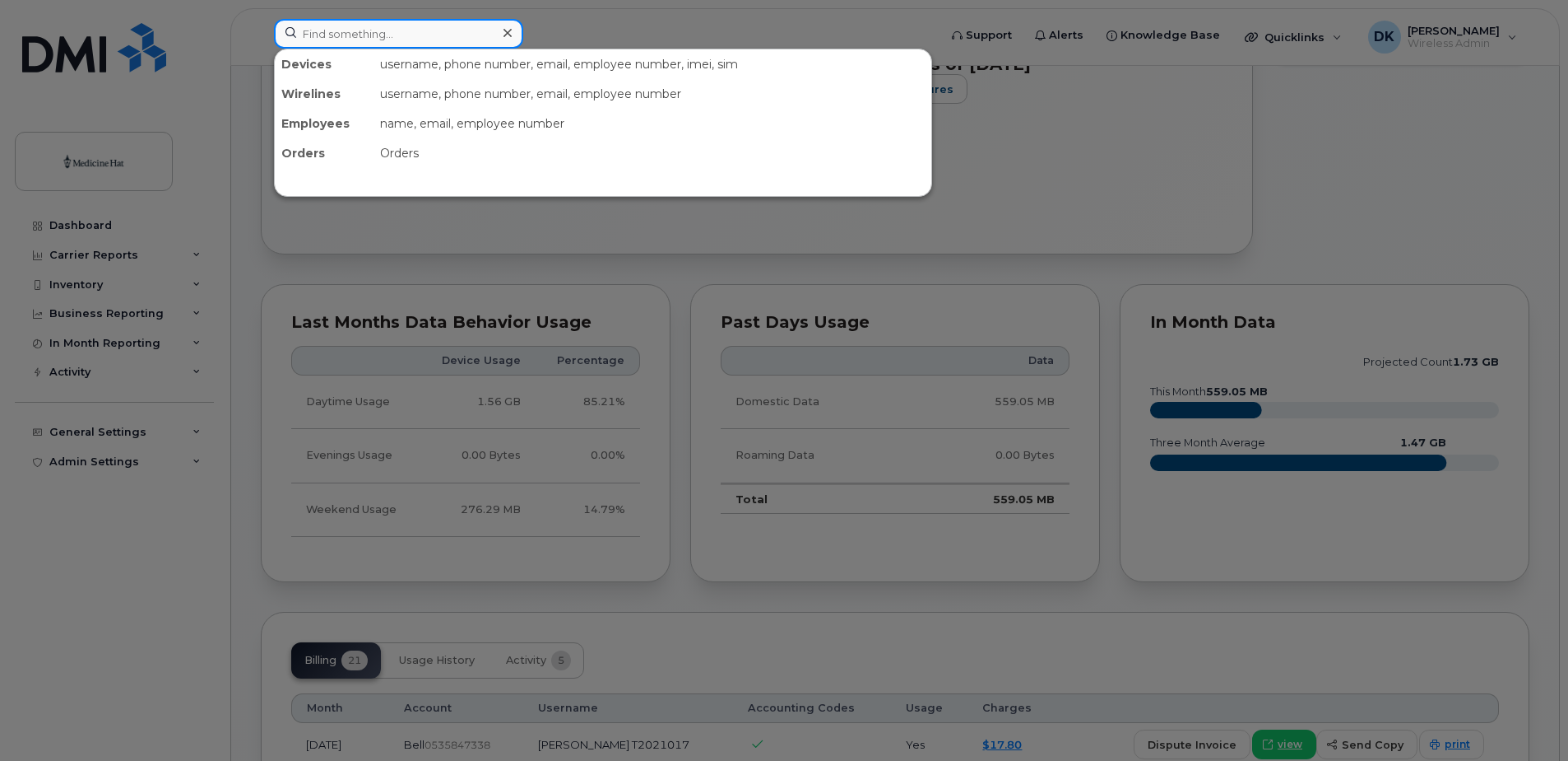
paste input "403-458-1678"
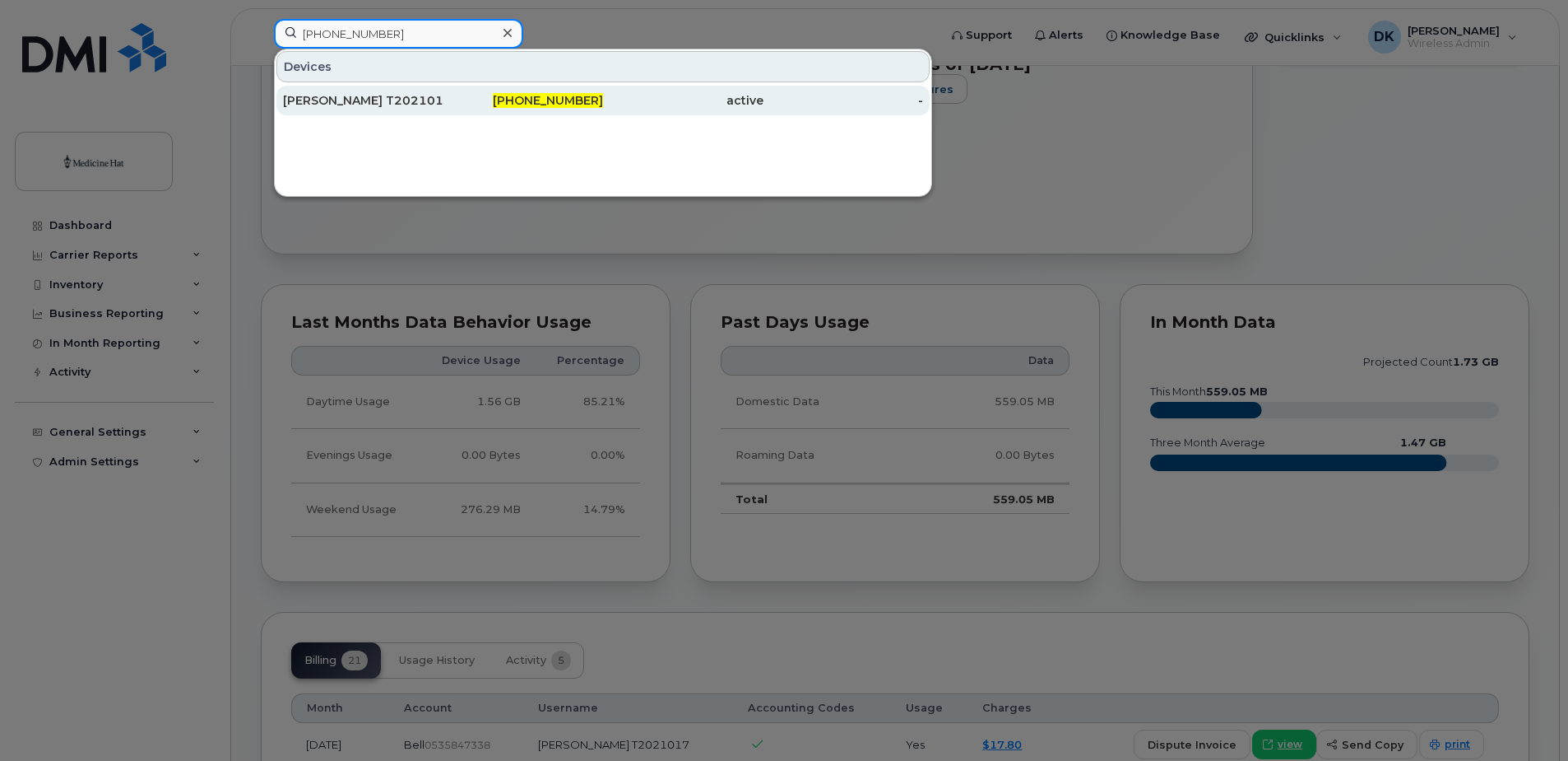
type input "403-458-1678"
click at [539, 106] on div "403-458-1678" at bounding box center [523, 100] width 161 height 16
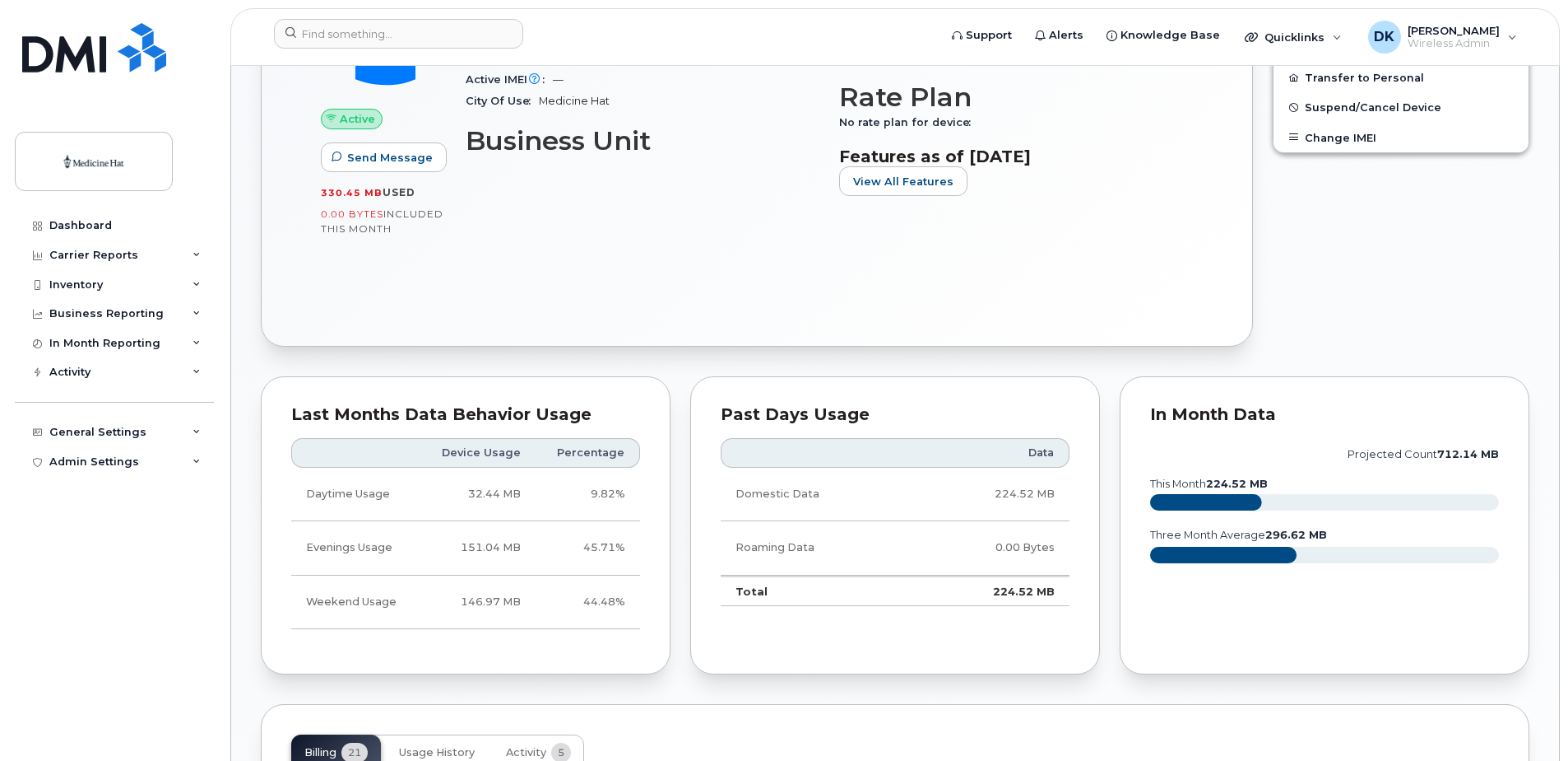
scroll to position [576, 0]
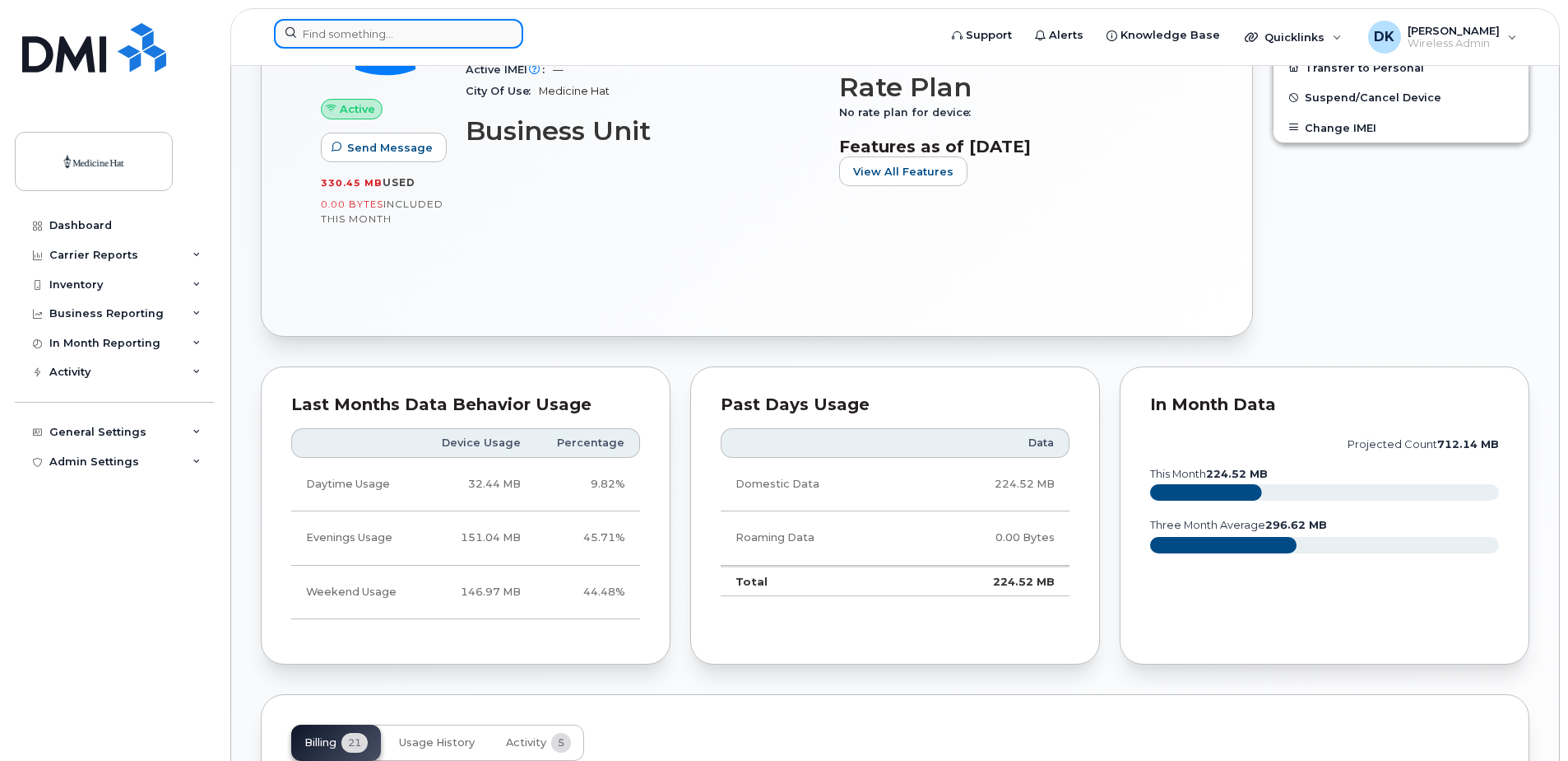
click at [377, 22] on input at bounding box center [398, 33] width 249 height 30
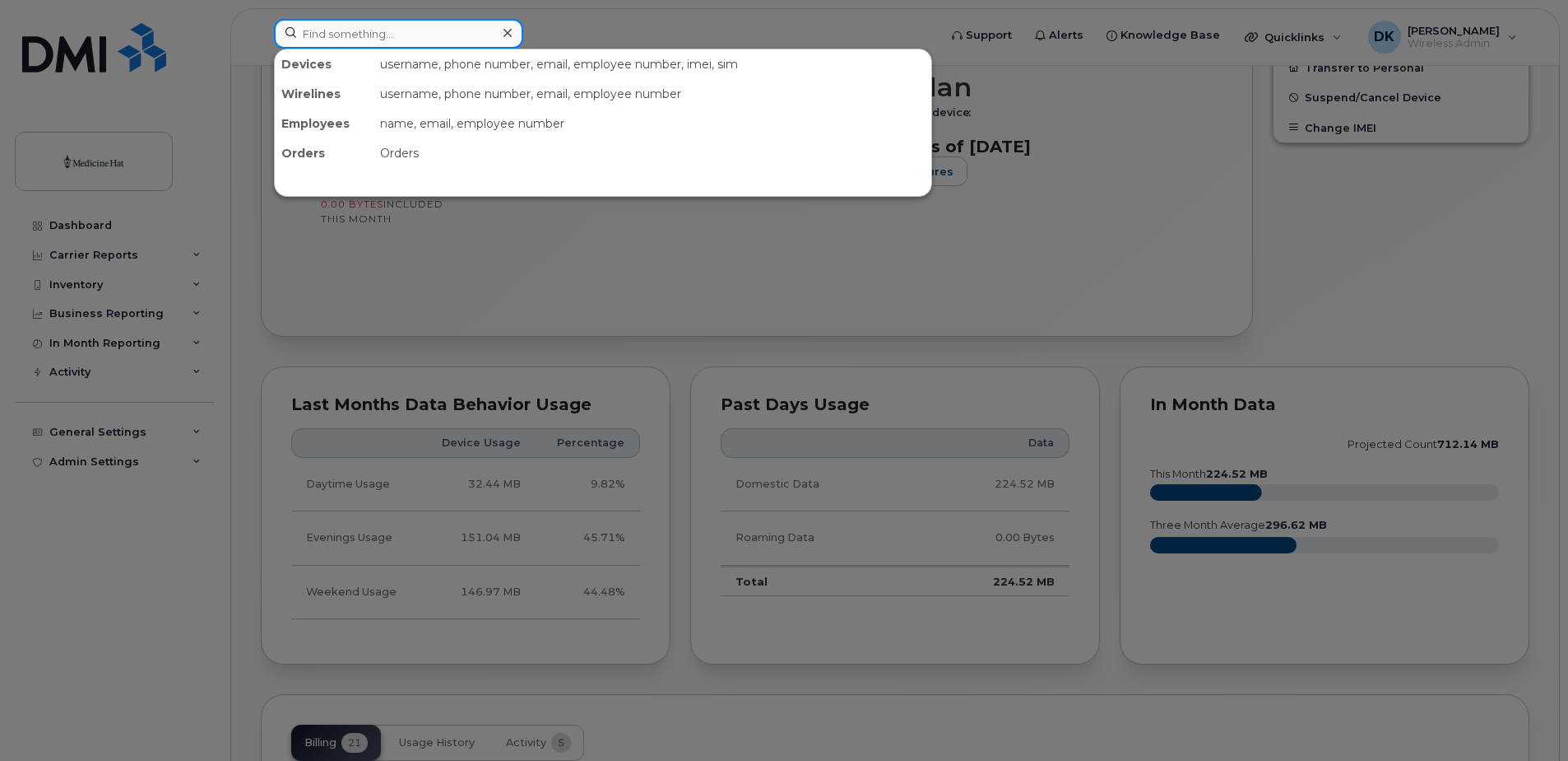
paste input "[PHONE_NUMBER]"
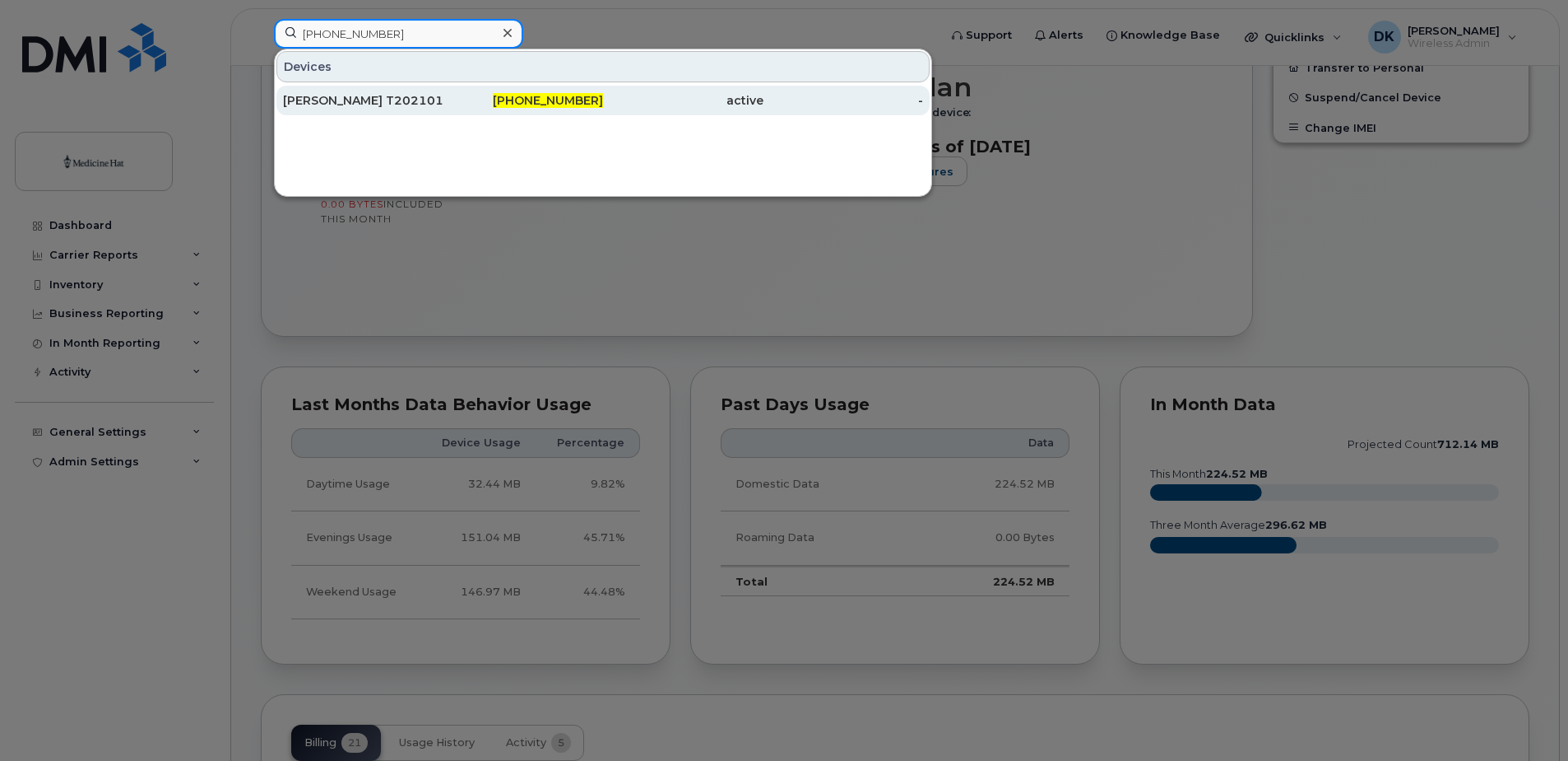
type input "403-458-1668"
click at [324, 104] on div "[PERSON_NAME] T2021019" at bounding box center [363, 100] width 161 height 16
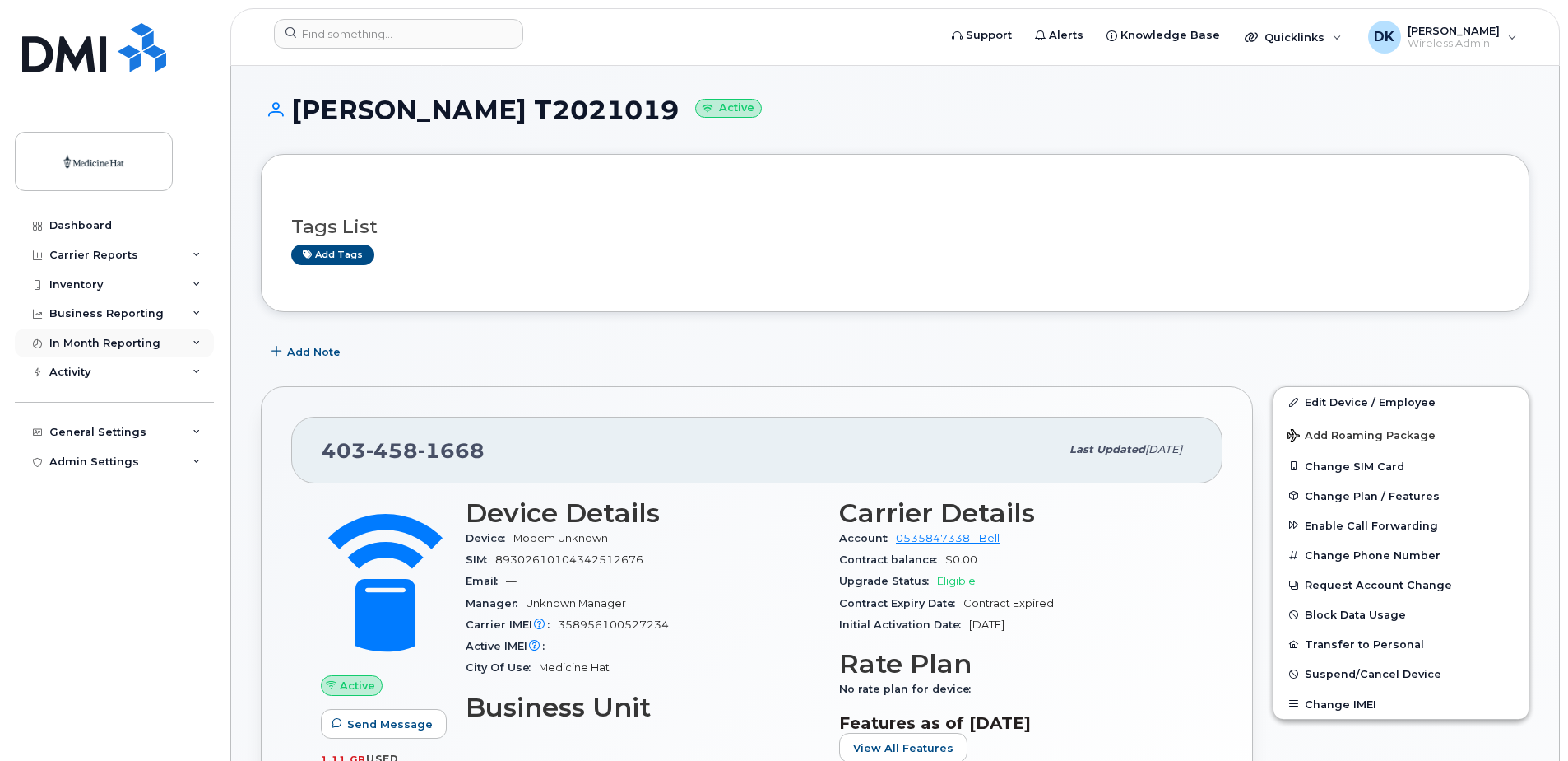
click at [195, 343] on icon at bounding box center [197, 343] width 9 height 9
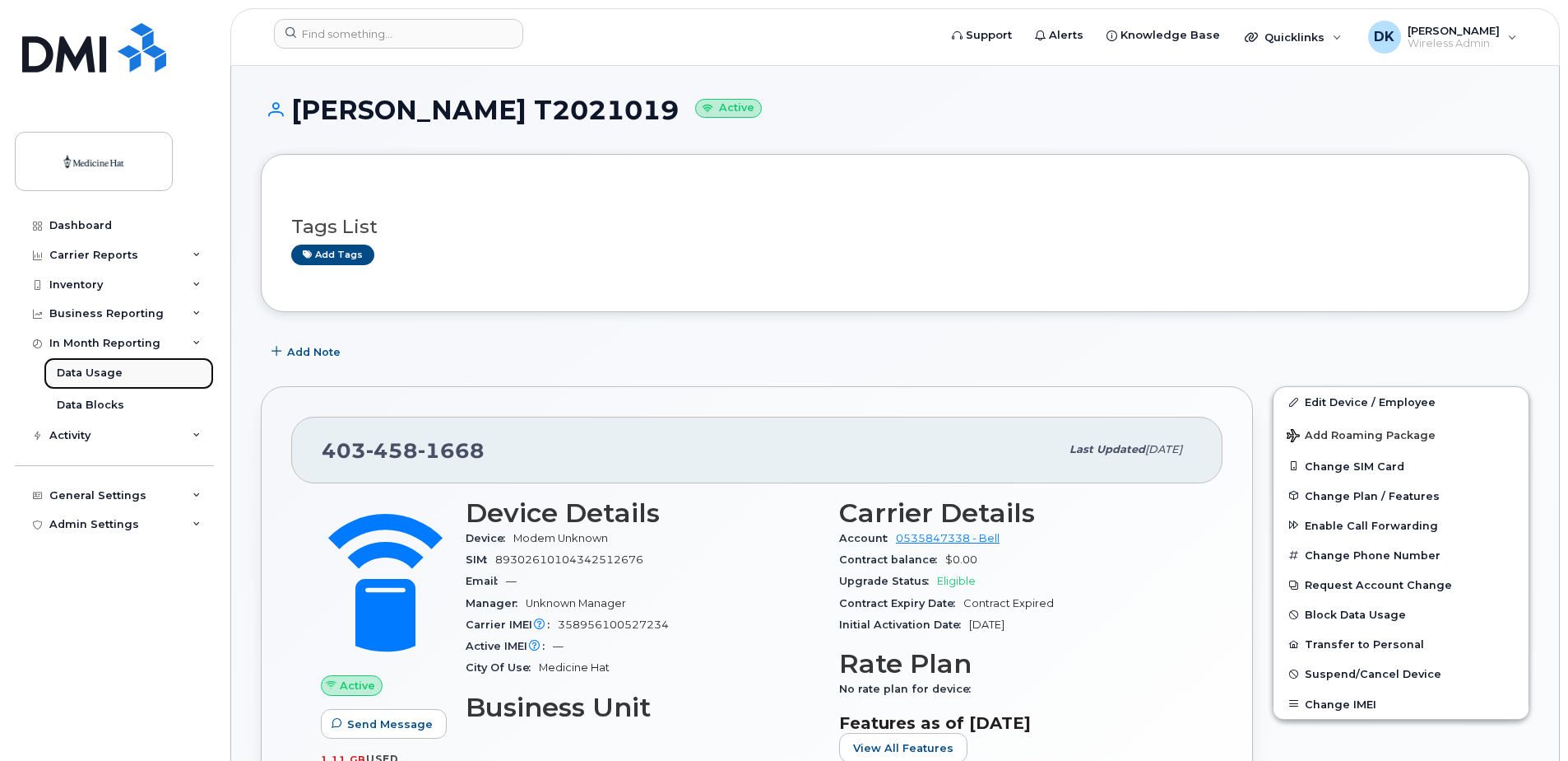
click at [116, 368] on div "Data Usage" at bounding box center [89, 372] width 66 height 14
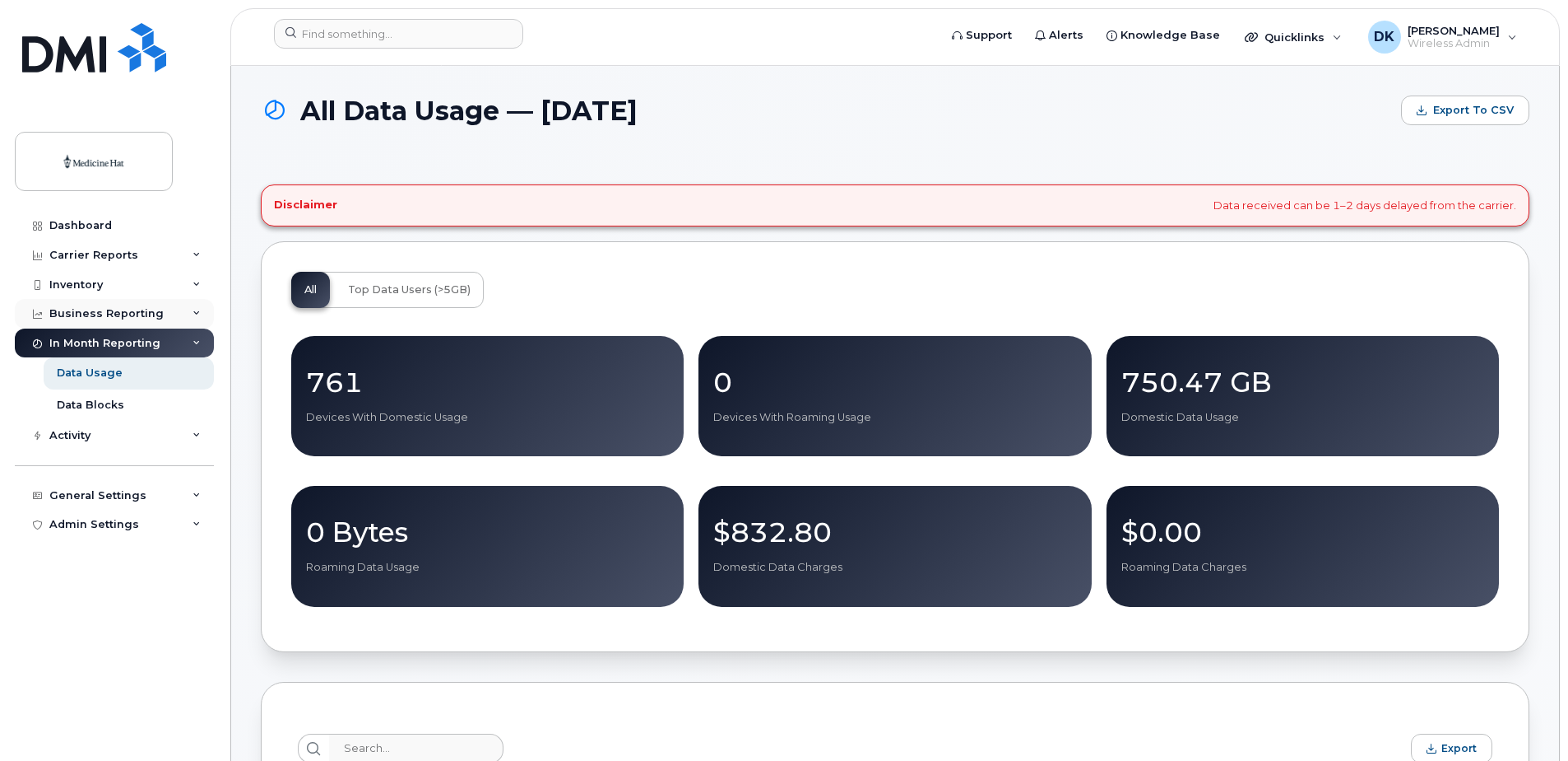
click at [189, 309] on div "Business Reporting" at bounding box center [114, 313] width 199 height 30
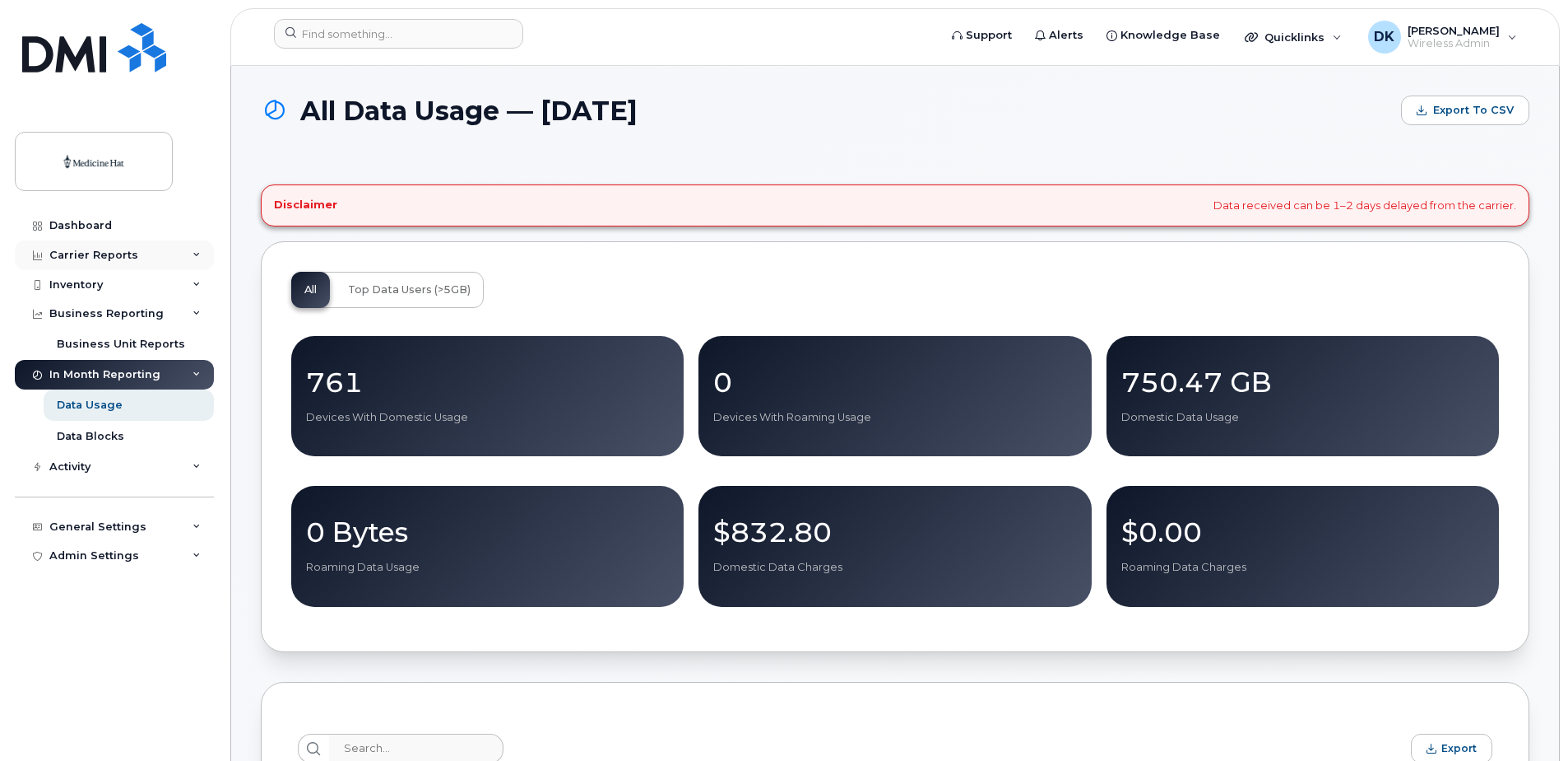
click at [199, 256] on icon at bounding box center [197, 255] width 9 height 9
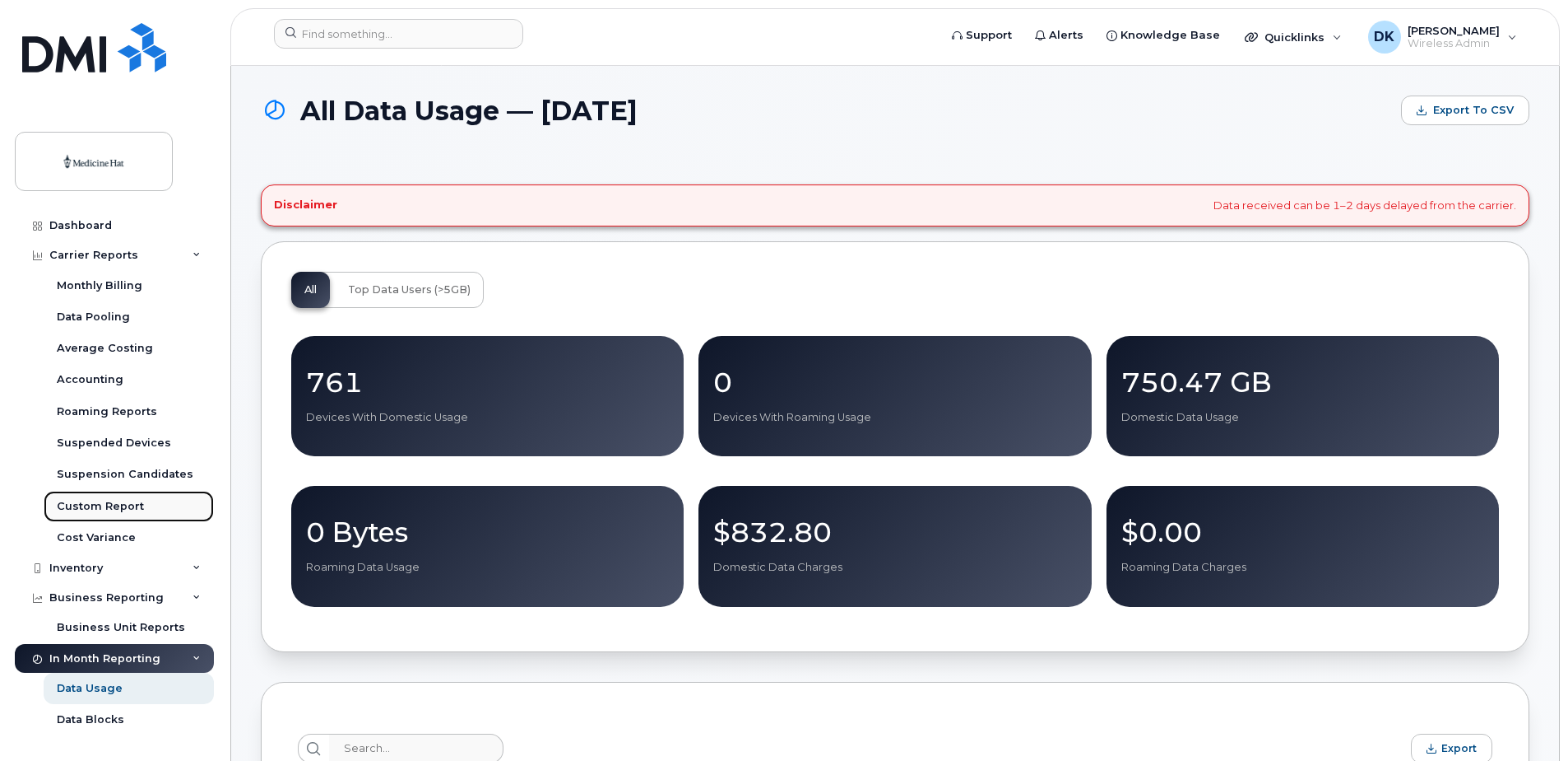
click at [137, 507] on div "Custom Report" at bounding box center [100, 506] width 88 height 14
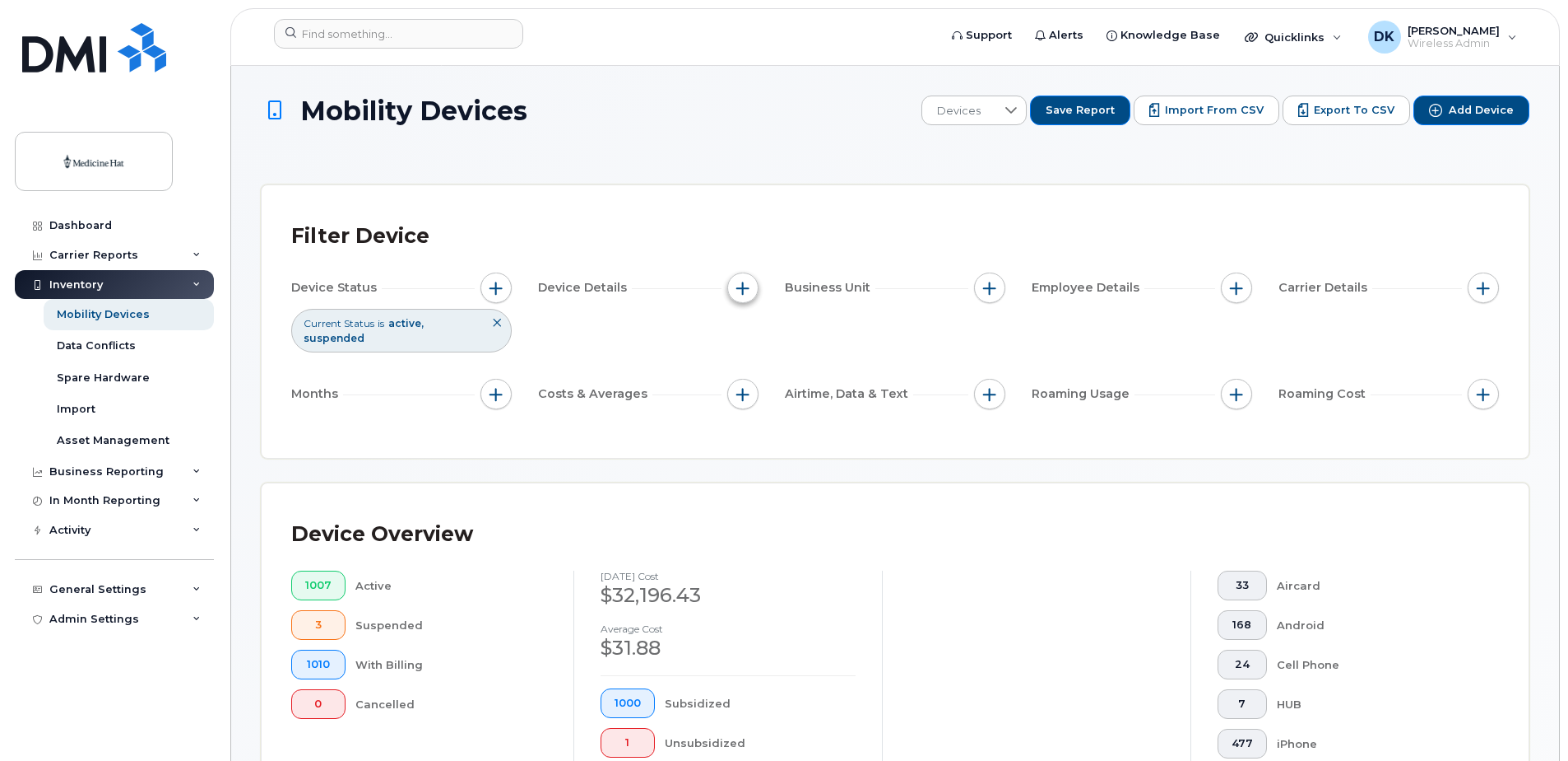
click at [739, 292] on span "button" at bounding box center [743, 288] width 13 height 13
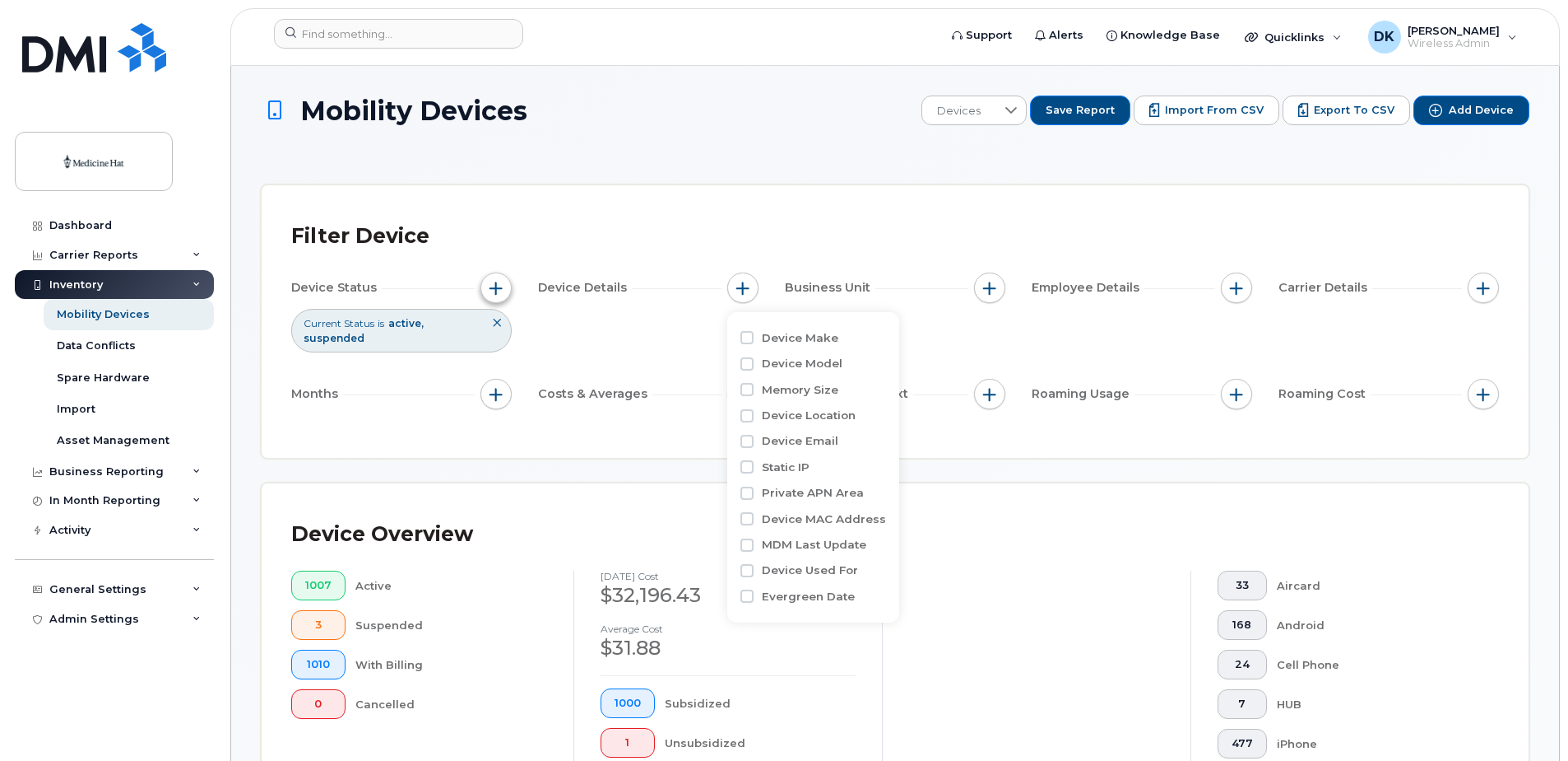
click at [494, 287] on span "button" at bounding box center [495, 288] width 13 height 13
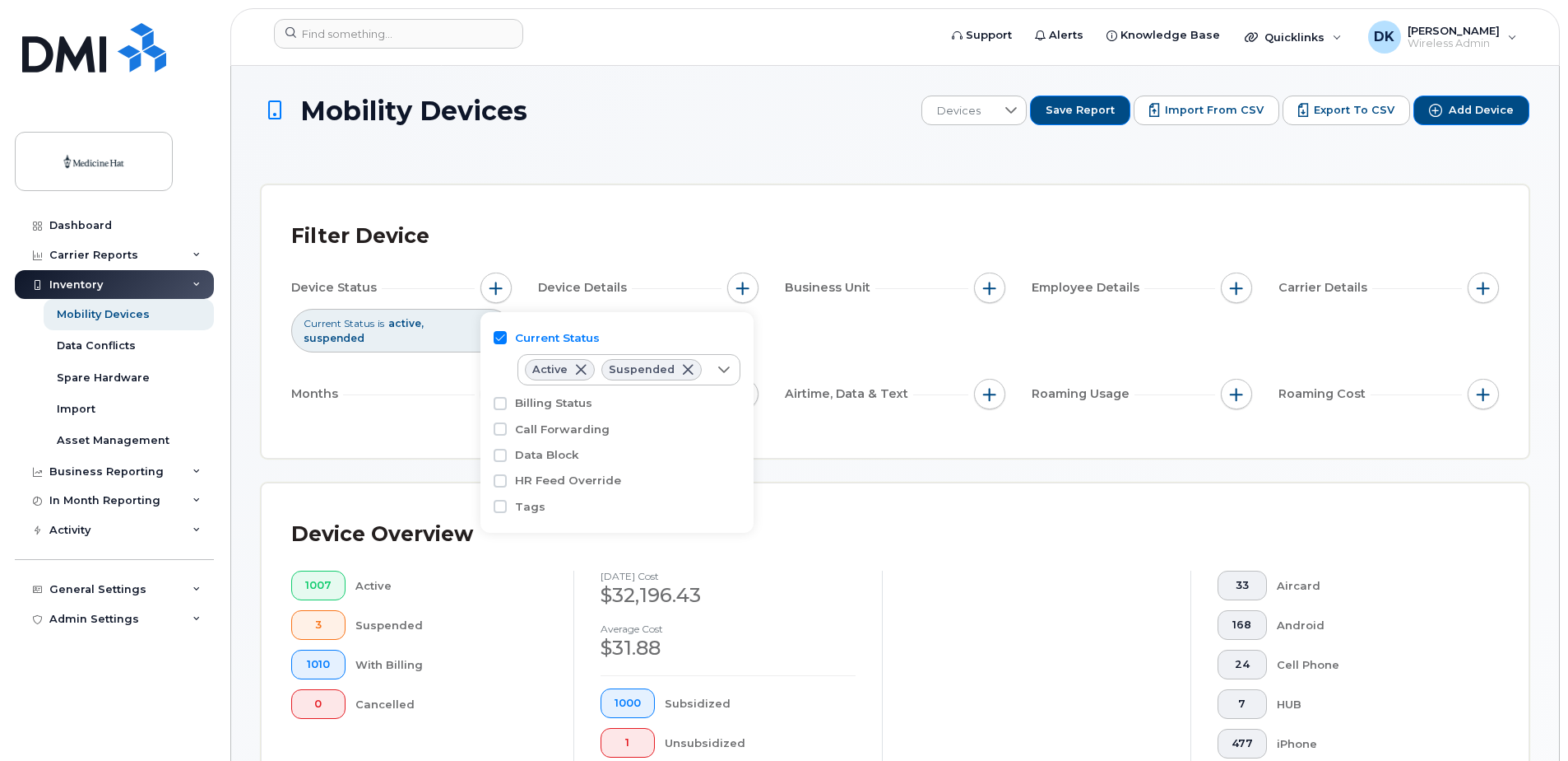
click at [717, 228] on div "Filter Device" at bounding box center [895, 236] width 1208 height 43
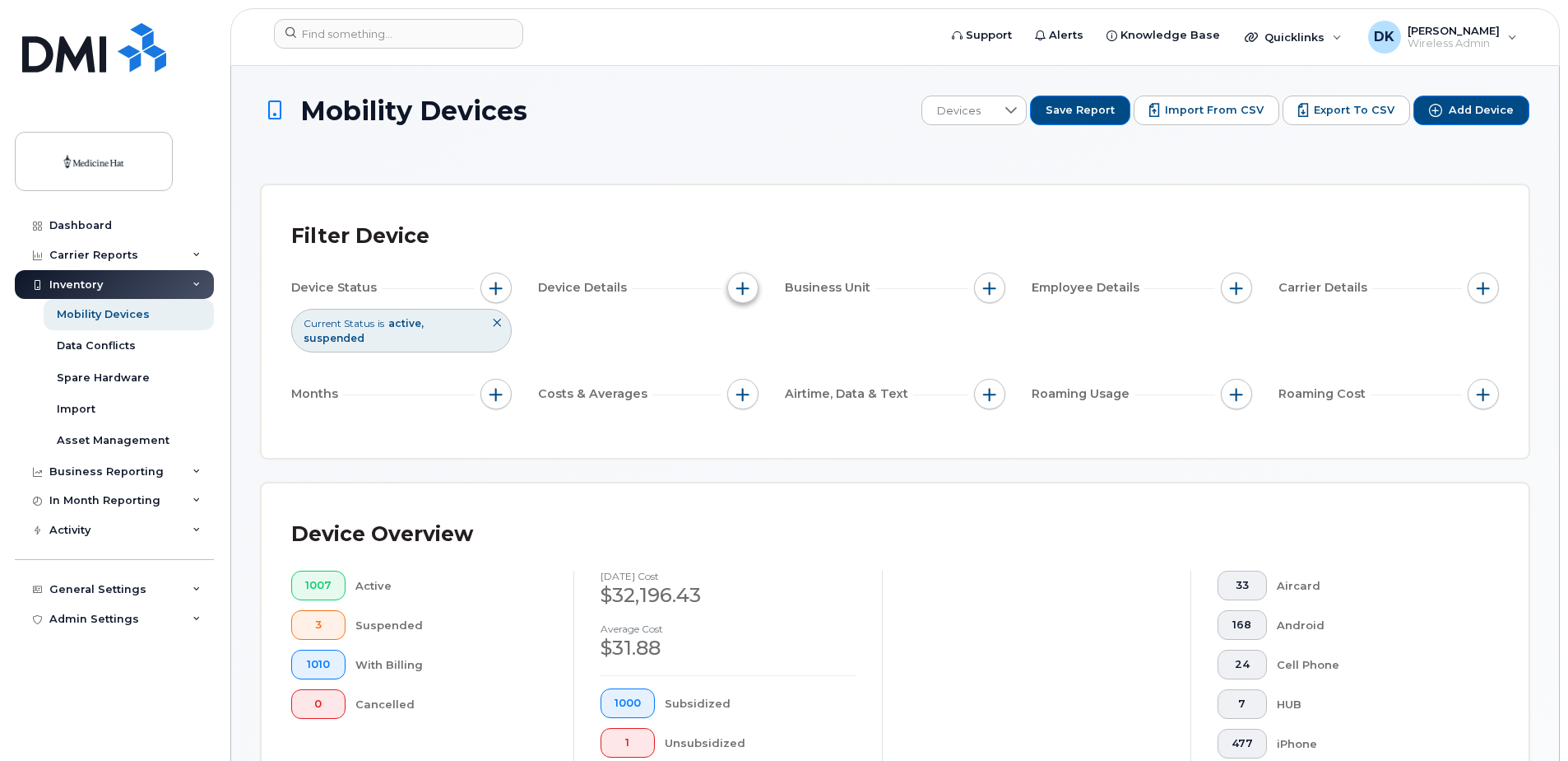
click at [732, 295] on button "button" at bounding box center [743, 288] width 31 height 31
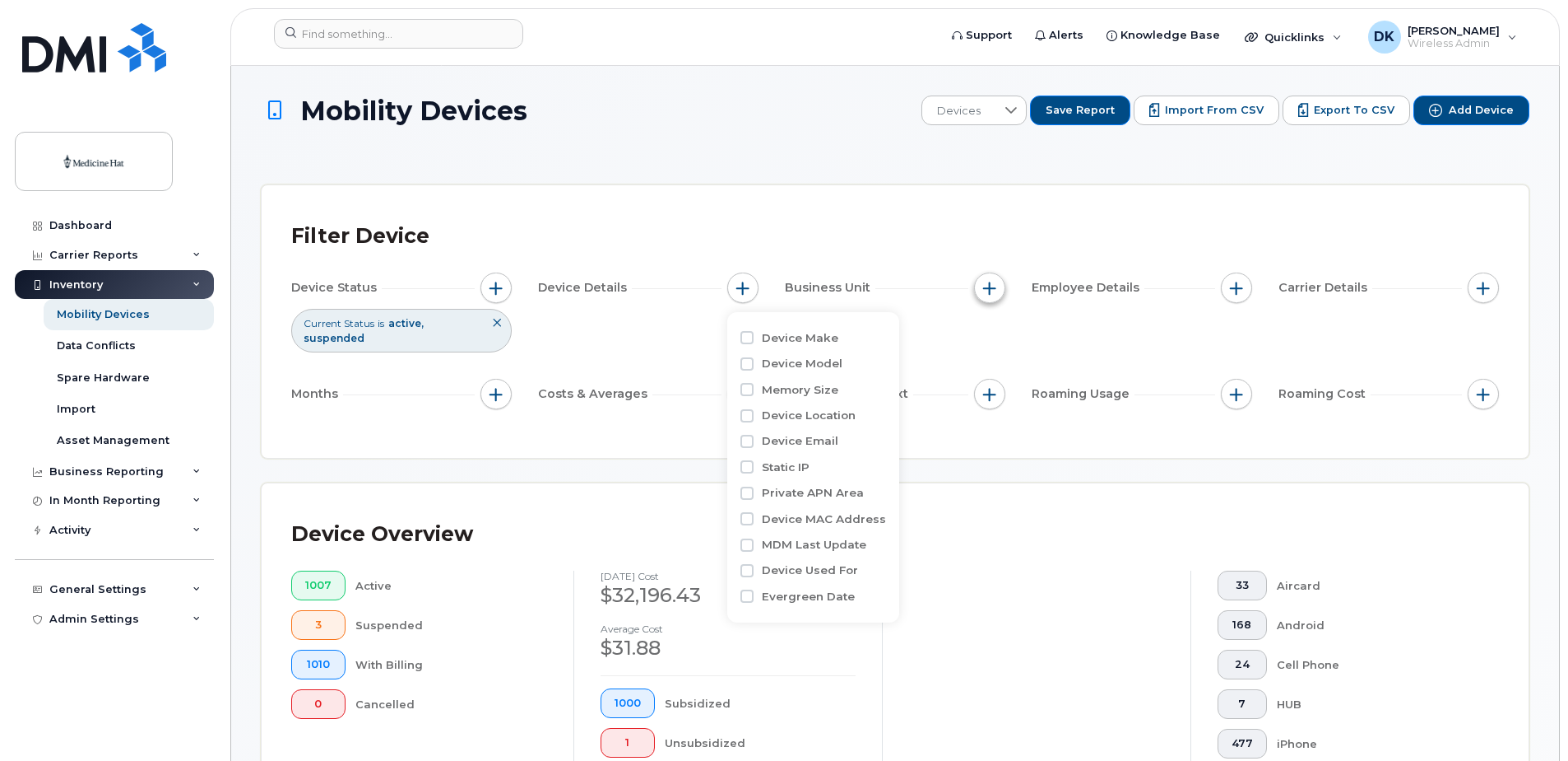
click at [985, 289] on span "button" at bounding box center [989, 288] width 13 height 13
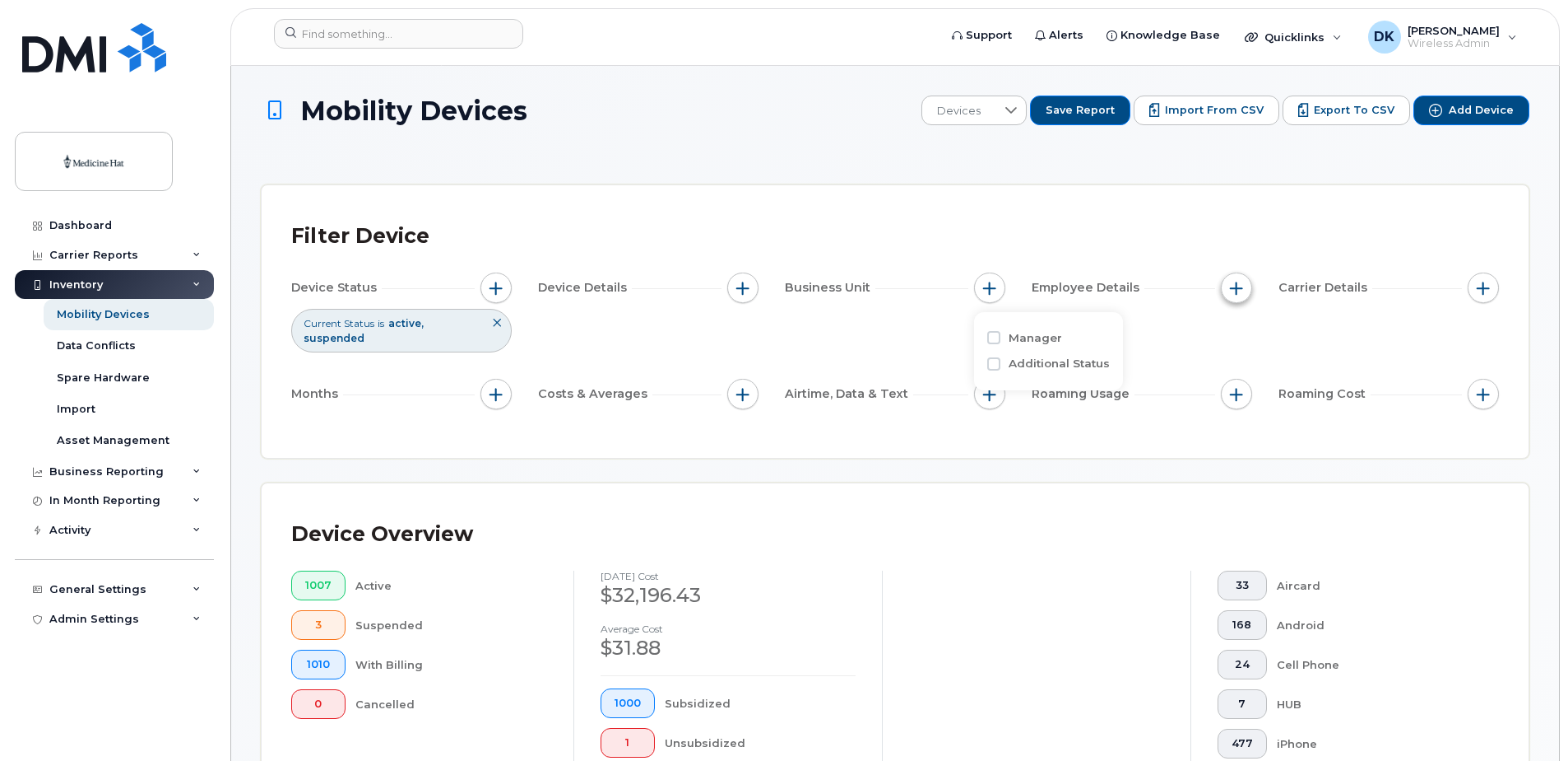
click at [1223, 285] on button "button" at bounding box center [1236, 288] width 31 height 31
